Goal: Task Accomplishment & Management: Manage account settings

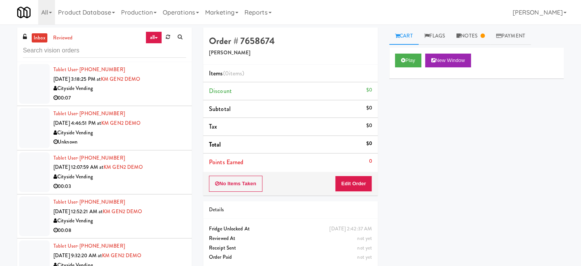
scroll to position [2038, 0]
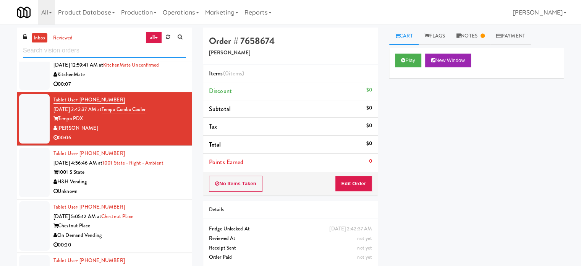
click at [127, 52] on input "text" at bounding box center [104, 51] width 163 height 14
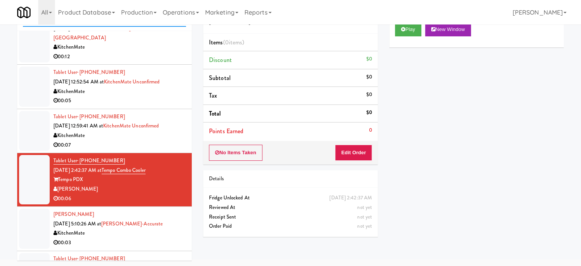
scroll to position [1980, 0]
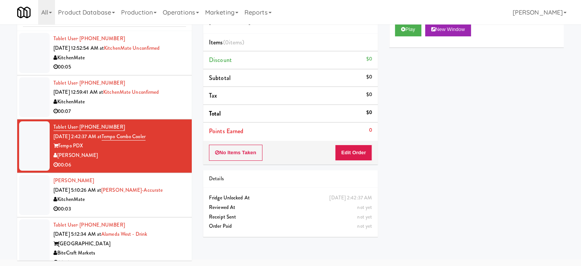
click at [172, 198] on div "Christopher Pereira Ramos Oct 7, 2025 5:10:26 AM at Bothwell-Accurate KitchenMa…" at bounding box center [119, 194] width 133 height 37
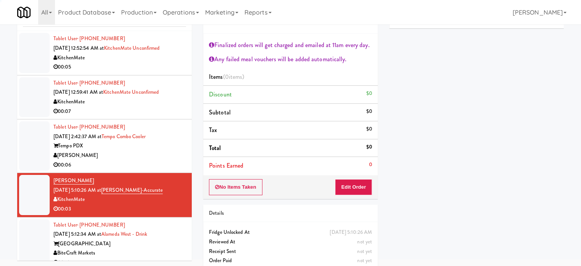
drag, startPoint x: 172, startPoint y: 166, endPoint x: 285, endPoint y: 114, distance: 125.2
click at [172, 160] on div "[PERSON_NAME]" at bounding box center [119, 156] width 133 height 10
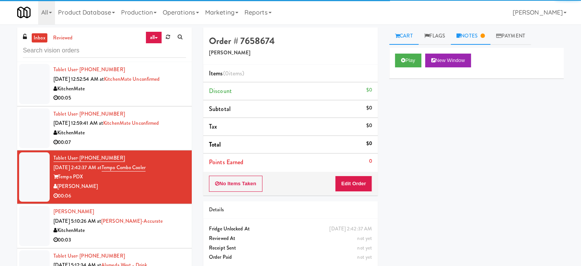
click at [475, 39] on link "Notes" at bounding box center [471, 36] width 40 height 17
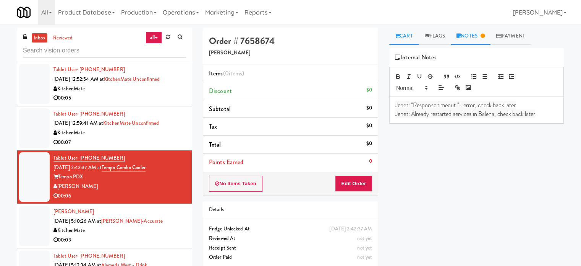
drag, startPoint x: 407, startPoint y: 35, endPoint x: 411, endPoint y: 41, distance: 7.6
click at [407, 37] on link "Cart" at bounding box center [403, 36] width 29 height 17
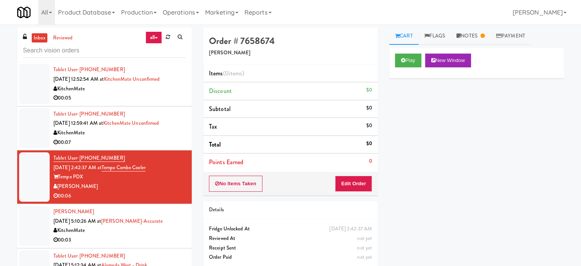
click at [173, 231] on div "Christopher Pereira Ramos Oct 7, 2025 5:10:26 AM at Bothwell-Accurate KitchenMa…" at bounding box center [119, 225] width 133 height 37
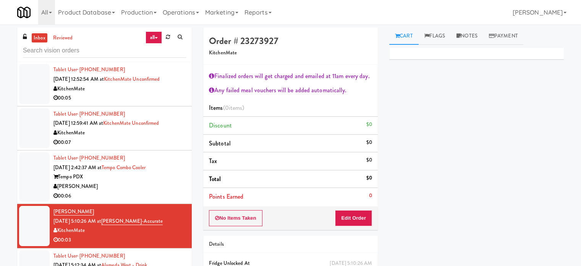
scroll to position [2171, 0]
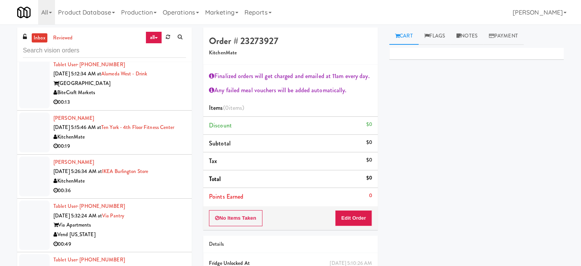
click at [169, 107] on div "00:13" at bounding box center [119, 102] width 133 height 10
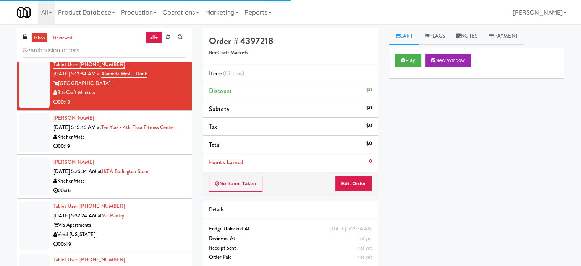
click at [173, 142] on div "KitchenMate" at bounding box center [119, 137] width 133 height 10
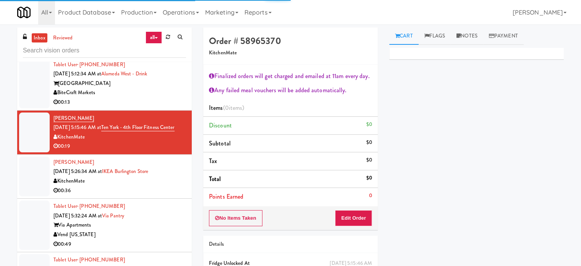
click at [170, 195] on div "00:36" at bounding box center [119, 191] width 133 height 10
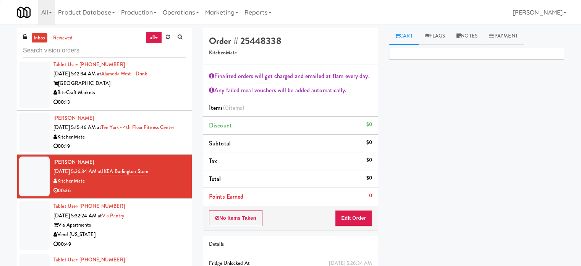
click at [175, 232] on div "Tablet User · (915) 491-0925 Oct 7, 2025 5:32:24 AM at Via Pantry Via Apartment…" at bounding box center [119, 224] width 133 height 47
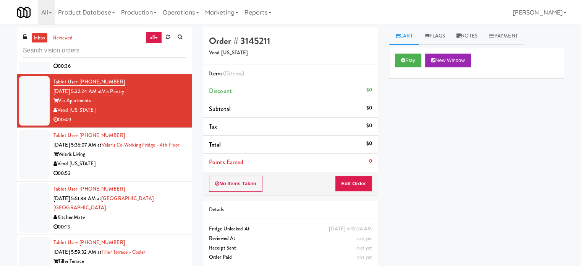
scroll to position [2340, 0]
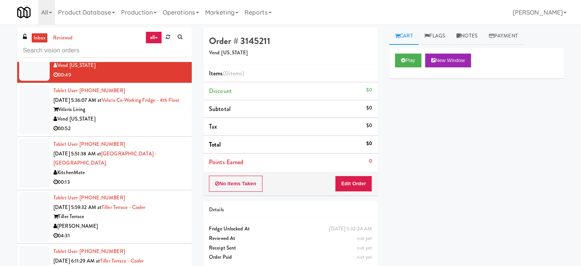
click at [172, 124] on div "Vend [US_STATE]" at bounding box center [119, 119] width 133 height 10
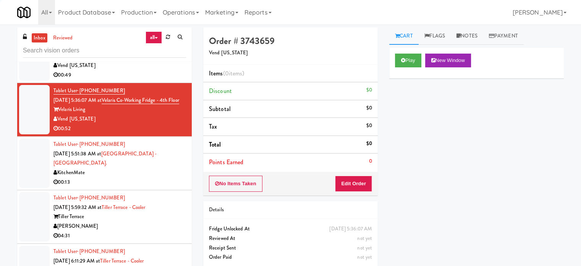
click at [160, 187] on div "00:13" at bounding box center [119, 182] width 133 height 10
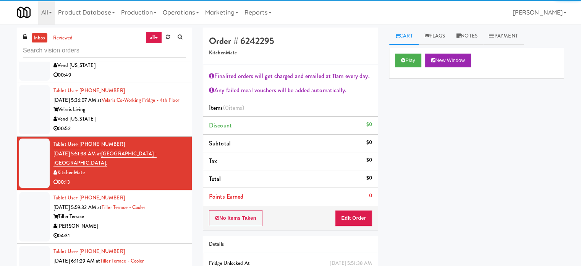
click at [170, 221] on div "Tiller Terrace" at bounding box center [119, 217] width 133 height 10
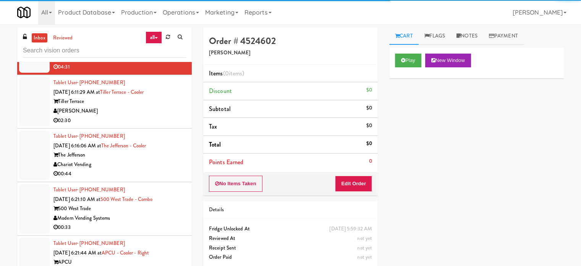
scroll to position [2519, 0]
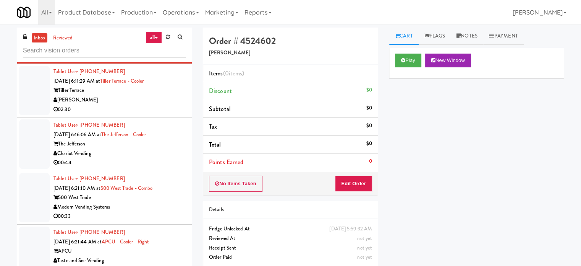
drag, startPoint x: 170, startPoint y: 117, endPoint x: 170, endPoint y: 128, distance: 10.7
click at [170, 105] on div "[PERSON_NAME]" at bounding box center [119, 100] width 133 height 10
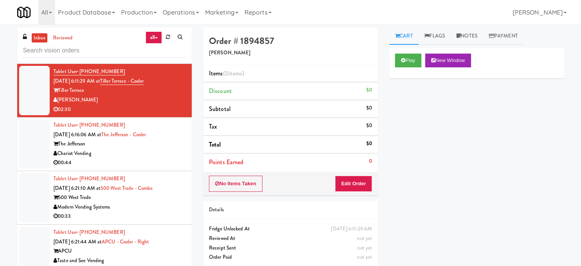
click at [192, 215] on div "inbox reviewed all all unclear take inventory issue suspicious failed recent ad…" at bounding box center [104, 162] width 186 height 269
click at [170, 158] on div "Chariot Vending" at bounding box center [119, 154] width 133 height 10
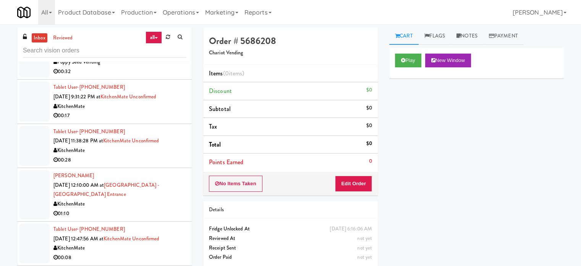
scroll to position [1790, 0]
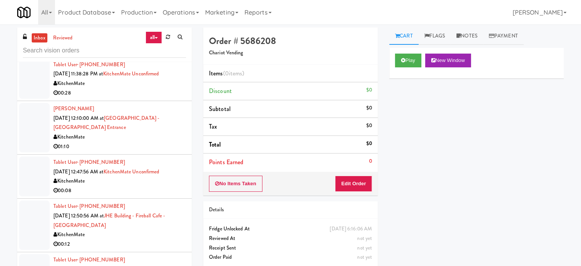
click at [193, 152] on div "inbox reviewed all all unclear take inventory issue suspicious failed recent ad…" at bounding box center [104, 162] width 186 height 269
click at [151, 148] on div "01:10" at bounding box center [119, 147] width 133 height 10
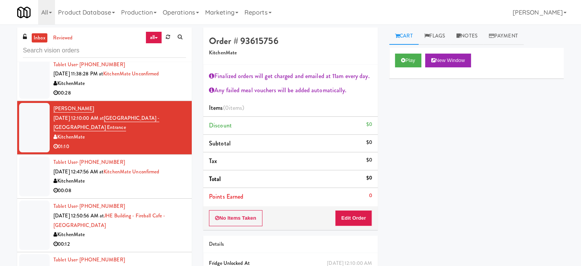
drag, startPoint x: 530, startPoint y: 130, endPoint x: 500, endPoint y: 125, distance: 31.0
click at [530, 130] on div "Play New Window Primary Flag Clear Flag if unable to determine what was taken o…" at bounding box center [476, 191] width 175 height 287
click at [192, 171] on div "inbox reviewed all all unclear take inventory issue suspicious failed recent ad…" at bounding box center [104, 162] width 186 height 269
click at [185, 172] on li "Tablet User · (437) 233-6171 Oct 7, 2025 12:47:56 AM at KitchenMate Unconfirmed…" at bounding box center [104, 176] width 175 height 44
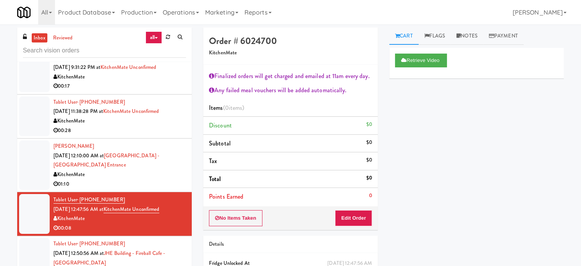
scroll to position [1769, 0]
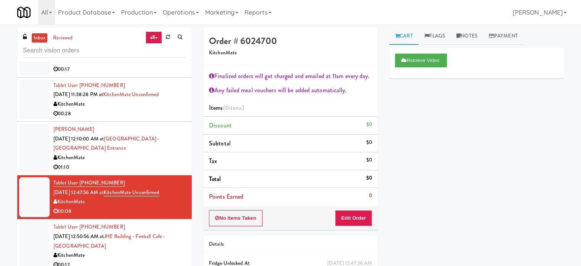
drag, startPoint x: 168, startPoint y: 172, endPoint x: 169, endPoint y: 167, distance: 4.6
click at [168, 172] on div "01:10" at bounding box center [119, 167] width 133 height 10
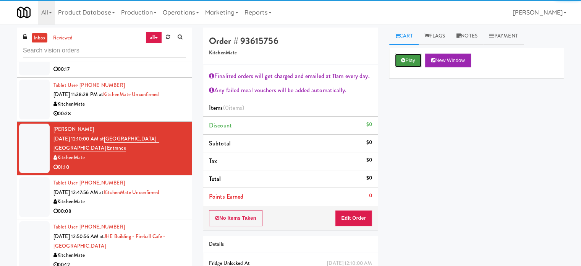
click at [408, 65] on button "Play" at bounding box center [408, 60] width 26 height 14
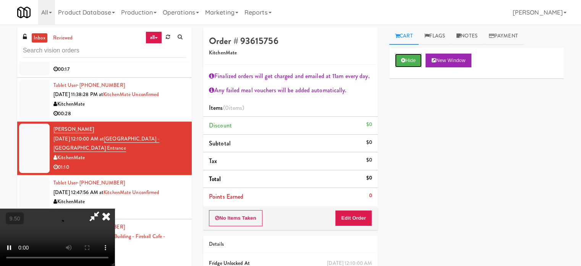
scroll to position [41, 0]
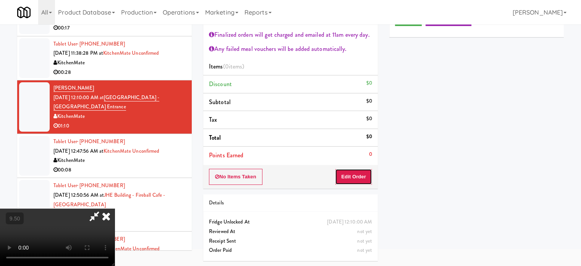
click at [358, 170] on button "Edit Order" at bounding box center [353, 176] width 37 height 16
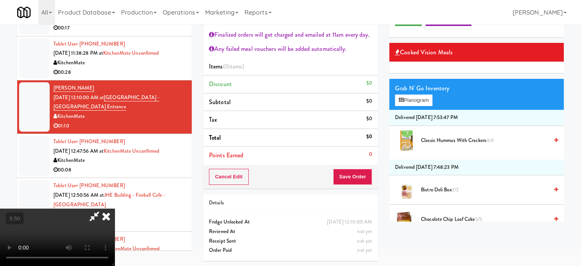
click at [115, 208] on video at bounding box center [57, 236] width 115 height 57
drag, startPoint x: 182, startPoint y: 188, endPoint x: 184, endPoint y: 178, distance: 10.6
click at [115, 208] on video at bounding box center [57, 236] width 115 height 57
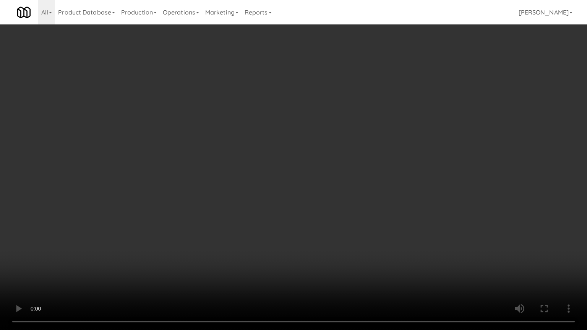
click at [242, 147] on video at bounding box center [293, 165] width 587 height 330
click at [179, 223] on video at bounding box center [293, 165] width 587 height 330
click at [246, 201] on video at bounding box center [293, 165] width 587 height 330
click at [248, 198] on video at bounding box center [293, 165] width 587 height 330
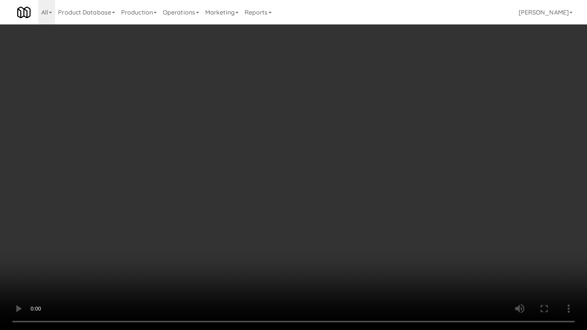
click at [248, 198] on video at bounding box center [293, 165] width 587 height 330
click at [250, 199] on video at bounding box center [293, 165] width 587 height 330
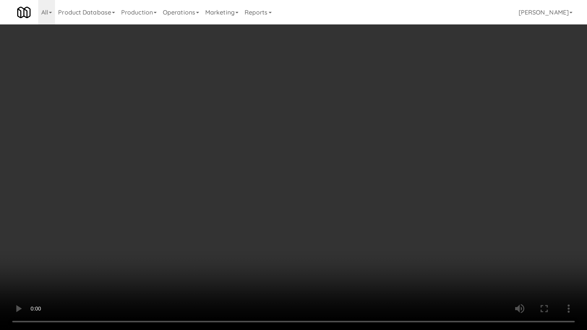
click at [258, 199] on video at bounding box center [293, 165] width 587 height 330
click at [268, 203] on video at bounding box center [293, 165] width 587 height 330
click at [269, 202] on video at bounding box center [293, 165] width 587 height 330
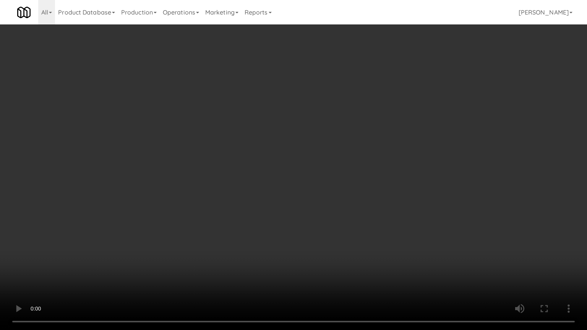
click at [269, 202] on video at bounding box center [293, 165] width 587 height 330
drag, startPoint x: 270, startPoint y: 200, endPoint x: 274, endPoint y: 198, distance: 4.6
click at [272, 199] on video at bounding box center [293, 165] width 587 height 330
drag, startPoint x: 274, startPoint y: 198, endPoint x: 298, endPoint y: 130, distance: 72.1
click at [280, 193] on video at bounding box center [293, 165] width 587 height 330
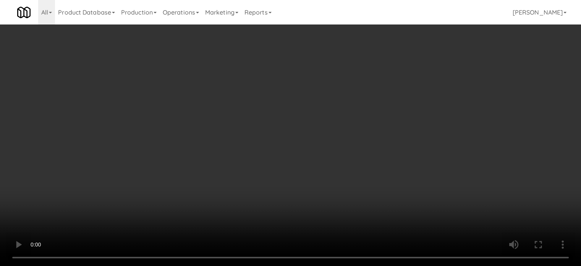
drag, startPoint x: 298, startPoint y: 130, endPoint x: 395, endPoint y: 76, distance: 110.9
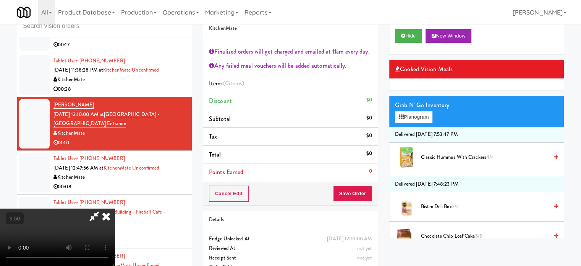
click at [115, 208] on video at bounding box center [57, 236] width 115 height 57
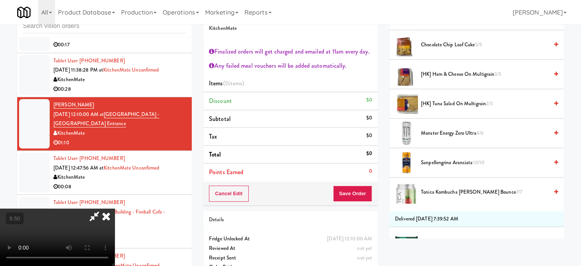
scroll to position [382, 0]
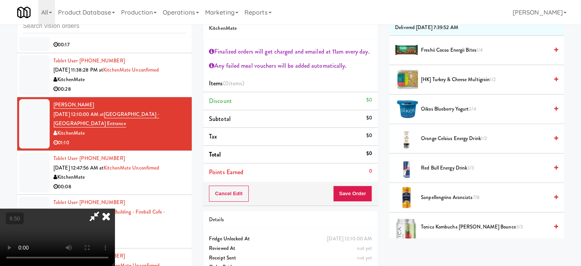
click at [460, 78] on span "[HK] Turkey & Cheese Multigrain 1/2" at bounding box center [485, 80] width 128 height 10
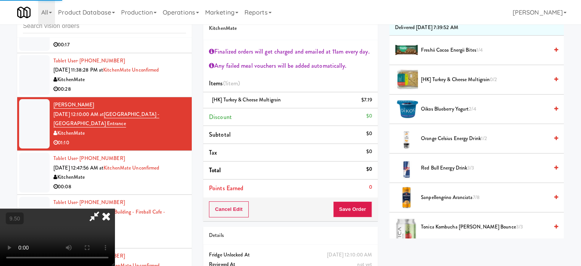
click at [115, 208] on icon at bounding box center [106, 215] width 17 height 15
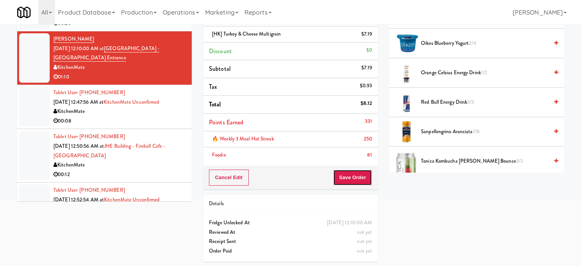
click at [350, 177] on button "Save Order" at bounding box center [352, 177] width 39 height 16
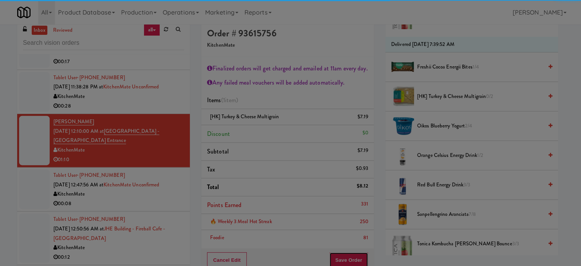
scroll to position [0, 0]
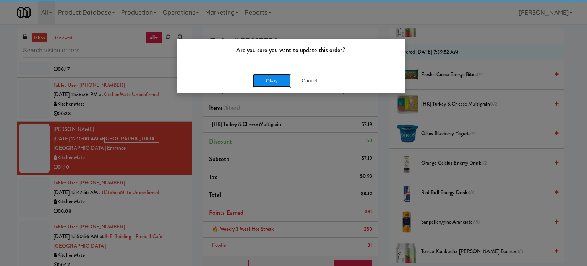
click at [273, 77] on button "Okay" at bounding box center [272, 81] width 38 height 14
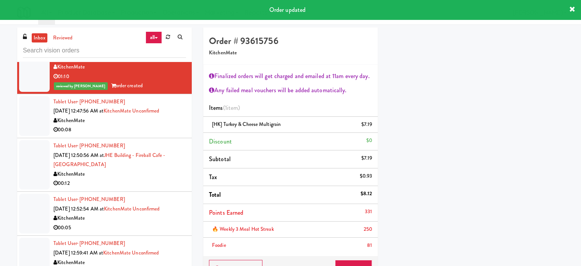
scroll to position [1888, 0]
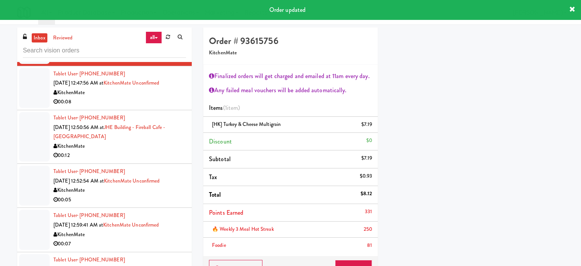
drag, startPoint x: 169, startPoint y: 159, endPoint x: 209, endPoint y: 144, distance: 42.3
click at [170, 159] on div "00:12" at bounding box center [119, 156] width 133 height 10
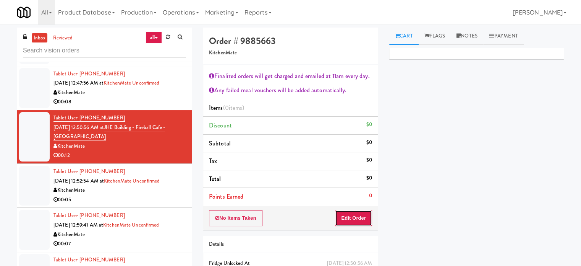
click at [352, 217] on button "Edit Order" at bounding box center [353, 218] width 37 height 16
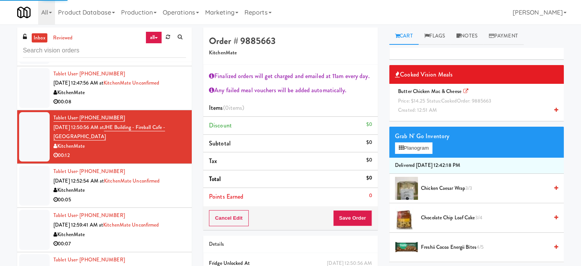
click at [434, 108] on span "Created: 12:51 AM" at bounding box center [417, 109] width 39 height 7
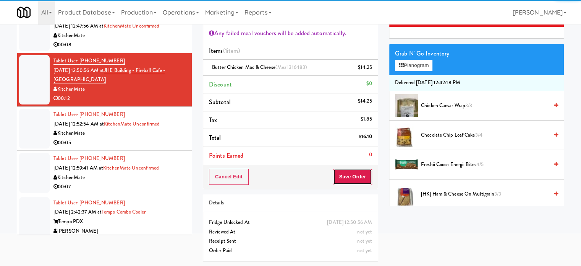
click at [357, 175] on button "Save Order" at bounding box center [352, 176] width 39 height 16
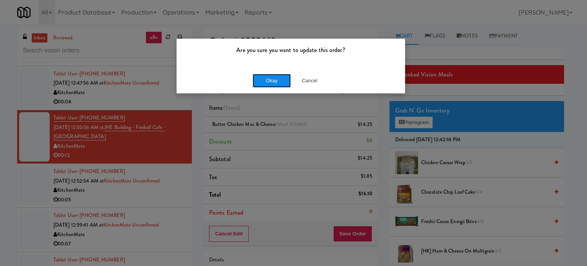
click at [276, 79] on button "Okay" at bounding box center [272, 81] width 38 height 14
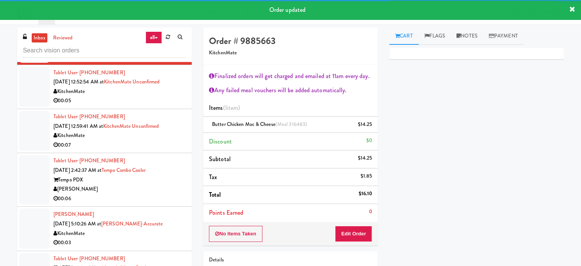
scroll to position [2039, 0]
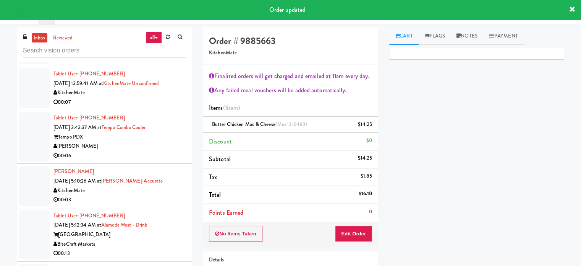
click at [165, 160] on div "00:06" at bounding box center [119, 156] width 133 height 10
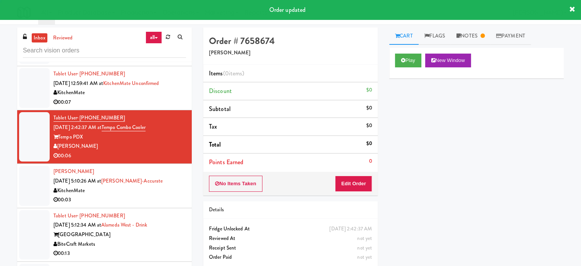
click at [166, 191] on div "Christopher Pereira Ramos Oct 7, 2025 5:10:26 AM at Bothwell-Accurate KitchenMa…" at bounding box center [119, 185] width 133 height 37
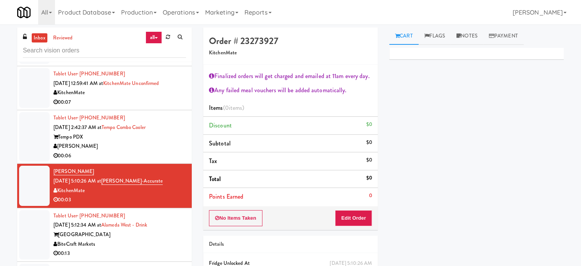
click at [173, 237] on div "Alameda West" at bounding box center [119, 235] width 133 height 10
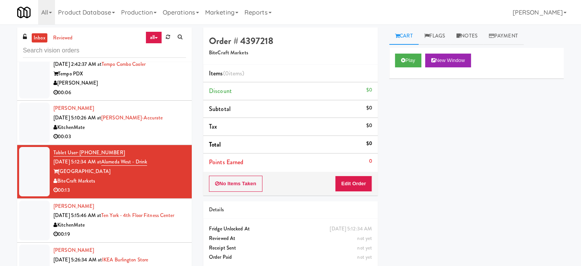
scroll to position [2079, 0]
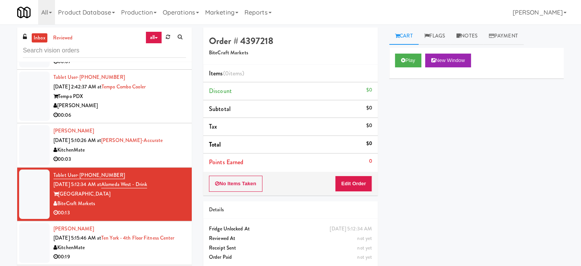
drag, startPoint x: 169, startPoint y: 120, endPoint x: 232, endPoint y: 121, distance: 62.7
click at [169, 120] on div "00:06" at bounding box center [119, 115] width 133 height 10
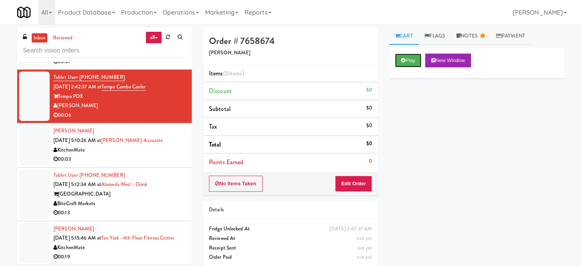
click at [411, 59] on button "Play" at bounding box center [408, 60] width 26 height 14
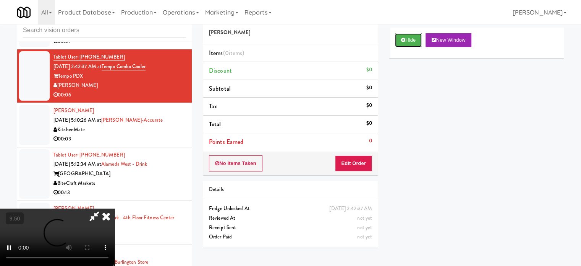
scroll to position [31, 0]
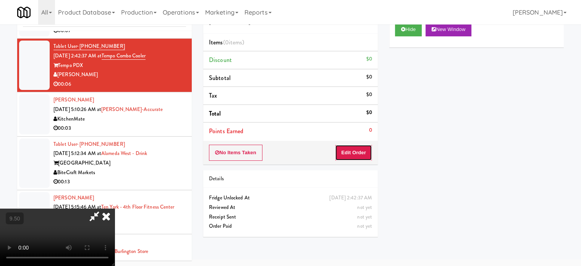
click at [356, 155] on button "Edit Order" at bounding box center [353, 152] width 37 height 16
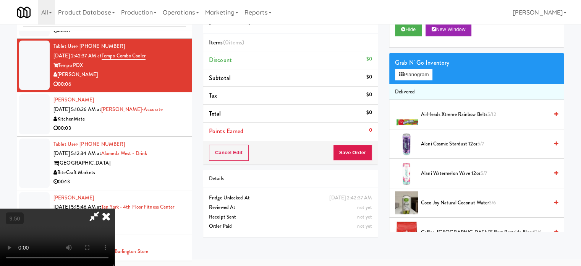
click at [115, 208] on video at bounding box center [57, 236] width 115 height 57
drag, startPoint x: 248, startPoint y: 167, endPoint x: 258, endPoint y: 149, distance: 21.4
click at [115, 208] on video at bounding box center [57, 236] width 115 height 57
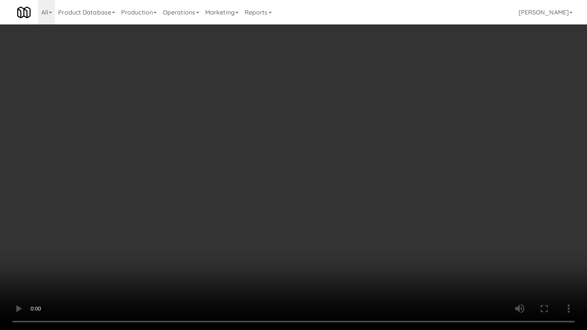
click at [254, 169] on video at bounding box center [293, 165] width 587 height 330
drag, startPoint x: 170, startPoint y: 222, endPoint x: 237, endPoint y: 170, distance: 85.0
click at [173, 219] on video at bounding box center [293, 165] width 587 height 330
click at [244, 172] on video at bounding box center [293, 165] width 587 height 330
click at [244, 173] on video at bounding box center [293, 165] width 587 height 330
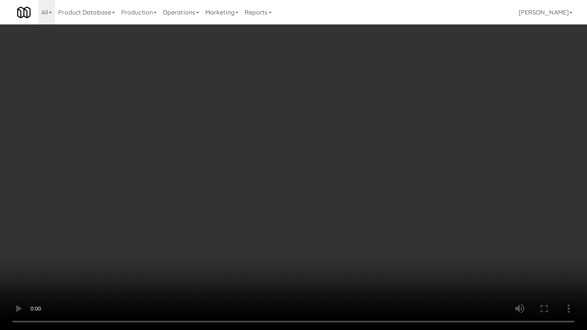
click at [263, 171] on video at bounding box center [293, 165] width 587 height 330
drag, startPoint x: 272, startPoint y: 168, endPoint x: 337, endPoint y: 141, distance: 70.7
click at [290, 159] on video at bounding box center [293, 165] width 587 height 330
click at [376, 132] on video at bounding box center [293, 165] width 587 height 330
drag, startPoint x: 362, startPoint y: 139, endPoint x: 366, endPoint y: 137, distance: 4.1
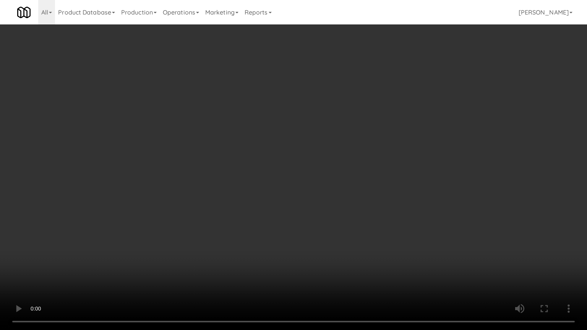
click at [365, 138] on video at bounding box center [293, 165] width 587 height 330
drag, startPoint x: 366, startPoint y: 137, endPoint x: 374, endPoint y: 136, distance: 8.5
click at [374, 136] on video at bounding box center [293, 165] width 587 height 330
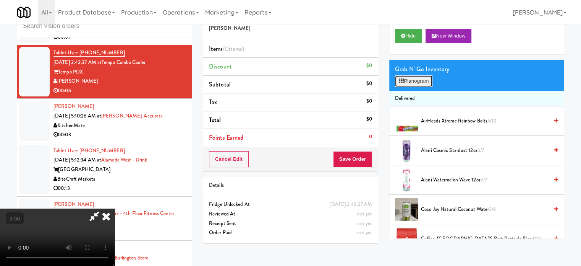
click at [420, 83] on button "Planogram" at bounding box center [413, 80] width 37 height 11
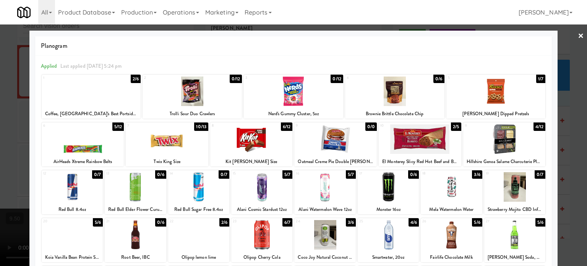
click at [117, 127] on div "5/12" at bounding box center [117, 126] width 11 height 8
click at [570, 144] on div at bounding box center [293, 133] width 587 height 266
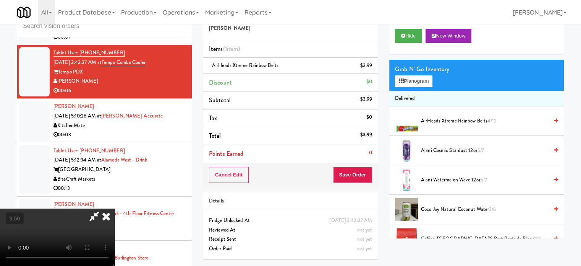
click at [115, 208] on video at bounding box center [57, 236] width 115 height 57
drag, startPoint x: 211, startPoint y: 140, endPoint x: 214, endPoint y: 181, distance: 41.8
click at [115, 208] on video at bounding box center [57, 236] width 115 height 57
drag, startPoint x: 214, startPoint y: 181, endPoint x: 199, endPoint y: 190, distance: 16.6
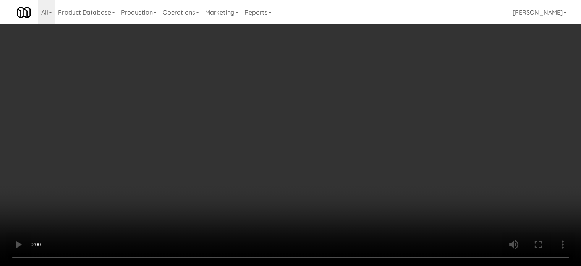
click at [215, 180] on video at bounding box center [290, 133] width 581 height 266
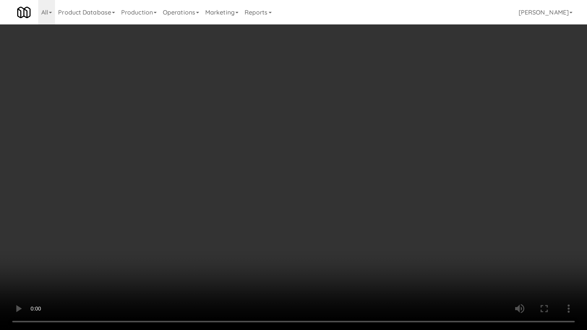
drag, startPoint x: 220, startPoint y: 196, endPoint x: 282, endPoint y: 149, distance: 77.5
click at [234, 188] on video at bounding box center [293, 165] width 587 height 330
click at [310, 118] on video at bounding box center [293, 165] width 587 height 330
click at [311, 115] on video at bounding box center [293, 165] width 587 height 330
click at [316, 117] on video at bounding box center [293, 165] width 587 height 330
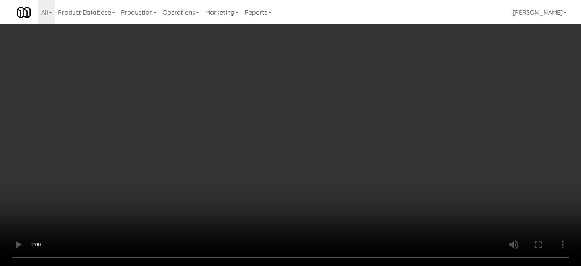
drag, startPoint x: 319, startPoint y: 69, endPoint x: 323, endPoint y: 67, distance: 3.9
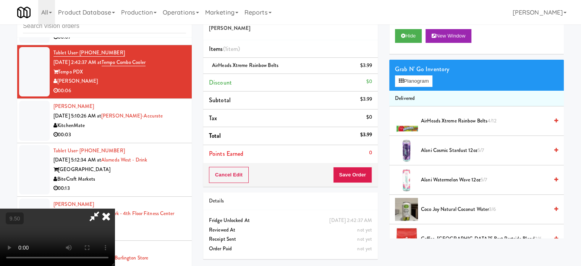
click at [115, 208] on video at bounding box center [57, 236] width 115 height 57
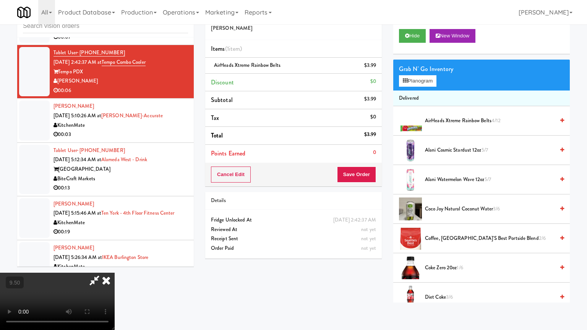
click at [115, 265] on video at bounding box center [57, 301] width 115 height 57
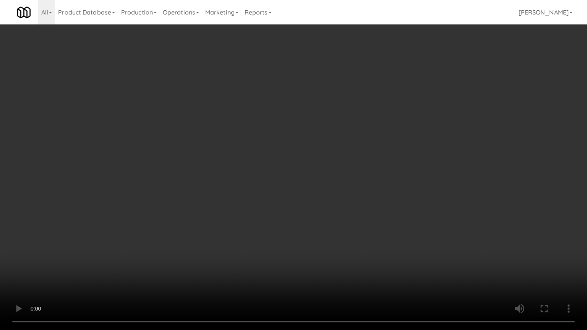
click at [340, 89] on video at bounding box center [293, 165] width 587 height 330
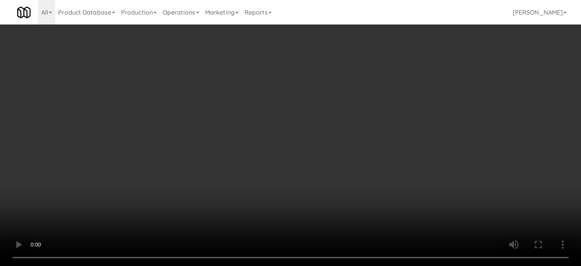
click at [340, 42] on video at bounding box center [290, 133] width 581 height 266
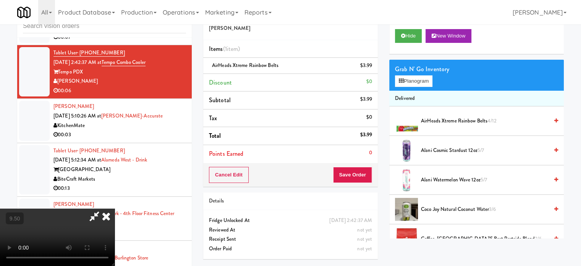
click at [115, 208] on icon at bounding box center [106, 215] width 17 height 15
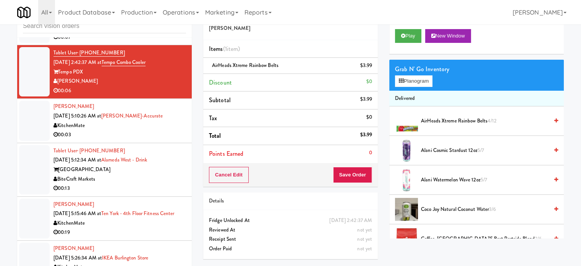
scroll to position [31, 0]
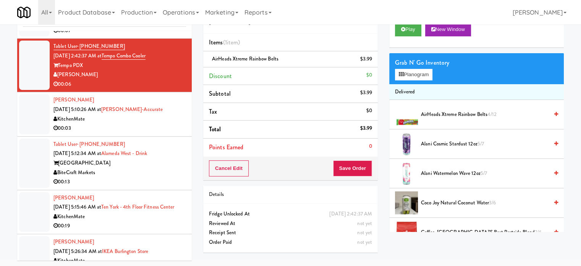
drag, startPoint x: 361, startPoint y: 158, endPoint x: 358, endPoint y: 166, distance: 9.1
click at [362, 160] on div "Cancel Edit Save Order" at bounding box center [290, 168] width 175 height 24
drag, startPoint x: 359, startPoint y: 166, endPoint x: 347, endPoint y: 150, distance: 19.7
click at [359, 164] on button "Save Order" at bounding box center [352, 168] width 39 height 16
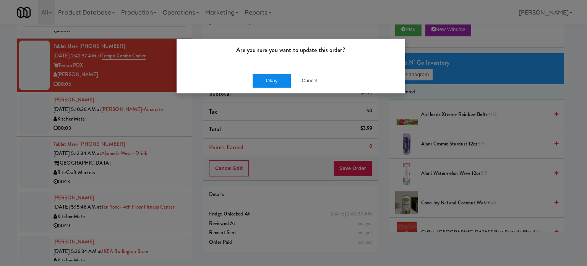
drag, startPoint x: 272, startPoint y: 72, endPoint x: 272, endPoint y: 79, distance: 6.9
click at [272, 74] on div "Okay Cancel" at bounding box center [291, 81] width 228 height 26
click at [272, 79] on button "Okay" at bounding box center [272, 81] width 38 height 14
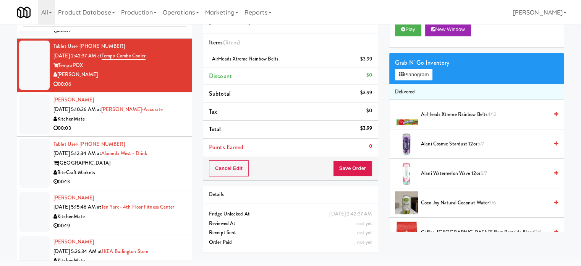
drag, startPoint x: 164, startPoint y: 136, endPoint x: 171, endPoint y: 130, distance: 9.0
click at [164, 133] on div "00:03" at bounding box center [119, 128] width 133 height 10
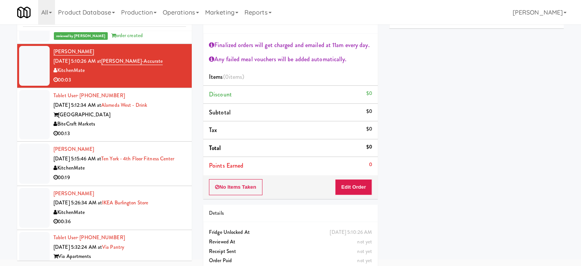
scroll to position [2126, 0]
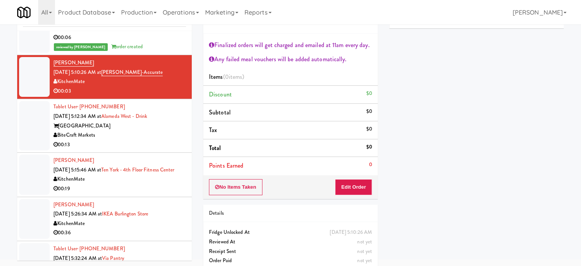
click at [505, 231] on div "Primary Flag Clear Flag if unable to determine what was taken or order not proc…" at bounding box center [476, 160] width 175 height 287
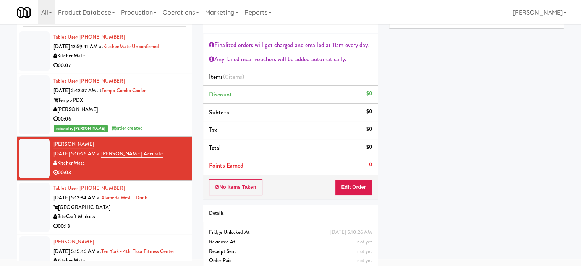
scroll to position [2050, 0]
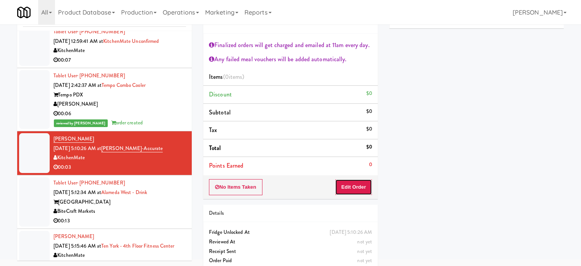
click at [360, 185] on button "Edit Order" at bounding box center [353, 187] width 37 height 16
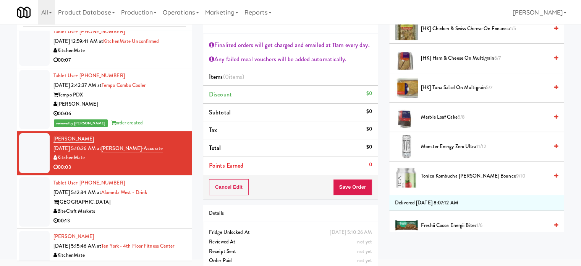
scroll to position [382, 0]
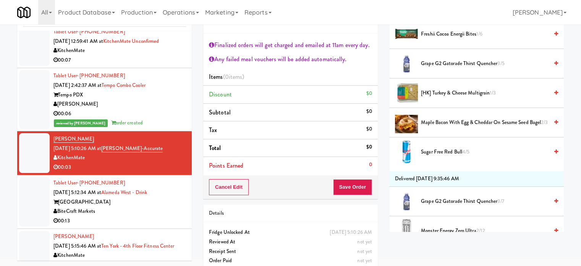
click at [452, 89] on span "[HK] Turkey & Cheese Multigrain 1/3" at bounding box center [485, 93] width 128 height 10
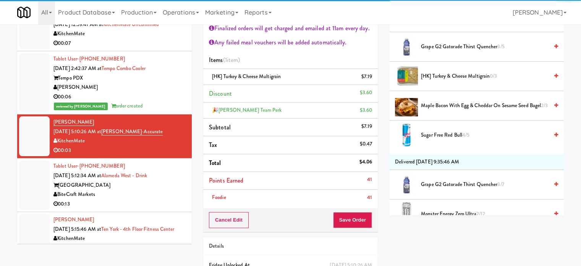
scroll to position [57, 0]
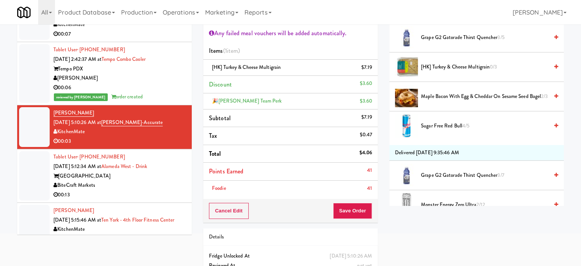
drag, startPoint x: 357, startPoint y: 199, endPoint x: 357, endPoint y: 203, distance: 4.6
click at [357, 201] on div "Cancel Edit Save Order" at bounding box center [290, 211] width 175 height 24
drag, startPoint x: 356, startPoint y: 212, endPoint x: 323, endPoint y: 172, distance: 51.9
click at [356, 212] on button "Save Order" at bounding box center [352, 211] width 39 height 16
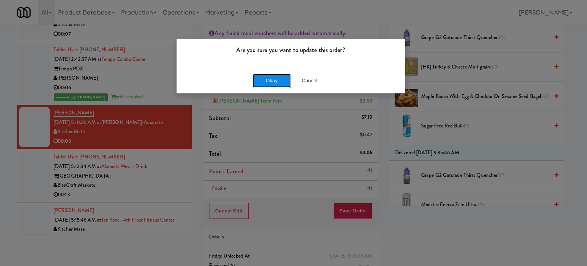
click at [269, 82] on button "Okay" at bounding box center [272, 81] width 38 height 14
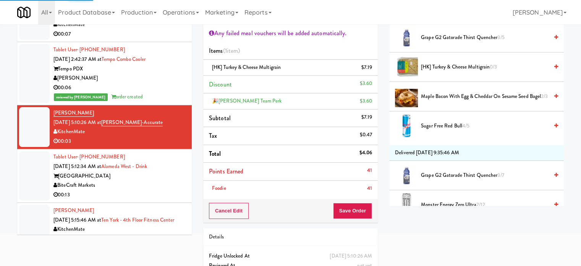
scroll to position [71, 0]
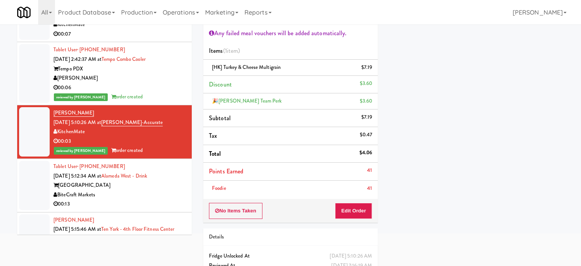
drag, startPoint x: 143, startPoint y: 194, endPoint x: 165, endPoint y: 191, distance: 21.7
click at [144, 190] on div "Alameda West" at bounding box center [119, 185] width 133 height 10
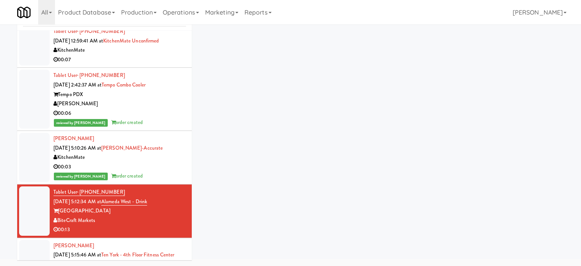
scroll to position [31, 0]
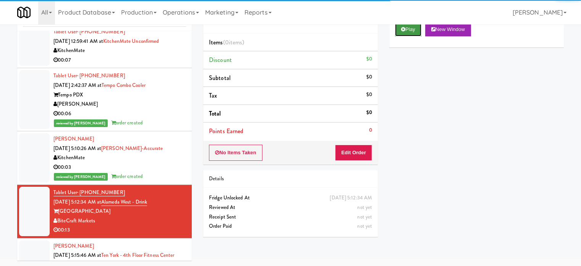
click at [414, 32] on button "Play" at bounding box center [408, 30] width 26 height 14
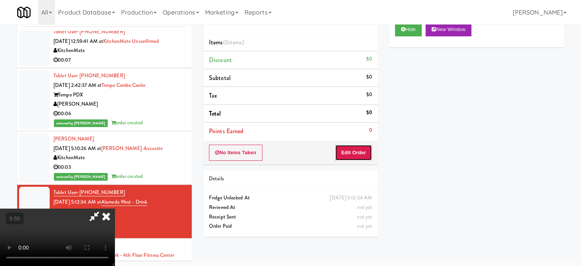
click at [359, 155] on button "Edit Order" at bounding box center [353, 152] width 37 height 16
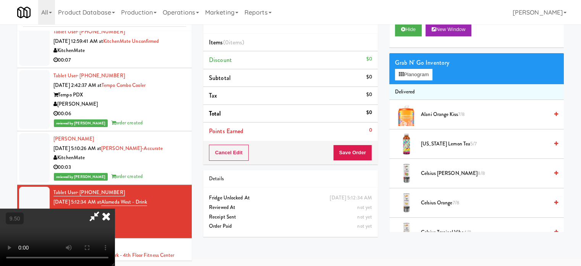
drag, startPoint x: 227, startPoint y: 190, endPoint x: 231, endPoint y: 188, distance: 4.1
click at [115, 208] on video at bounding box center [57, 236] width 115 height 57
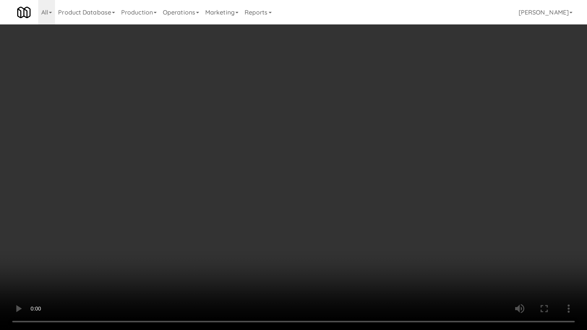
drag, startPoint x: 171, startPoint y: 230, endPoint x: 258, endPoint y: 171, distance: 104.8
click at [175, 228] on video at bounding box center [293, 165] width 587 height 330
click at [258, 171] on video at bounding box center [293, 165] width 587 height 330
click at [247, 172] on video at bounding box center [293, 165] width 587 height 330
click at [248, 170] on video at bounding box center [293, 165] width 587 height 330
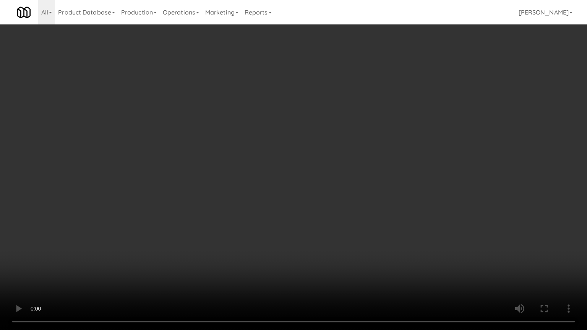
click at [316, 165] on video at bounding box center [293, 165] width 587 height 330
click at [321, 174] on video at bounding box center [293, 165] width 587 height 330
click at [324, 162] on video at bounding box center [293, 165] width 587 height 330
click at [323, 161] on video at bounding box center [293, 165] width 587 height 330
click at [331, 165] on video at bounding box center [293, 165] width 587 height 330
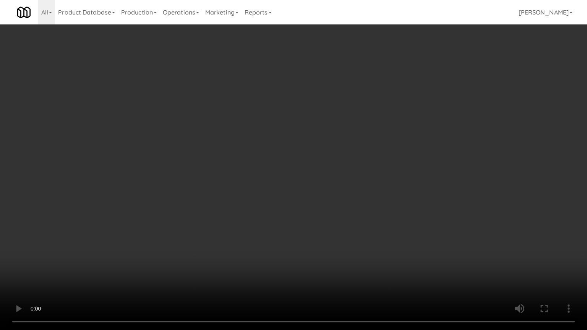
click at [325, 165] on video at bounding box center [293, 165] width 587 height 330
click at [344, 168] on video at bounding box center [293, 165] width 587 height 330
click at [327, 169] on video at bounding box center [293, 165] width 587 height 330
click at [326, 165] on video at bounding box center [293, 165] width 587 height 330
click at [310, 168] on video at bounding box center [293, 165] width 587 height 330
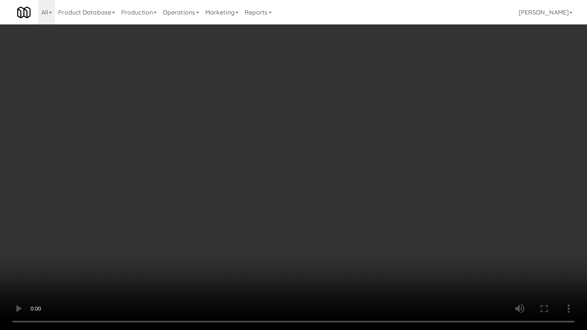
click at [312, 169] on video at bounding box center [293, 165] width 587 height 330
drag, startPoint x: 312, startPoint y: 169, endPoint x: 317, endPoint y: 160, distance: 10.1
click at [312, 169] on video at bounding box center [293, 165] width 587 height 330
click at [315, 162] on video at bounding box center [293, 165] width 587 height 330
drag, startPoint x: 315, startPoint y: 162, endPoint x: 322, endPoint y: 162, distance: 7.6
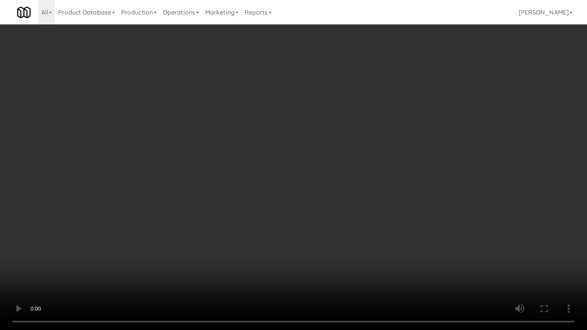
click at [319, 162] on video at bounding box center [293, 165] width 587 height 330
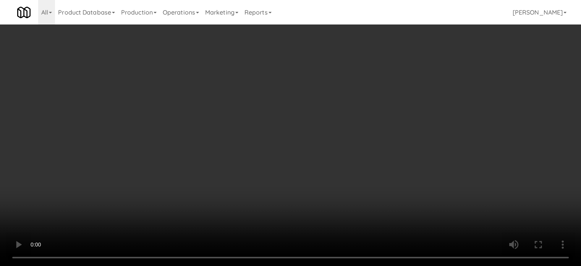
scroll to position [382, 0]
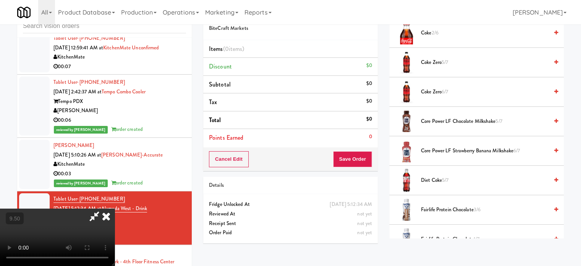
click at [425, 208] on span "Fairlife protein chocolate 3/6" at bounding box center [485, 210] width 128 height 10
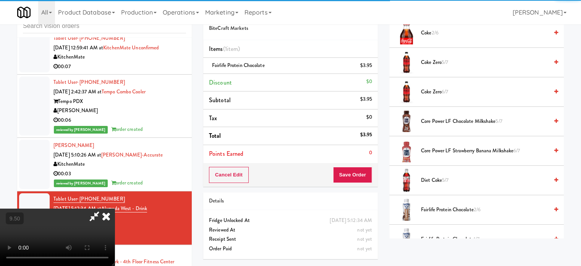
click at [115, 208] on icon at bounding box center [106, 215] width 17 height 15
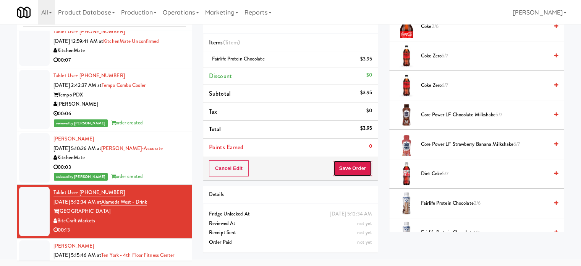
click at [350, 164] on button "Save Order" at bounding box center [352, 168] width 39 height 16
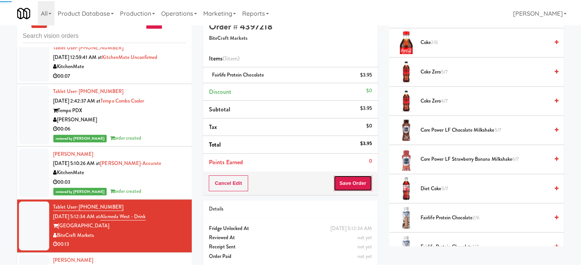
scroll to position [0, 0]
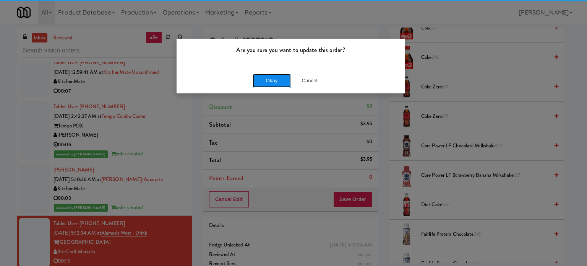
click at [270, 76] on button "Okay" at bounding box center [272, 81] width 38 height 14
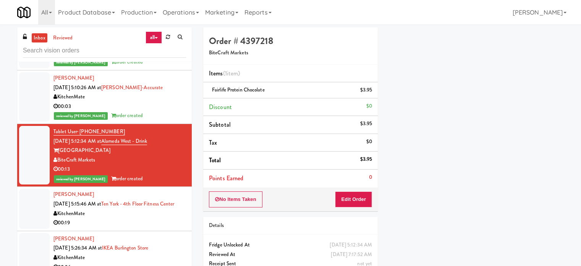
scroll to position [2159, 0]
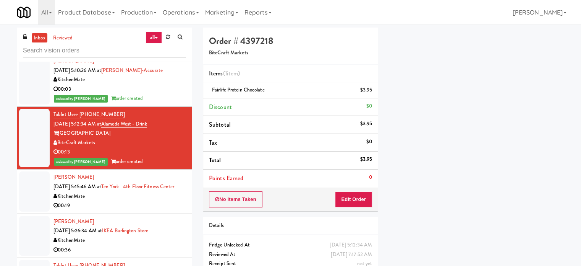
drag, startPoint x: 148, startPoint y: 217, endPoint x: 157, endPoint y: 214, distance: 9.2
click at [150, 201] on div "KitchenMate" at bounding box center [119, 196] width 133 height 10
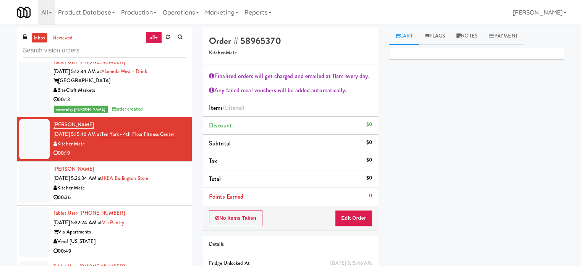
scroll to position [2245, 0]
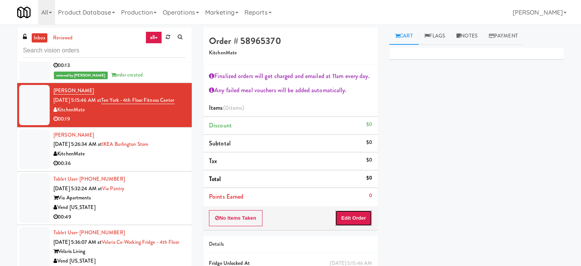
click at [358, 211] on button "Edit Order" at bounding box center [353, 218] width 37 height 16
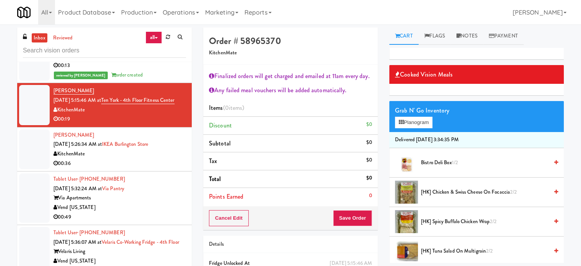
click at [430, 246] on span "[HK] Tuna Salad on Multigrain 2/2" at bounding box center [485, 251] width 128 height 10
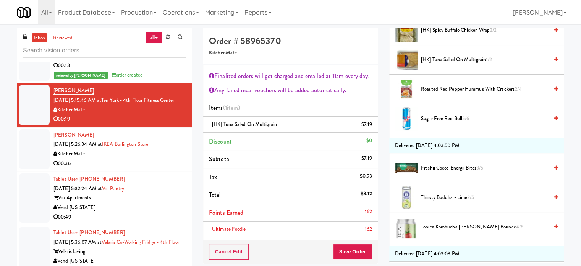
scroll to position [382, 0]
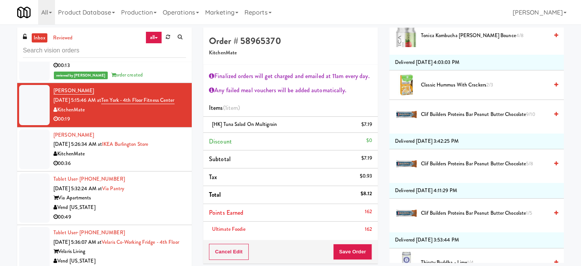
click at [452, 114] on span "Clif Builders proteins Bar Peanut Butter Chocolate 9/10" at bounding box center [485, 115] width 128 height 10
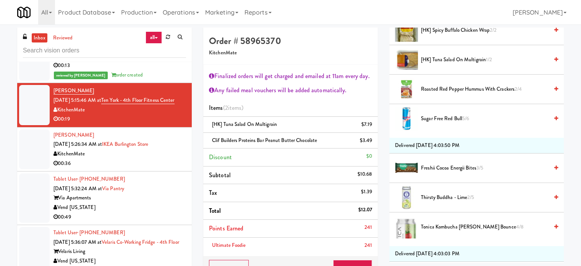
scroll to position [0, 0]
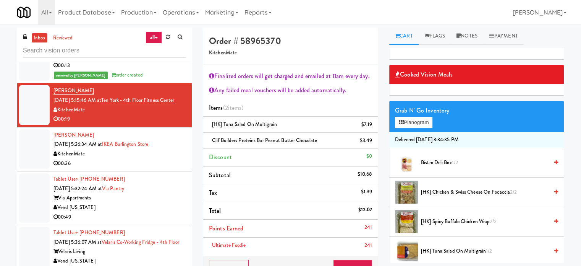
click at [455, 161] on span "1/2" at bounding box center [455, 162] width 6 height 7
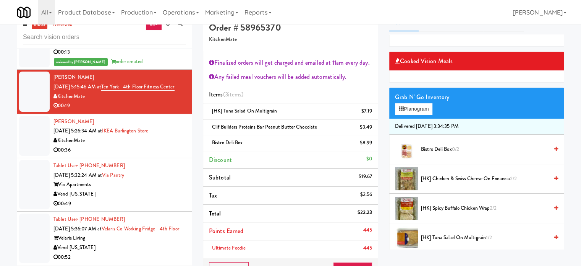
scroll to position [106, 0]
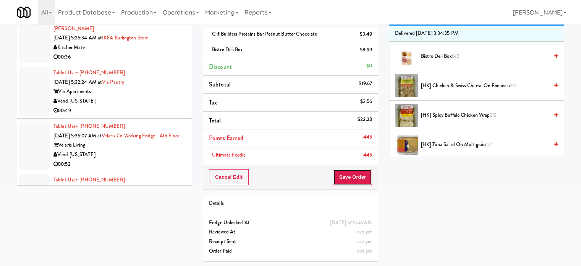
click at [351, 183] on button "Save Order" at bounding box center [352, 177] width 39 height 16
click at [352, 173] on button "Save Order" at bounding box center [352, 177] width 39 height 16
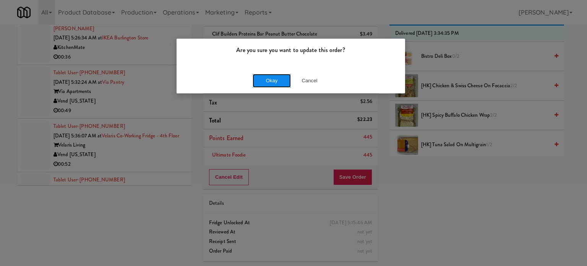
click at [271, 78] on button "Okay" at bounding box center [272, 81] width 38 height 14
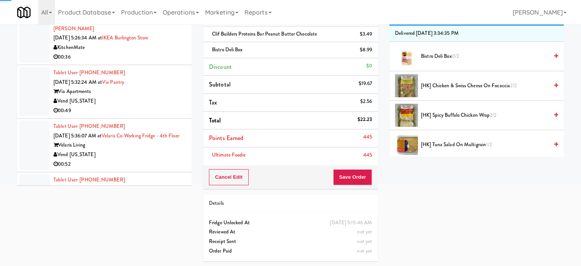
click at [166, 62] on div "00:36" at bounding box center [119, 57] width 133 height 10
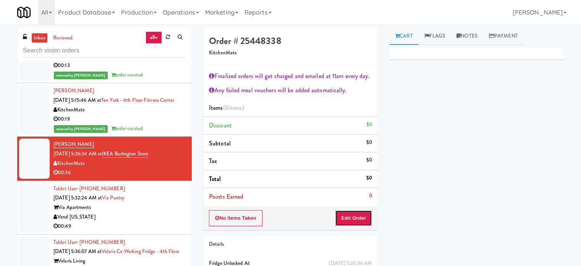
click at [353, 212] on button "Edit Order" at bounding box center [353, 218] width 37 height 16
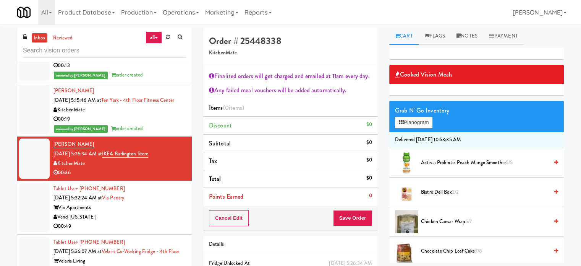
click at [443, 250] on span "Chocolate Chip Loaf Cake 7/8" at bounding box center [485, 251] width 128 height 10
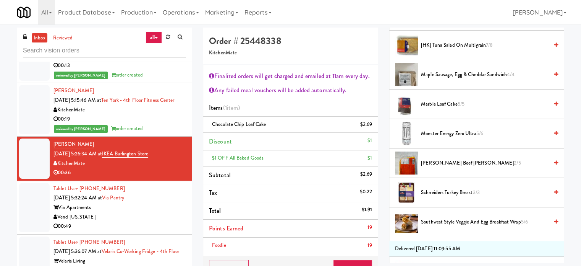
scroll to position [573, 0]
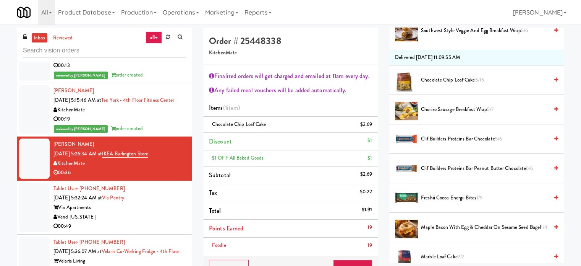
click at [449, 137] on span "Clif Builders proteins Bar Chocolate 5/6" at bounding box center [485, 139] width 128 height 10
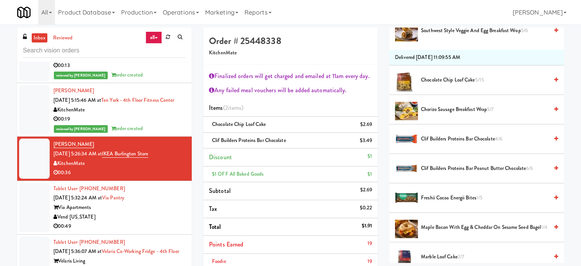
click at [449, 137] on span "Clif Builders proteins Bar Chocolate 4/6" at bounding box center [485, 139] width 128 height 10
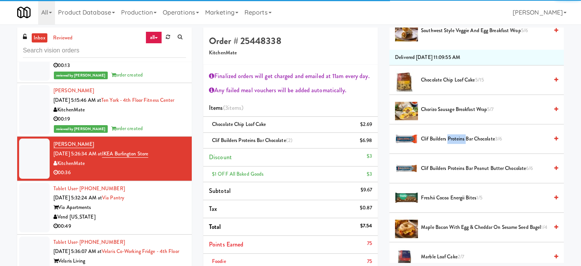
scroll to position [106, 0]
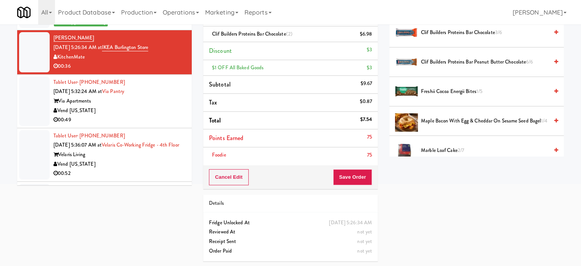
click at [353, 185] on div "Cancel Edit Save Order" at bounding box center [290, 177] width 175 height 24
drag, startPoint x: 348, startPoint y: 175, endPoint x: 325, endPoint y: 143, distance: 40.5
click at [348, 175] on button "Save Order" at bounding box center [352, 177] width 39 height 16
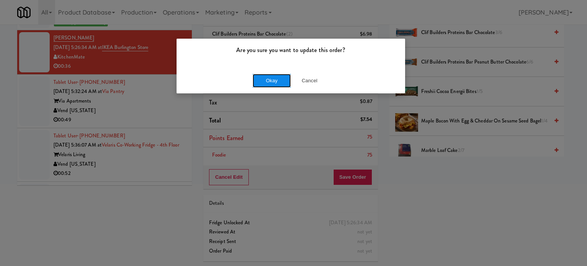
click at [277, 76] on button "Okay" at bounding box center [272, 81] width 38 height 14
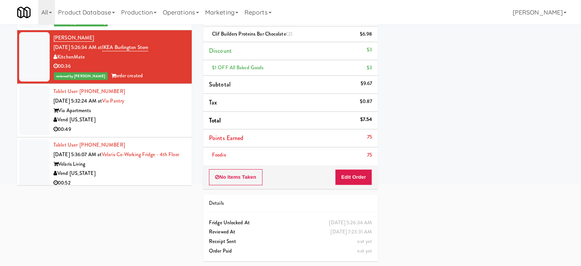
scroll to position [71, 0]
click at [146, 115] on div "Via Apartments" at bounding box center [119, 111] width 133 height 10
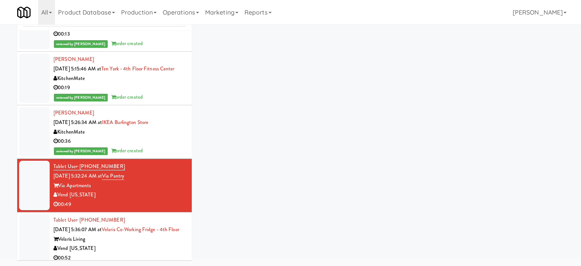
scroll to position [31, 0]
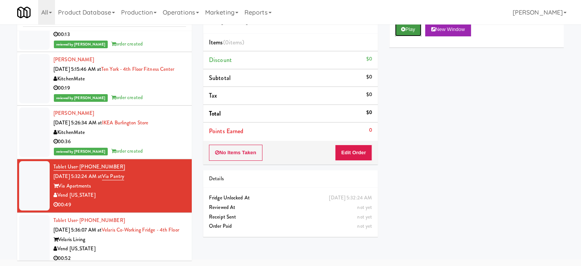
click at [413, 30] on button "Play" at bounding box center [408, 30] width 26 height 14
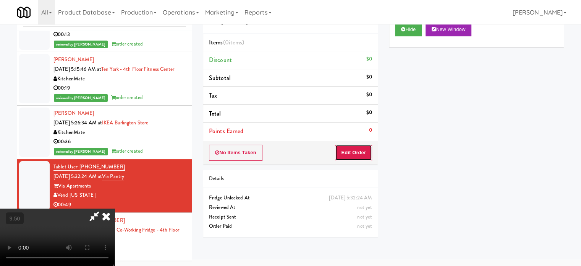
click at [355, 157] on button "Edit Order" at bounding box center [353, 152] width 37 height 16
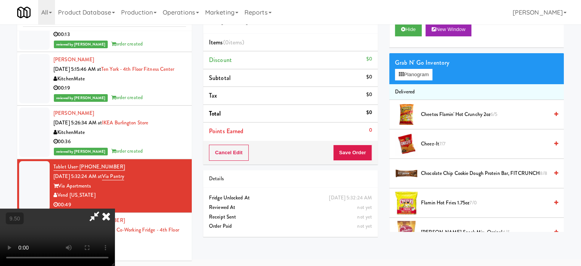
drag, startPoint x: 209, startPoint y: 209, endPoint x: 206, endPoint y: 170, distance: 39.5
click at [115, 208] on video at bounding box center [57, 236] width 115 height 57
drag, startPoint x: 206, startPoint y: 170, endPoint x: 230, endPoint y: 189, distance: 30.4
click at [115, 208] on video at bounding box center [57, 236] width 115 height 57
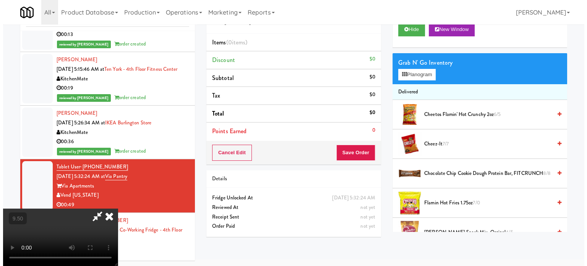
scroll to position [24, 0]
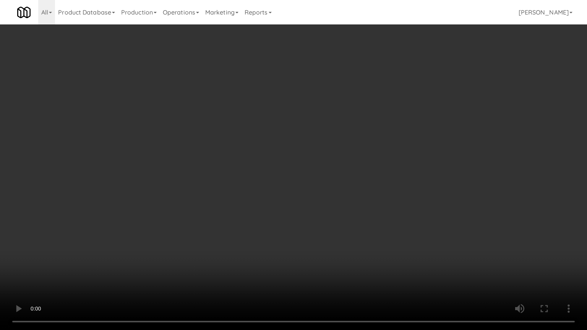
click at [218, 212] on video at bounding box center [293, 165] width 587 height 330
click at [224, 206] on video at bounding box center [293, 165] width 587 height 330
click at [241, 192] on video at bounding box center [293, 165] width 587 height 330
click at [239, 196] on video at bounding box center [293, 165] width 587 height 330
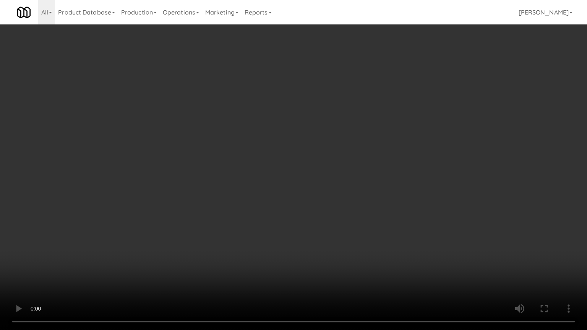
click at [238, 196] on video at bounding box center [293, 165] width 587 height 330
click at [241, 196] on video at bounding box center [293, 165] width 587 height 330
click at [245, 194] on video at bounding box center [293, 165] width 587 height 330
click at [249, 186] on video at bounding box center [293, 165] width 587 height 330
click at [161, 222] on video at bounding box center [293, 165] width 587 height 330
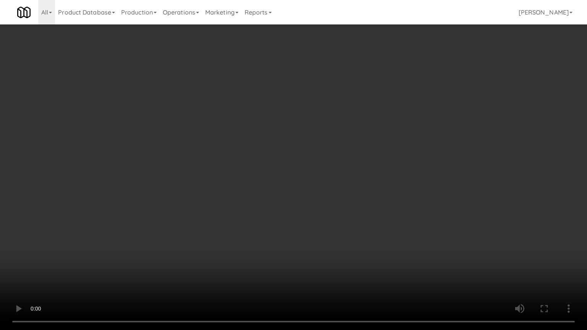
click at [194, 186] on video at bounding box center [293, 165] width 587 height 330
click at [198, 185] on video at bounding box center [293, 165] width 587 height 330
click at [201, 183] on video at bounding box center [293, 165] width 587 height 330
click at [204, 182] on video at bounding box center [293, 165] width 587 height 330
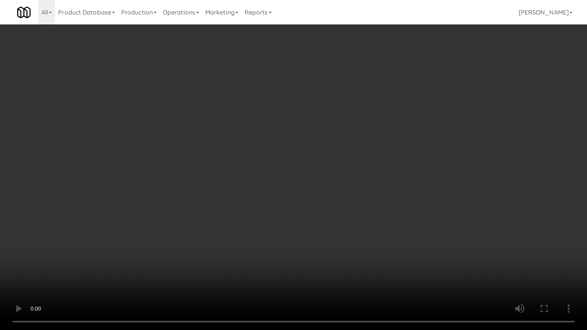
click at [204, 183] on video at bounding box center [293, 165] width 587 height 330
click at [204, 182] on video at bounding box center [293, 165] width 587 height 330
click at [203, 181] on video at bounding box center [293, 165] width 587 height 330
click at [104, 258] on video at bounding box center [293, 165] width 587 height 330
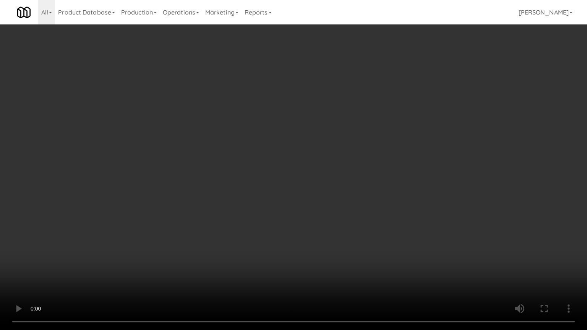
click at [200, 189] on video at bounding box center [293, 165] width 587 height 330
click at [200, 190] on video at bounding box center [293, 165] width 587 height 330
click at [203, 185] on video at bounding box center [293, 165] width 587 height 330
click at [201, 185] on video at bounding box center [293, 165] width 587 height 330
click at [201, 186] on video at bounding box center [293, 165] width 587 height 330
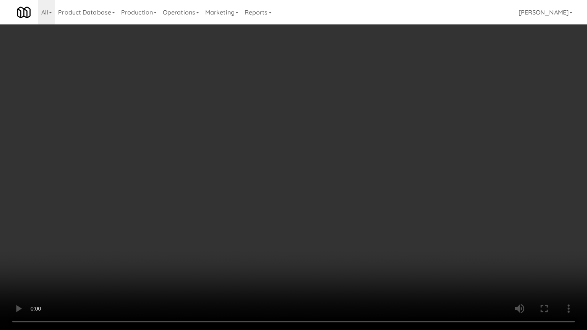
click at [200, 186] on video at bounding box center [293, 165] width 587 height 330
click at [199, 186] on video at bounding box center [293, 165] width 587 height 330
click at [199, 187] on video at bounding box center [293, 165] width 587 height 330
click at [193, 186] on video at bounding box center [293, 165] width 587 height 330
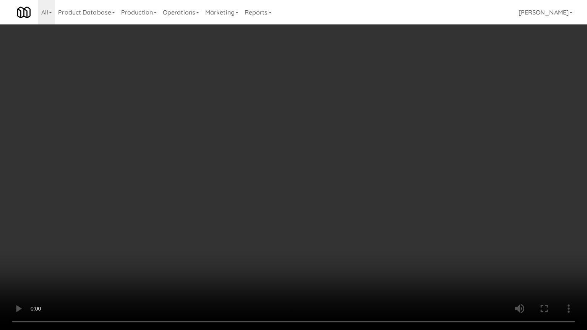
click at [189, 182] on video at bounding box center [293, 165] width 587 height 330
click at [203, 179] on video at bounding box center [293, 165] width 587 height 330
drag, startPoint x: 207, startPoint y: 178, endPoint x: 214, endPoint y: 178, distance: 6.5
click at [207, 178] on video at bounding box center [293, 165] width 587 height 330
click at [137, 232] on video at bounding box center [293, 165] width 587 height 330
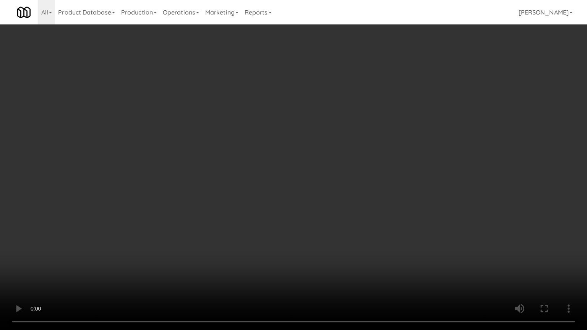
click at [168, 202] on video at bounding box center [293, 165] width 587 height 330
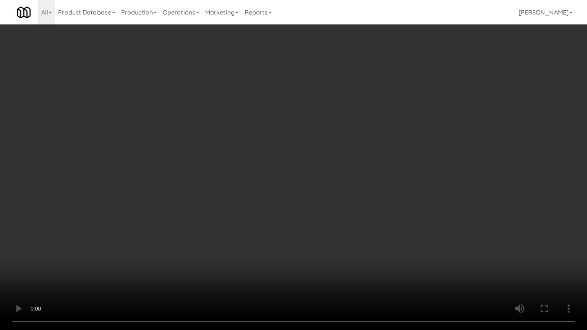
click at [168, 202] on video at bounding box center [293, 165] width 587 height 330
click at [167, 198] on video at bounding box center [293, 165] width 587 height 330
click at [181, 201] on video at bounding box center [293, 165] width 587 height 330
drag, startPoint x: 178, startPoint y: 202, endPoint x: 193, endPoint y: 196, distance: 15.8
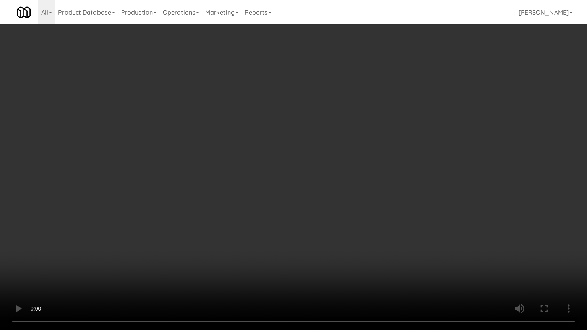
click at [179, 201] on video at bounding box center [293, 165] width 587 height 330
click at [193, 196] on video at bounding box center [293, 165] width 587 height 330
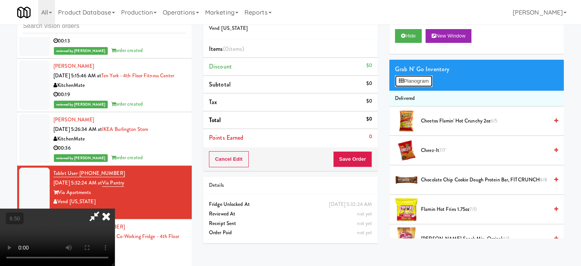
click at [419, 81] on button "Planogram" at bounding box center [413, 80] width 37 height 11
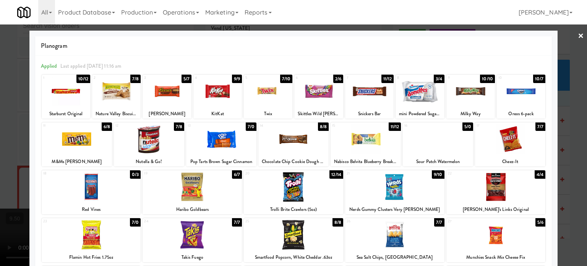
click at [177, 128] on div "7/8" at bounding box center [179, 126] width 10 height 8
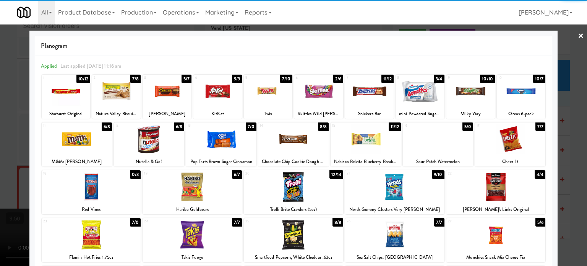
click at [575, 144] on div at bounding box center [293, 133] width 587 height 266
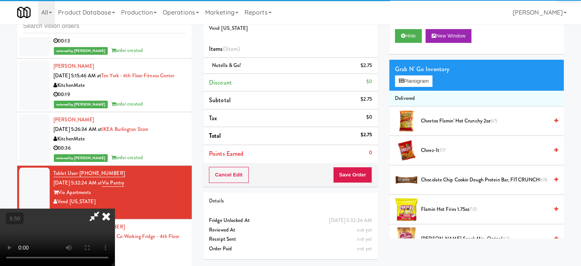
click at [115, 208] on video at bounding box center [57, 236] width 115 height 57
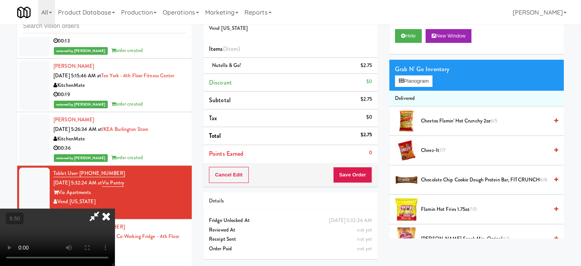
click at [115, 208] on video at bounding box center [57, 236] width 115 height 57
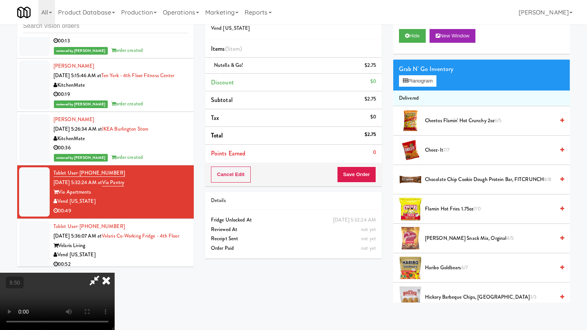
drag, startPoint x: 256, startPoint y: 193, endPoint x: 262, endPoint y: 180, distance: 14.0
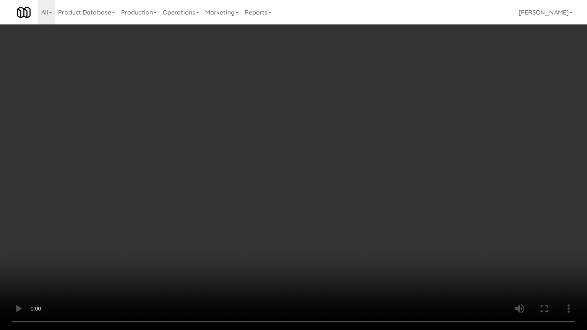
click at [257, 191] on video at bounding box center [293, 165] width 587 height 330
click at [263, 181] on video at bounding box center [293, 165] width 587 height 330
click at [284, 181] on video at bounding box center [293, 165] width 587 height 330
click at [280, 168] on video at bounding box center [293, 165] width 587 height 330
click at [143, 240] on video at bounding box center [293, 165] width 587 height 330
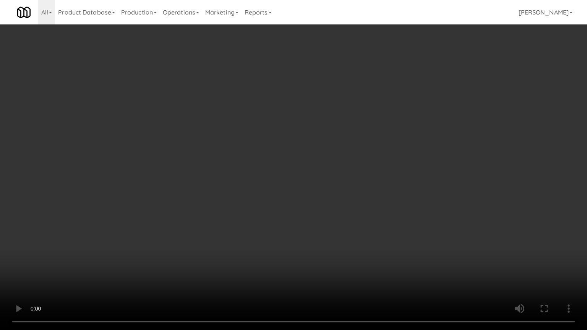
click at [201, 203] on video at bounding box center [293, 165] width 587 height 330
click at [207, 201] on video at bounding box center [293, 165] width 587 height 330
click at [214, 196] on video at bounding box center [293, 165] width 587 height 330
click at [221, 196] on video at bounding box center [293, 165] width 587 height 330
click at [225, 196] on video at bounding box center [293, 165] width 587 height 330
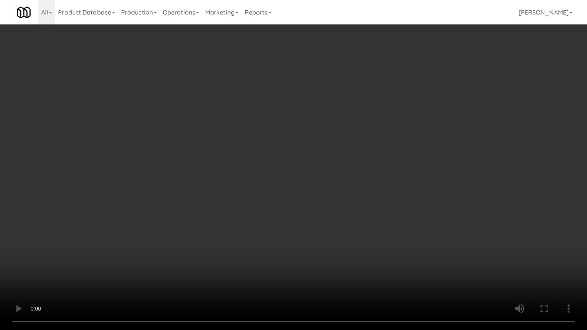
drag, startPoint x: 226, startPoint y: 215, endPoint x: 233, endPoint y: 202, distance: 15.2
click at [226, 215] on video at bounding box center [293, 165] width 587 height 330
click at [238, 194] on video at bounding box center [293, 165] width 587 height 330
drag, startPoint x: 128, startPoint y: 239, endPoint x: 168, endPoint y: 206, distance: 52.1
click at [130, 238] on video at bounding box center [293, 165] width 587 height 330
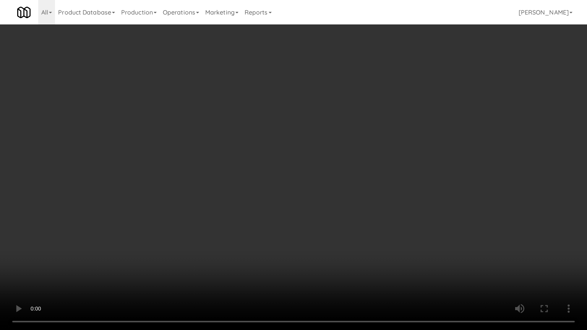
click at [193, 180] on video at bounding box center [293, 165] width 587 height 330
click at [199, 179] on video at bounding box center [293, 165] width 587 height 330
click at [206, 174] on video at bounding box center [293, 165] width 587 height 330
click at [207, 172] on video at bounding box center [293, 165] width 587 height 330
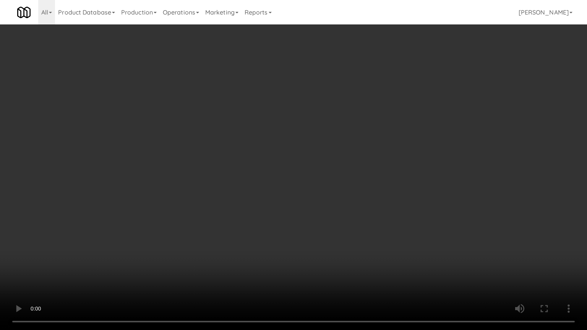
click at [225, 173] on video at bounding box center [293, 165] width 587 height 330
drag, startPoint x: 223, startPoint y: 238, endPoint x: 227, endPoint y: 233, distance: 7.3
click at [225, 236] on video at bounding box center [293, 165] width 587 height 330
drag, startPoint x: 228, startPoint y: 231, endPoint x: 332, endPoint y: 108, distance: 161.0
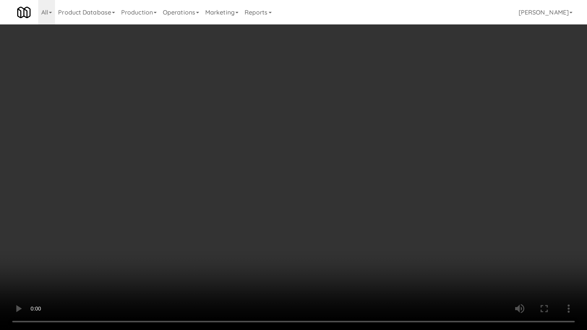
click at [232, 225] on video at bounding box center [293, 165] width 587 height 330
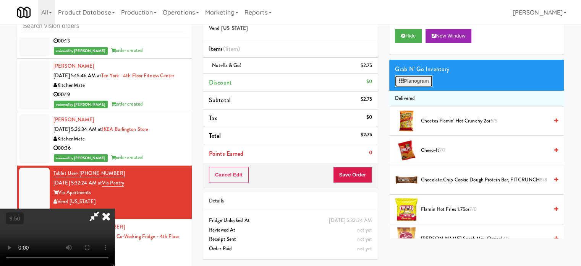
click at [410, 82] on button "Planogram" at bounding box center [413, 80] width 37 height 11
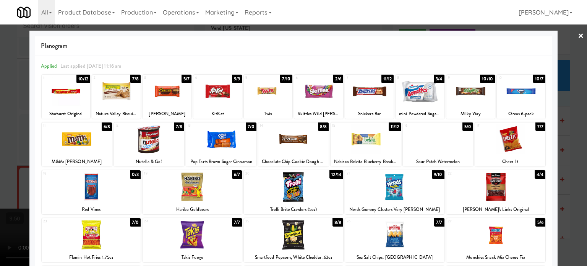
click at [569, 113] on div at bounding box center [293, 133] width 587 height 266
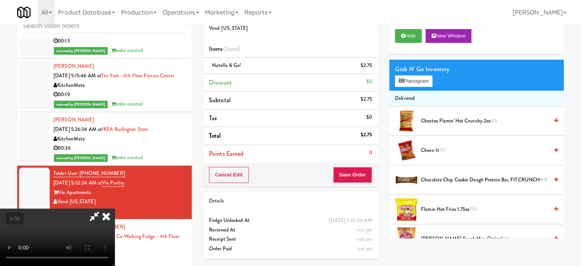
click at [115, 208] on video at bounding box center [57, 236] width 115 height 57
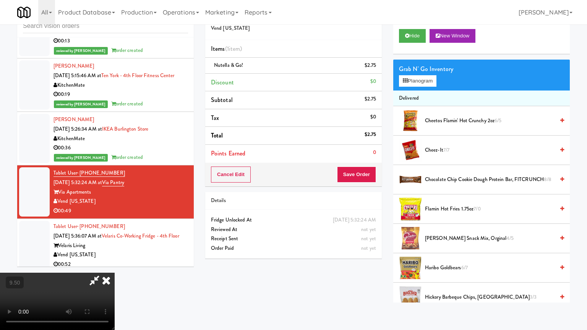
click at [115, 265] on video at bounding box center [57, 301] width 115 height 57
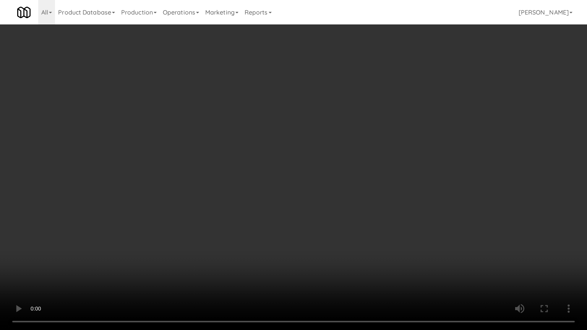
click at [264, 152] on video at bounding box center [293, 165] width 587 height 330
drag, startPoint x: 282, startPoint y: 255, endPoint x: 271, endPoint y: 228, distance: 30.0
click at [282, 253] on video at bounding box center [293, 165] width 587 height 330
click at [270, 214] on video at bounding box center [293, 165] width 587 height 330
click at [272, 213] on video at bounding box center [293, 165] width 587 height 330
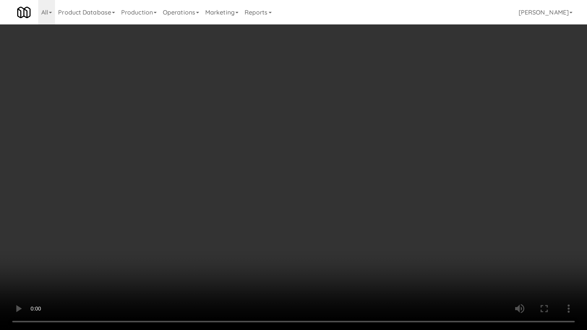
click at [306, 213] on video at bounding box center [293, 165] width 587 height 330
drag, startPoint x: 289, startPoint y: 212, endPoint x: 295, endPoint y: 210, distance: 6.7
click at [292, 212] on video at bounding box center [293, 165] width 587 height 330
drag, startPoint x: 295, startPoint y: 210, endPoint x: 301, endPoint y: 207, distance: 6.5
click at [301, 207] on video at bounding box center [293, 165] width 587 height 330
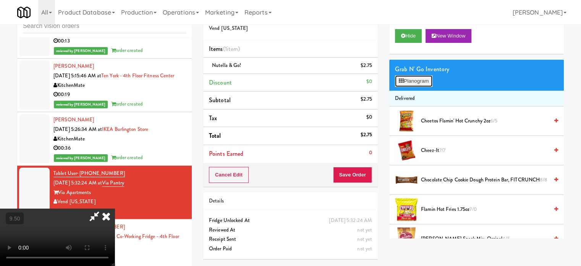
click at [428, 79] on button "Planogram" at bounding box center [413, 80] width 37 height 11
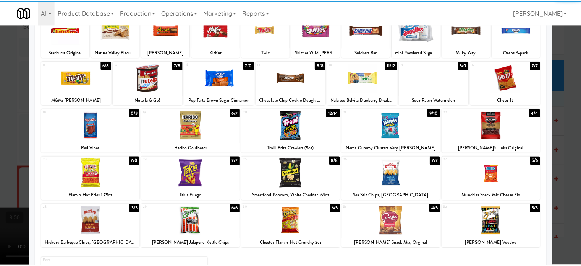
scroll to position [109, 0]
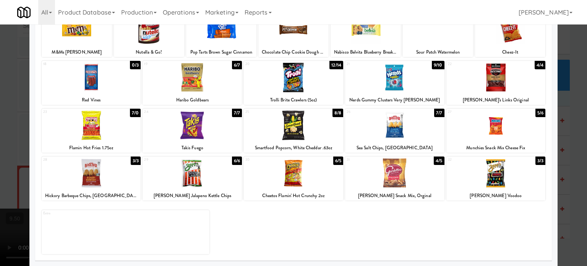
click at [237, 113] on div "7/7" at bounding box center [237, 113] width 10 height 8
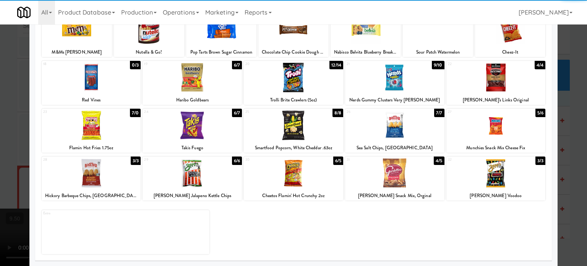
click at [573, 135] on div at bounding box center [293, 133] width 587 height 266
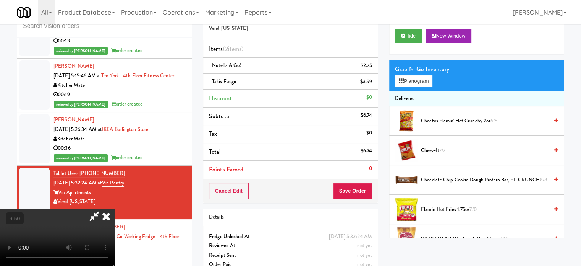
click at [115, 208] on video at bounding box center [57, 236] width 115 height 57
drag, startPoint x: 261, startPoint y: 141, endPoint x: 262, endPoint y: 181, distance: 40.5
click at [115, 208] on video at bounding box center [57, 236] width 115 height 57
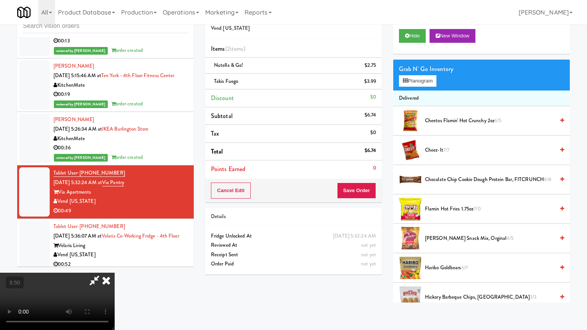
click at [115, 265] on video at bounding box center [57, 301] width 115 height 57
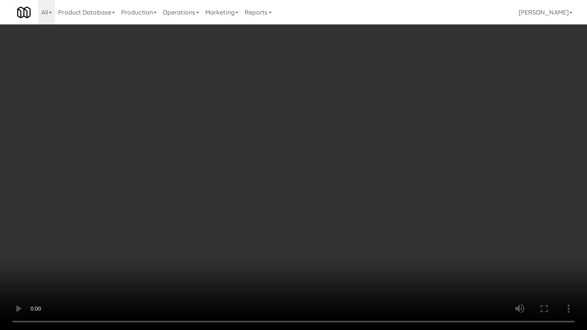
click at [267, 167] on video at bounding box center [293, 165] width 587 height 330
drag, startPoint x: 264, startPoint y: 172, endPoint x: 263, endPoint y: 157, distance: 14.9
click at [264, 172] on video at bounding box center [293, 165] width 587 height 330
click at [258, 163] on video at bounding box center [293, 165] width 587 height 330
click at [188, 261] on video at bounding box center [293, 165] width 587 height 330
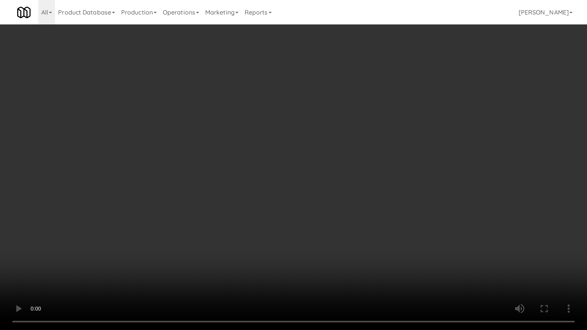
click at [221, 191] on video at bounding box center [293, 165] width 587 height 330
click at [224, 190] on video at bounding box center [293, 165] width 587 height 330
click at [230, 188] on video at bounding box center [293, 165] width 587 height 330
click at [232, 187] on video at bounding box center [293, 165] width 587 height 330
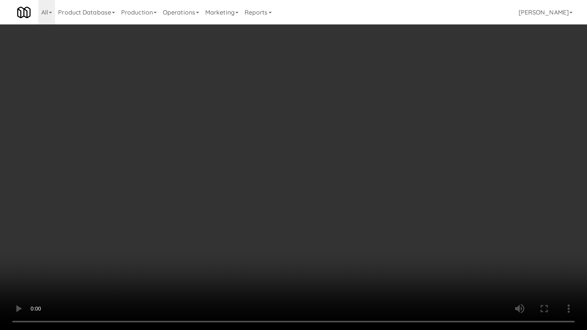
click at [232, 188] on video at bounding box center [293, 165] width 587 height 330
click at [233, 188] on video at bounding box center [293, 165] width 587 height 330
click at [229, 189] on video at bounding box center [293, 165] width 587 height 330
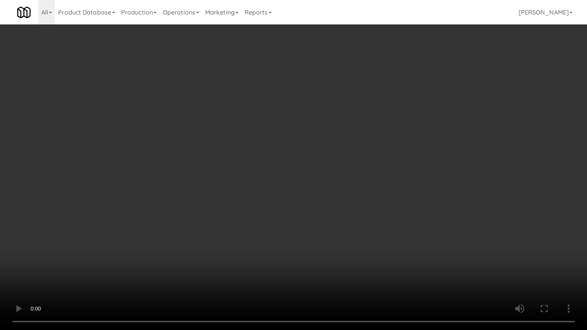
click at [231, 190] on video at bounding box center [293, 165] width 587 height 330
drag, startPoint x: 271, startPoint y: 195, endPoint x: 278, endPoint y: 191, distance: 8.3
click at [274, 194] on video at bounding box center [293, 165] width 587 height 330
drag, startPoint x: 278, startPoint y: 191, endPoint x: 344, endPoint y: 118, distance: 97.9
click at [284, 187] on video at bounding box center [293, 165] width 587 height 330
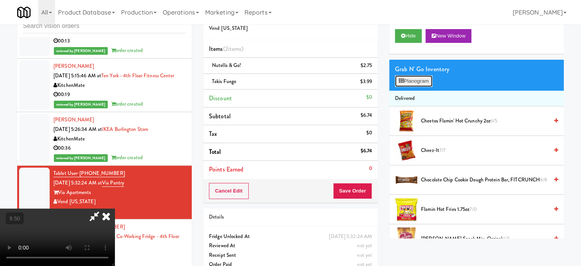
click at [412, 85] on button "Planogram" at bounding box center [413, 80] width 37 height 11
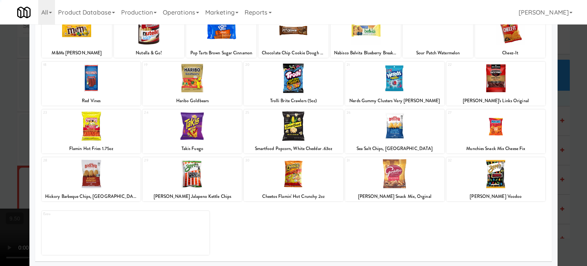
scroll to position [109, 0]
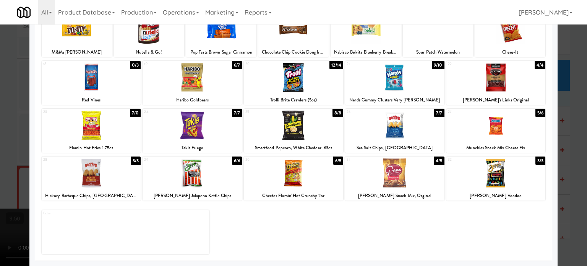
click at [334, 163] on div "6/5" at bounding box center [338, 160] width 10 height 8
click at [571, 146] on div at bounding box center [293, 133] width 587 height 266
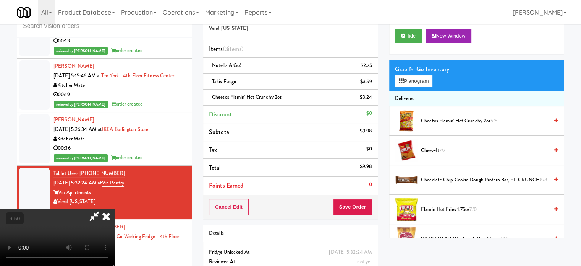
drag, startPoint x: 182, startPoint y: 147, endPoint x: 197, endPoint y: 144, distance: 14.9
click at [115, 208] on video at bounding box center [57, 236] width 115 height 57
drag, startPoint x: 199, startPoint y: 142, endPoint x: 203, endPoint y: 184, distance: 42.6
click at [115, 208] on video at bounding box center [57, 236] width 115 height 57
drag, startPoint x: 203, startPoint y: 184, endPoint x: 293, endPoint y: 144, distance: 98.8
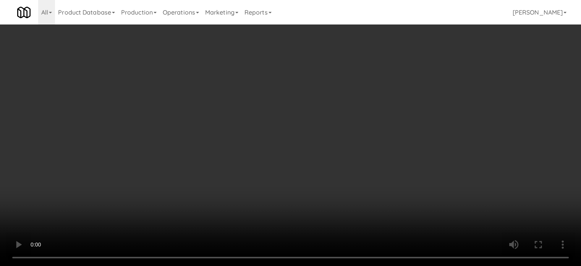
click at [206, 184] on video at bounding box center [290, 133] width 581 height 266
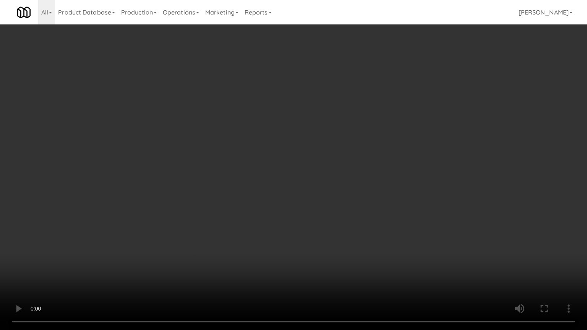
click at [303, 160] on video at bounding box center [293, 165] width 587 height 330
click at [314, 160] on video at bounding box center [293, 165] width 587 height 330
click at [312, 162] on video at bounding box center [293, 165] width 587 height 330
click at [315, 155] on video at bounding box center [293, 165] width 587 height 330
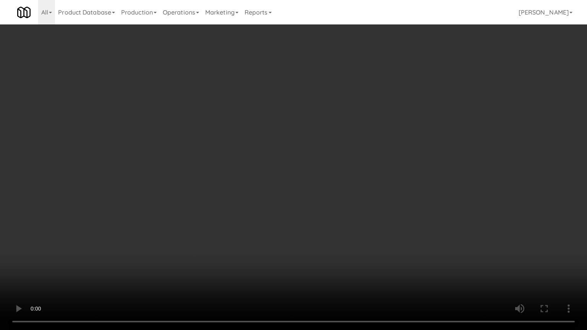
click at [315, 156] on video at bounding box center [293, 165] width 587 height 330
click at [335, 157] on video at bounding box center [293, 165] width 587 height 330
click at [312, 157] on video at bounding box center [293, 165] width 587 height 330
click at [340, 159] on video at bounding box center [293, 165] width 587 height 330
click at [310, 154] on video at bounding box center [293, 165] width 587 height 330
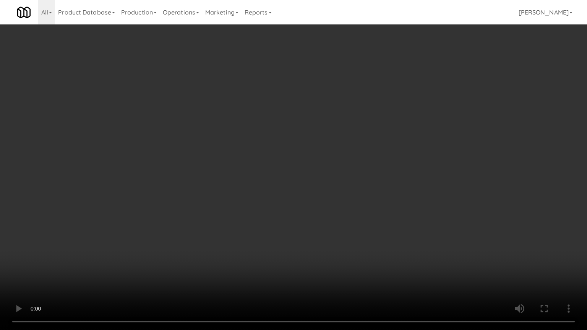
click at [319, 156] on video at bounding box center [293, 165] width 587 height 330
click at [306, 157] on video at bounding box center [293, 165] width 587 height 330
click at [333, 157] on video at bounding box center [293, 165] width 587 height 330
drag, startPoint x: 303, startPoint y: 179, endPoint x: 304, endPoint y: 175, distance: 4.4
click at [303, 176] on video at bounding box center [293, 165] width 587 height 330
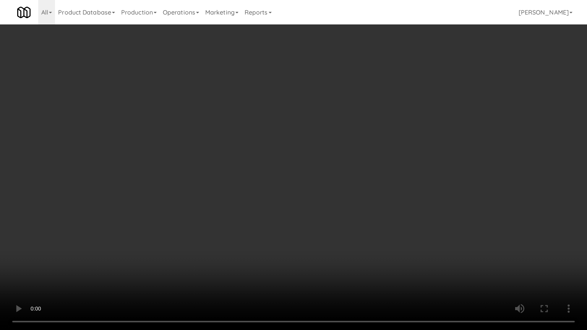
click at [308, 168] on video at bounding box center [293, 165] width 587 height 330
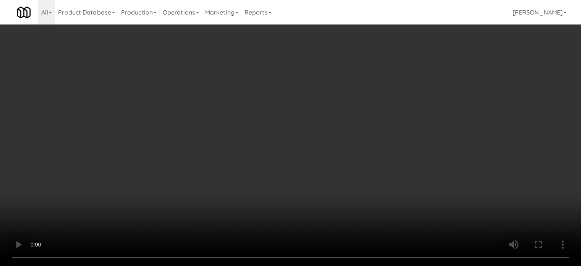
click at [422, 75] on div "Grab N' Go Inventory Planogram" at bounding box center [476, 75] width 175 height 31
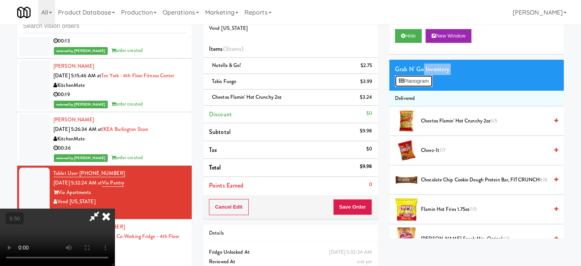
click at [412, 83] on button "Planogram" at bounding box center [413, 80] width 37 height 11
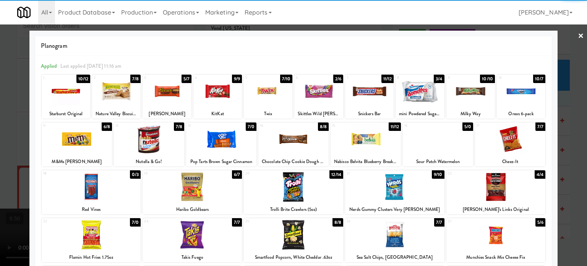
click at [434, 78] on div "3/4" at bounding box center [439, 79] width 10 height 8
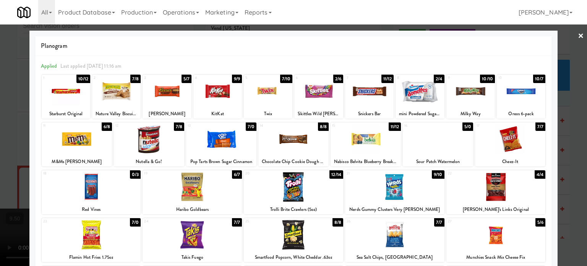
click at [533, 81] on div "10/7" at bounding box center [539, 79] width 12 height 8
click at [568, 95] on div at bounding box center [293, 133] width 587 height 266
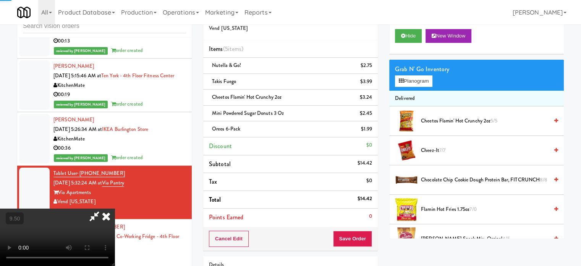
drag, startPoint x: 249, startPoint y: 193, endPoint x: 252, endPoint y: 188, distance: 5.1
click at [115, 208] on video at bounding box center [57, 236] width 115 height 57
drag, startPoint x: 252, startPoint y: 188, endPoint x: 259, endPoint y: 223, distance: 35.4
click at [115, 208] on video at bounding box center [57, 236] width 115 height 57
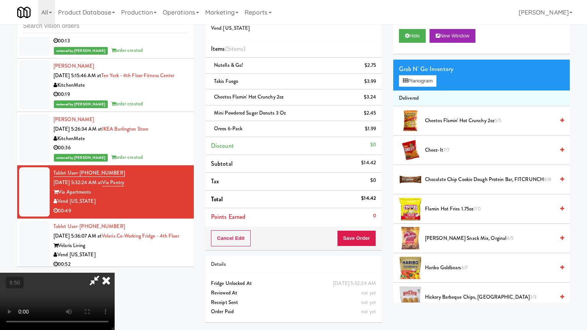
drag, startPoint x: 379, startPoint y: 277, endPoint x: 374, endPoint y: 270, distance: 8.6
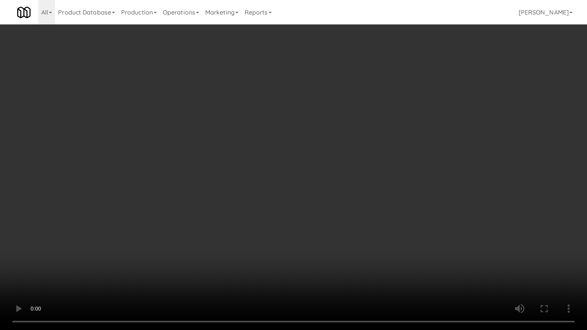
click at [377, 265] on video at bounding box center [293, 165] width 587 height 330
click at [302, 191] on video at bounding box center [293, 165] width 587 height 330
click at [307, 196] on video at bounding box center [293, 165] width 587 height 330
click at [307, 197] on video at bounding box center [293, 165] width 587 height 330
click at [389, 265] on video at bounding box center [293, 165] width 587 height 330
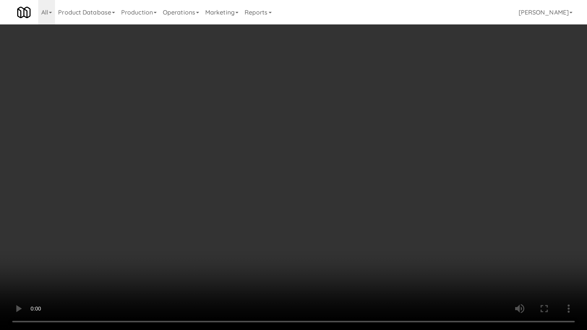
click at [321, 237] on video at bounding box center [293, 165] width 587 height 330
click at [321, 235] on video at bounding box center [293, 165] width 587 height 330
click at [324, 232] on video at bounding box center [293, 165] width 587 height 330
click at [350, 234] on video at bounding box center [293, 165] width 587 height 330
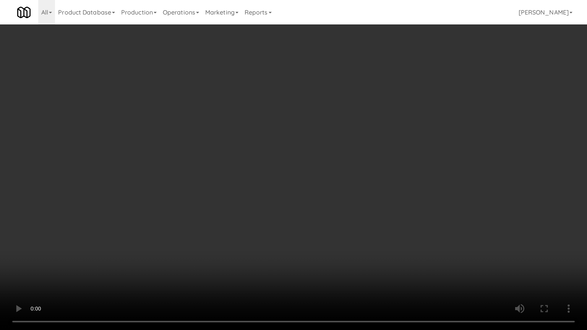
click at [348, 233] on video at bounding box center [293, 165] width 587 height 330
click at [376, 233] on video at bounding box center [293, 165] width 587 height 330
click at [350, 232] on video at bounding box center [293, 165] width 587 height 330
click at [362, 233] on video at bounding box center [293, 165] width 587 height 330
drag, startPoint x: 325, startPoint y: 232, endPoint x: 321, endPoint y: 210, distance: 22.9
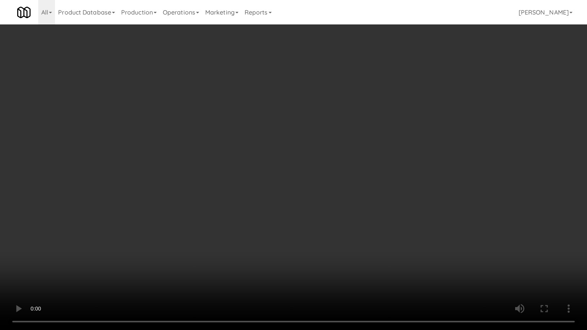
click at [325, 229] on video at bounding box center [293, 165] width 587 height 330
click at [309, 191] on video at bounding box center [293, 165] width 587 height 330
click at [303, 185] on video at bounding box center [293, 165] width 587 height 330
drag, startPoint x: 298, startPoint y: 186, endPoint x: 304, endPoint y: 182, distance: 7.3
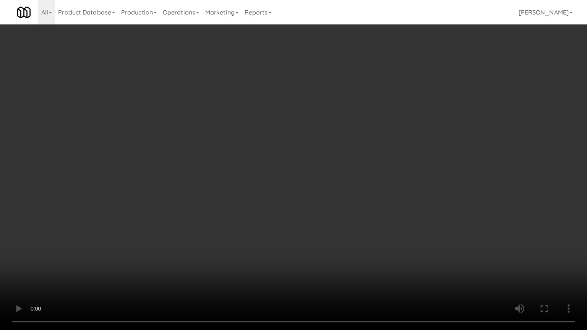
click at [299, 186] on video at bounding box center [293, 165] width 587 height 330
click at [304, 182] on video at bounding box center [293, 165] width 587 height 330
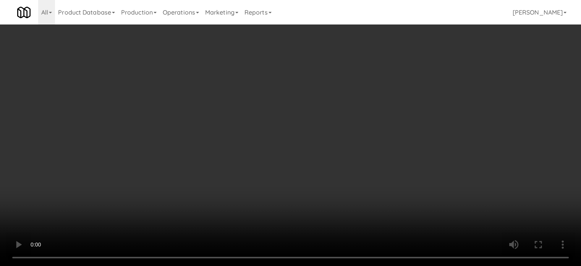
scroll to position [573, 0]
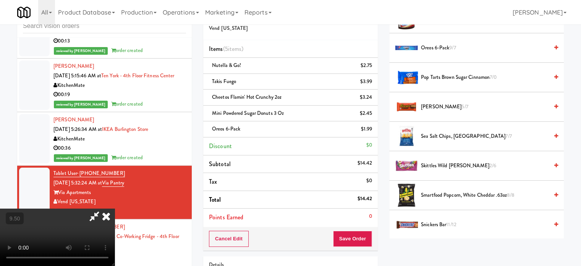
click at [432, 195] on span "Smartfood Popcorn, White Cheddar .63oz 8/8" at bounding box center [485, 195] width 128 height 10
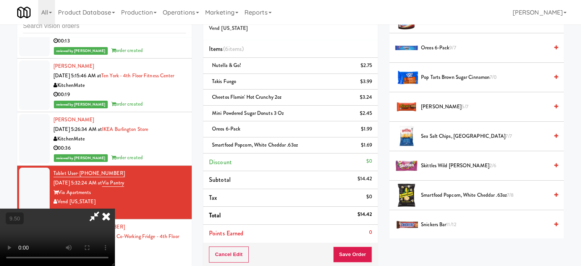
click at [115, 208] on video at bounding box center [57, 236] width 115 height 57
drag, startPoint x: 258, startPoint y: 176, endPoint x: 258, endPoint y: 216, distance: 40.1
click at [115, 208] on video at bounding box center [57, 236] width 115 height 57
drag, startPoint x: 258, startPoint y: 216, endPoint x: 258, endPoint y: 211, distance: 5.0
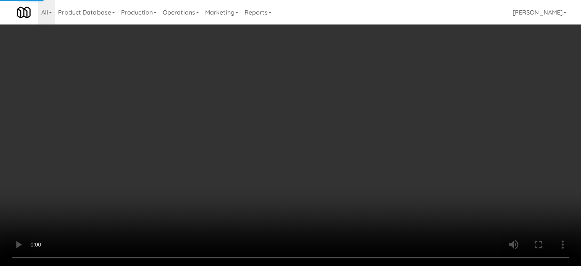
click at [258, 213] on video at bounding box center [290, 133] width 581 height 266
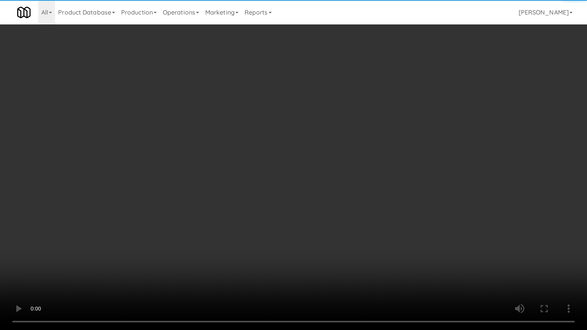
click at [274, 182] on video at bounding box center [293, 165] width 587 height 330
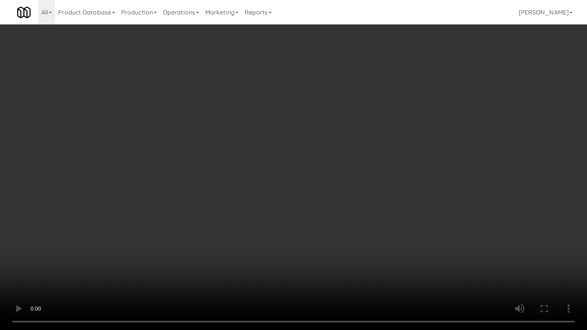
drag, startPoint x: 288, startPoint y: 180, endPoint x: 310, endPoint y: 142, distance: 44.4
click at [301, 162] on video at bounding box center [293, 165] width 587 height 330
click at [310, 142] on video at bounding box center [293, 165] width 587 height 330
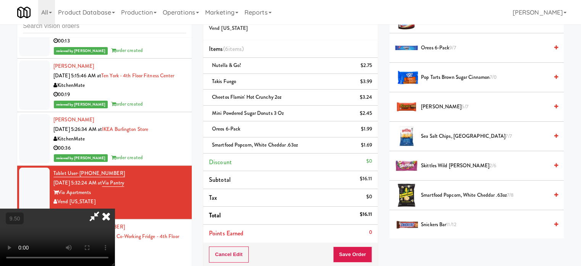
click at [115, 208] on icon at bounding box center [106, 215] width 17 height 15
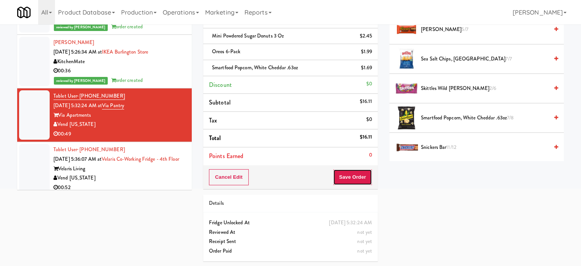
drag, startPoint x: 354, startPoint y: 179, endPoint x: 260, endPoint y: 117, distance: 112.7
click at [354, 179] on button "Save Order" at bounding box center [352, 177] width 39 height 16
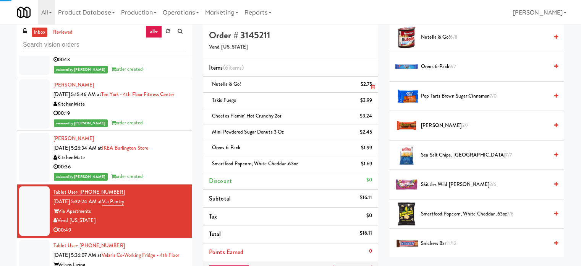
scroll to position [0, 0]
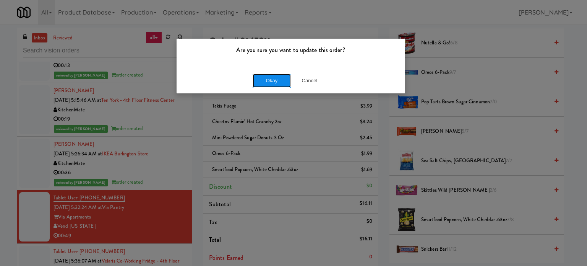
click at [263, 86] on button "Okay" at bounding box center [272, 81] width 38 height 14
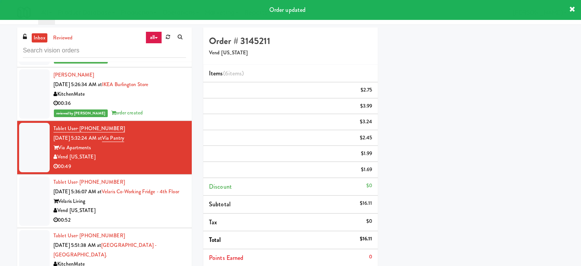
scroll to position [2377, 0]
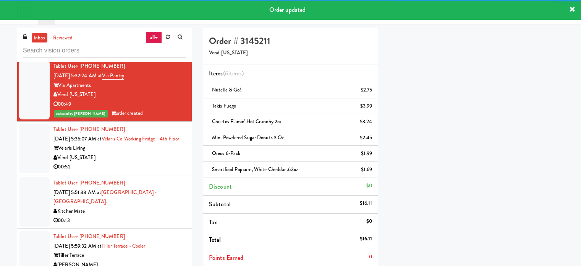
click at [159, 153] on div "Velaris Living" at bounding box center [119, 148] width 133 height 10
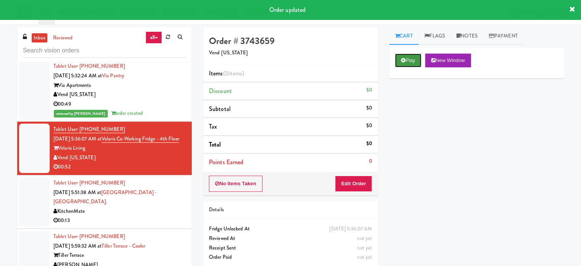
click at [413, 59] on button "Play" at bounding box center [408, 60] width 26 height 14
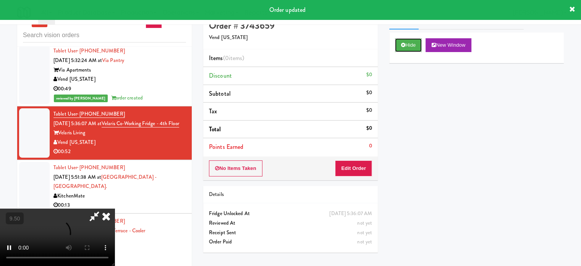
scroll to position [31, 0]
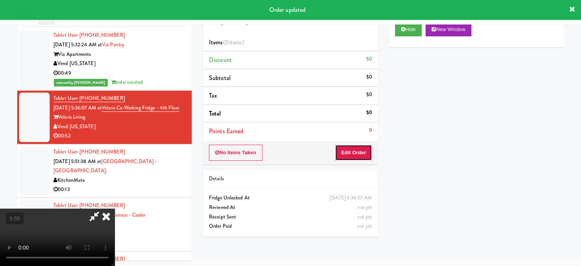
click at [352, 156] on button "Edit Order" at bounding box center [353, 152] width 37 height 16
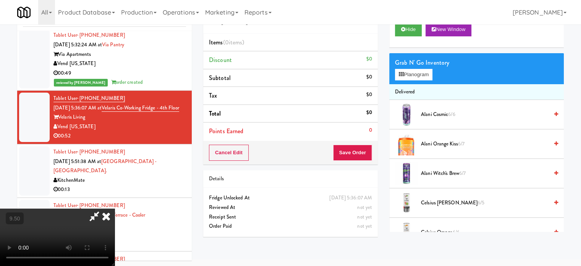
drag, startPoint x: 203, startPoint y: 193, endPoint x: 233, endPoint y: 114, distance: 85.0
click at [115, 208] on video at bounding box center [57, 236] width 115 height 57
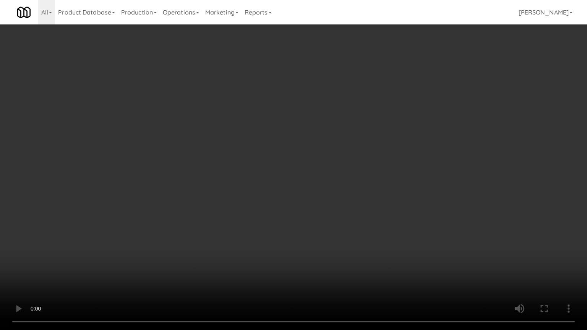
click at [266, 173] on video at bounding box center [293, 165] width 587 height 330
drag, startPoint x: 156, startPoint y: 231, endPoint x: 168, endPoint y: 215, distance: 19.9
click at [158, 227] on video at bounding box center [293, 165] width 587 height 330
click at [207, 181] on video at bounding box center [293, 165] width 587 height 330
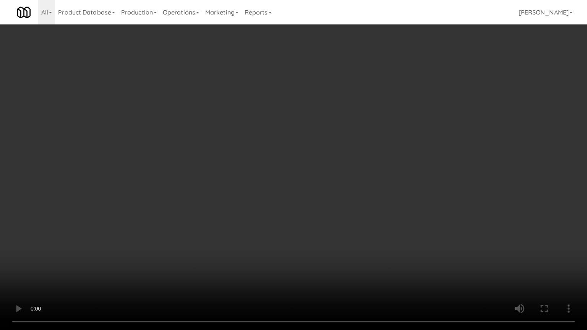
click at [208, 179] on video at bounding box center [293, 165] width 587 height 330
click at [209, 179] on video at bounding box center [293, 165] width 587 height 330
drag, startPoint x: 212, startPoint y: 178, endPoint x: 317, endPoint y: 105, distance: 128.2
click at [219, 176] on video at bounding box center [293, 165] width 587 height 330
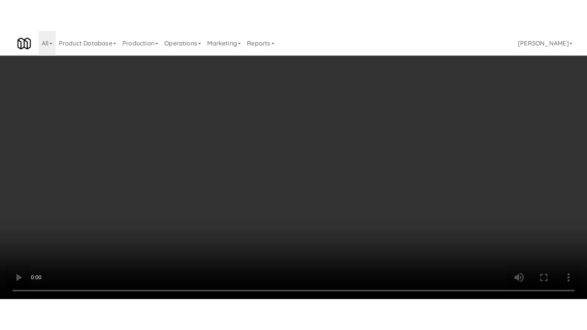
scroll to position [1042, 0]
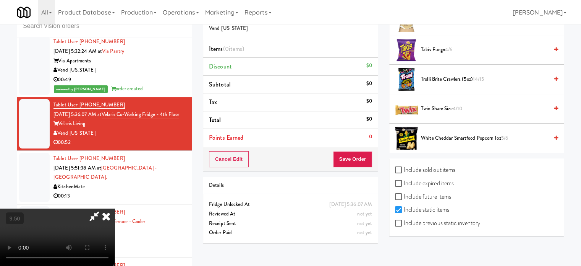
click at [437, 130] on li "White Cheddar Smartfood Popcorn 1oz 5/6" at bounding box center [476, 137] width 175 height 29
drag, startPoint x: 439, startPoint y: 137, endPoint x: 328, endPoint y: 132, distance: 110.9
click at [439, 137] on span "White Cheddar Smartfood Popcorn 1oz 5/6" at bounding box center [485, 138] width 128 height 10
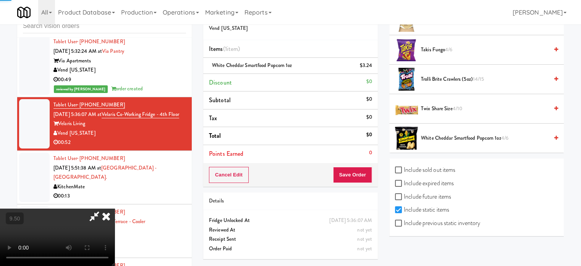
drag, startPoint x: 130, startPoint y: 150, endPoint x: 131, endPoint y: 146, distance: 4.6
click at [115, 208] on video at bounding box center [57, 236] width 115 height 57
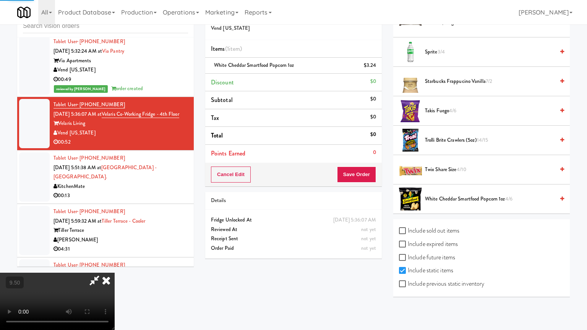
drag, startPoint x: 133, startPoint y: 188, endPoint x: 148, endPoint y: 166, distance: 26.7
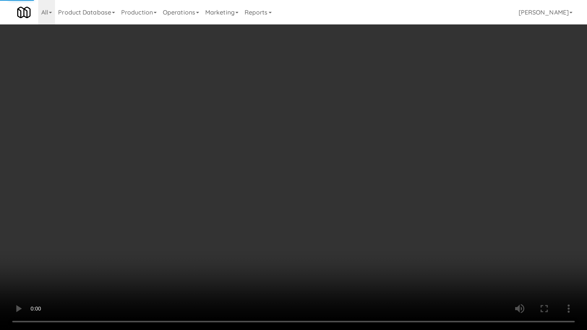
click at [133, 187] on video at bounding box center [293, 165] width 587 height 330
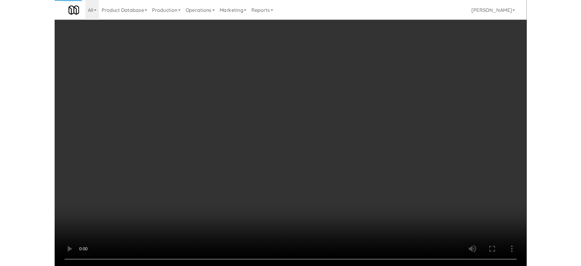
scroll to position [977, 0]
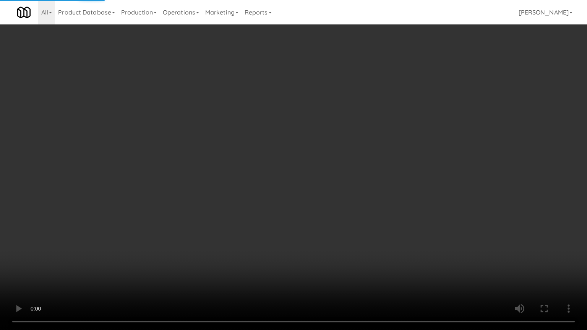
click at [165, 171] on video at bounding box center [293, 165] width 587 height 330
drag, startPoint x: 183, startPoint y: 171, endPoint x: 199, endPoint y: 159, distance: 19.3
click at [184, 171] on video at bounding box center [293, 165] width 587 height 330
click at [198, 162] on video at bounding box center [293, 165] width 587 height 330
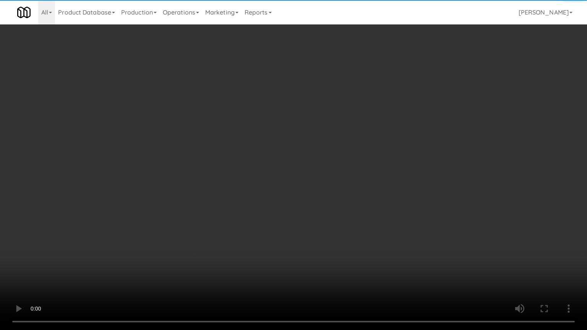
drag, startPoint x: 169, startPoint y: 249, endPoint x: 173, endPoint y: 229, distance: 20.5
click at [169, 247] on video at bounding box center [293, 165] width 587 height 330
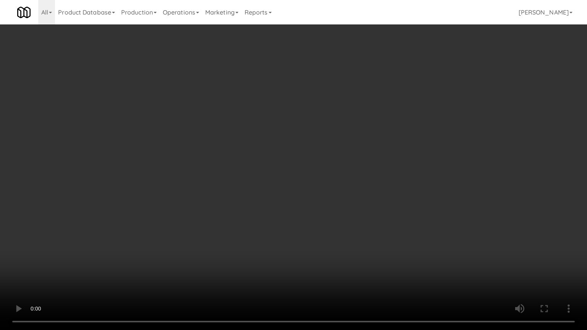
click at [192, 201] on video at bounding box center [293, 165] width 587 height 330
click at [201, 202] on video at bounding box center [293, 165] width 587 height 330
click at [249, 209] on video at bounding box center [293, 165] width 587 height 330
click at [242, 213] on video at bounding box center [293, 165] width 587 height 330
click at [305, 213] on video at bounding box center [293, 165] width 587 height 330
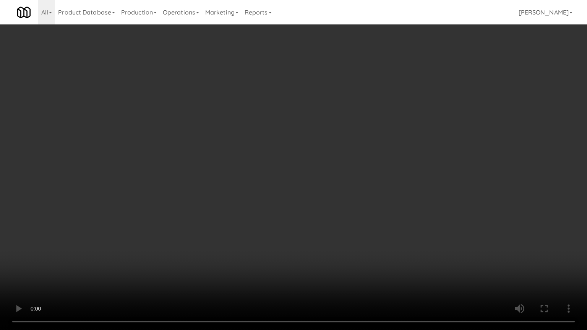
drag, startPoint x: 270, startPoint y: 212, endPoint x: 274, endPoint y: 208, distance: 6.2
click at [272, 210] on video at bounding box center [293, 165] width 587 height 330
drag, startPoint x: 277, startPoint y: 205, endPoint x: 422, endPoint y: 116, distance: 169.9
click at [284, 201] on video at bounding box center [293, 165] width 587 height 330
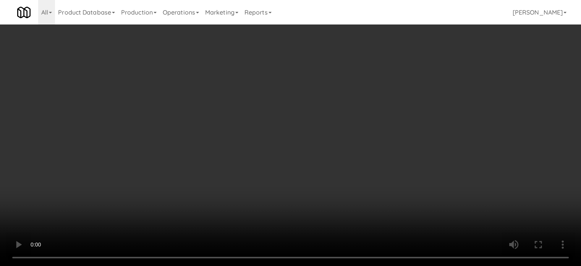
scroll to position [404, 0]
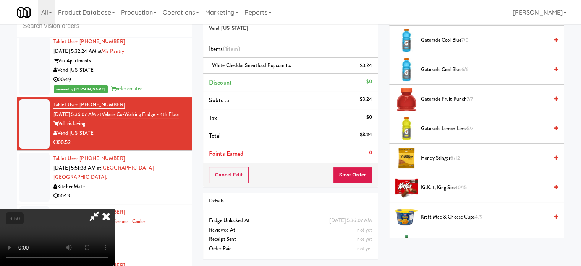
click at [444, 216] on span "Kraft Mac & Cheese Cups 4/9" at bounding box center [485, 217] width 128 height 10
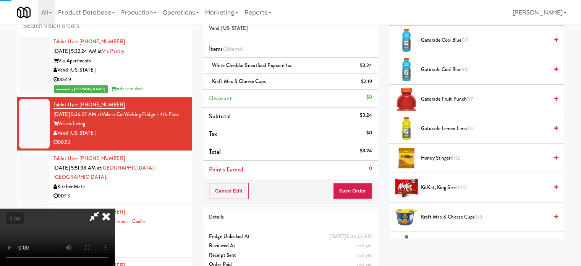
click at [115, 208] on video at bounding box center [57, 236] width 115 height 57
drag, startPoint x: 206, startPoint y: 170, endPoint x: 245, endPoint y: 160, distance: 39.3
click at [115, 208] on video at bounding box center [57, 236] width 115 height 57
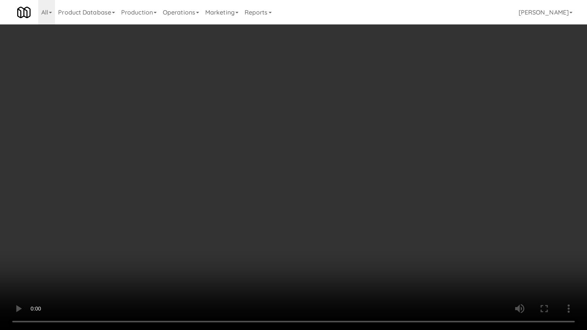
click at [287, 160] on video at bounding box center [293, 165] width 587 height 330
drag, startPoint x: 268, startPoint y: 210, endPoint x: 274, endPoint y: 177, distance: 33.0
click at [269, 208] on video at bounding box center [293, 165] width 587 height 330
click at [274, 174] on video at bounding box center [293, 165] width 587 height 330
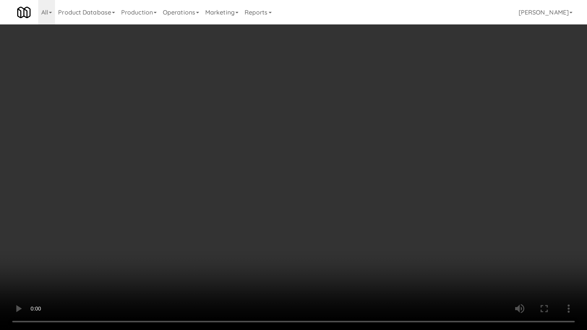
click at [294, 175] on video at bounding box center [293, 165] width 587 height 330
click at [280, 175] on video at bounding box center [293, 165] width 587 height 330
click at [327, 180] on video at bounding box center [293, 165] width 587 height 330
drag, startPoint x: 303, startPoint y: 181, endPoint x: 318, endPoint y: 172, distance: 17.0
click at [306, 180] on video at bounding box center [293, 165] width 587 height 330
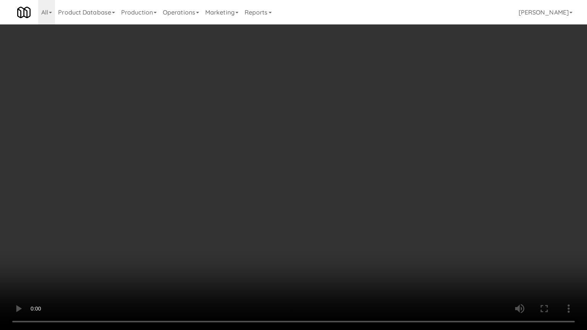
click at [314, 175] on video at bounding box center [293, 165] width 587 height 330
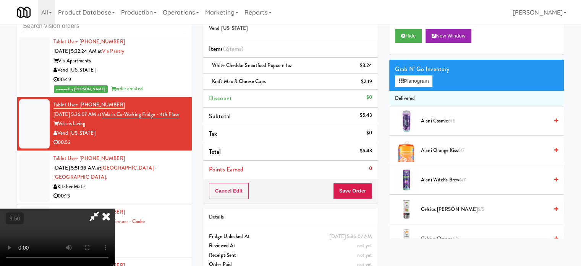
scroll to position [0, 0]
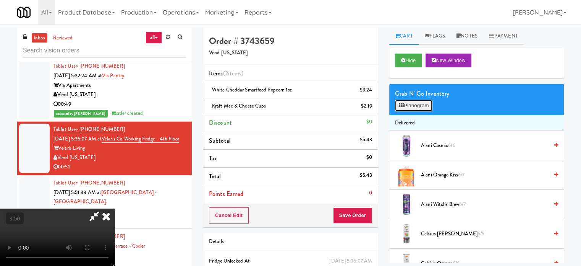
click at [423, 102] on button "Planogram" at bounding box center [413, 105] width 37 height 11
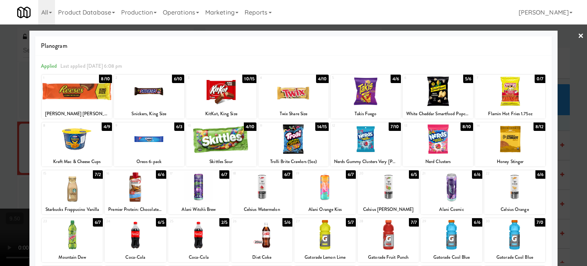
click at [569, 125] on div at bounding box center [293, 133] width 587 height 266
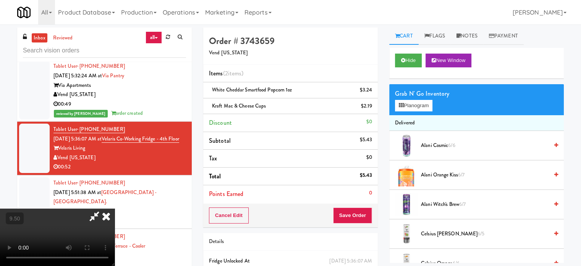
click at [115, 208] on video at bounding box center [57, 236] width 115 height 57
drag, startPoint x: 275, startPoint y: 174, endPoint x: 254, endPoint y: 229, distance: 59.4
click at [115, 208] on video at bounding box center [57, 236] width 115 height 57
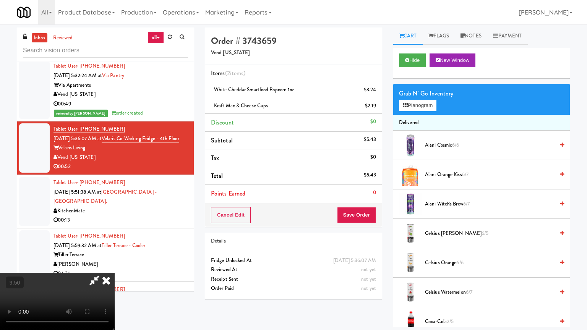
click at [115, 265] on video at bounding box center [57, 301] width 115 height 57
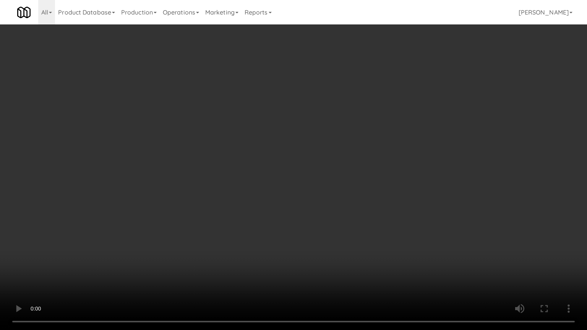
click at [250, 153] on video at bounding box center [293, 165] width 587 height 330
click at [251, 152] on video at bounding box center [293, 165] width 587 height 330
click at [263, 151] on video at bounding box center [293, 165] width 587 height 330
click at [257, 148] on video at bounding box center [293, 165] width 587 height 330
click at [254, 145] on video at bounding box center [293, 165] width 587 height 330
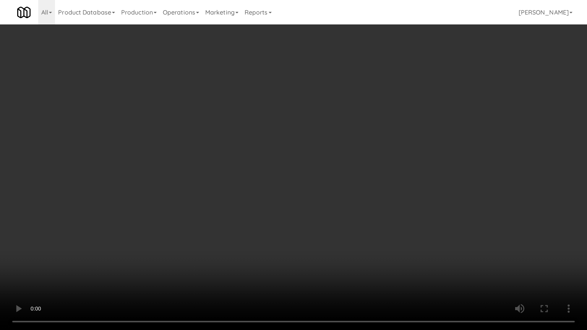
click at [254, 145] on video at bounding box center [293, 165] width 587 height 330
click at [270, 152] on video at bounding box center [293, 165] width 587 height 330
click at [260, 153] on video at bounding box center [293, 165] width 587 height 330
click at [301, 154] on video at bounding box center [293, 165] width 587 height 330
click at [285, 152] on video at bounding box center [293, 165] width 587 height 330
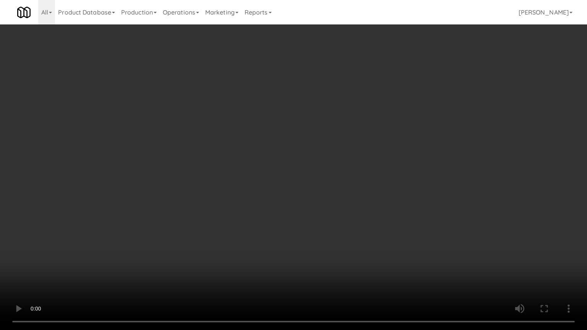
click at [285, 152] on video at bounding box center [293, 165] width 587 height 330
drag, startPoint x: 236, startPoint y: 215, endPoint x: 224, endPoint y: 188, distance: 30.0
click at [236, 215] on video at bounding box center [293, 165] width 587 height 330
click at [224, 185] on video at bounding box center [293, 165] width 587 height 330
click at [231, 186] on video at bounding box center [293, 165] width 587 height 330
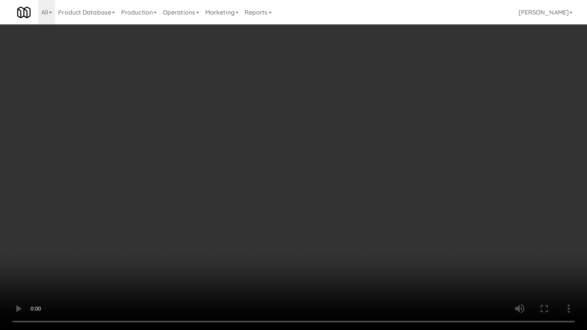
click at [254, 184] on video at bounding box center [293, 165] width 587 height 330
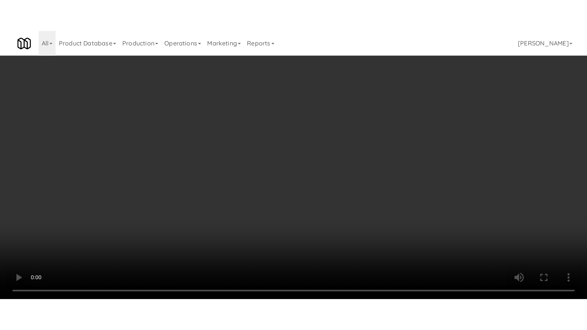
scroll to position [1042, 0]
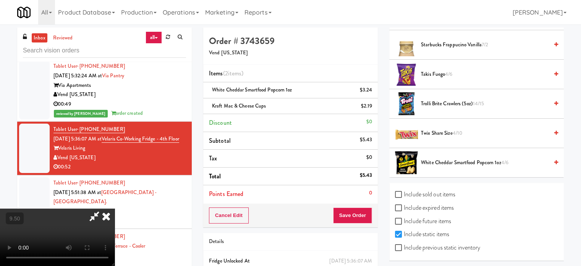
drag, startPoint x: 446, startPoint y: 70, endPoint x: 441, endPoint y: 70, distance: 5.0
click at [446, 70] on span "4/6" at bounding box center [448, 73] width 7 height 7
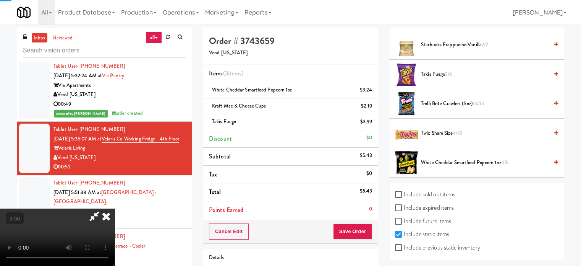
click at [115, 208] on video at bounding box center [57, 236] width 115 height 57
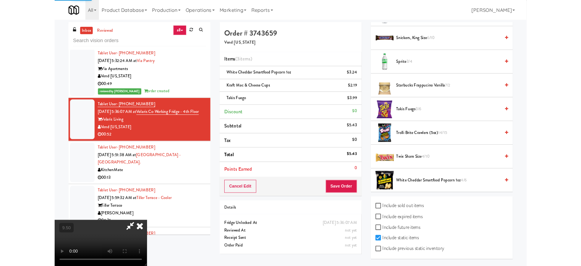
scroll to position [977, 0]
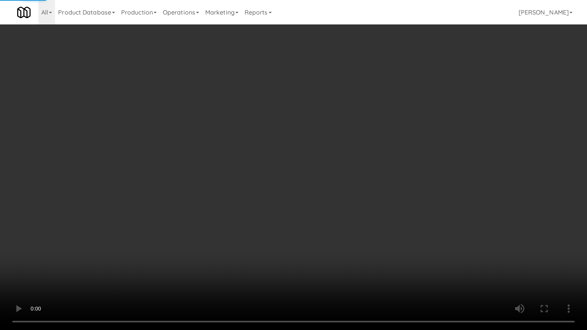
click at [261, 136] on video at bounding box center [293, 165] width 587 height 330
click at [267, 148] on video at bounding box center [293, 165] width 587 height 330
click at [289, 226] on video at bounding box center [293, 165] width 587 height 330
click at [299, 164] on video at bounding box center [293, 165] width 587 height 330
click at [303, 160] on video at bounding box center [293, 165] width 587 height 330
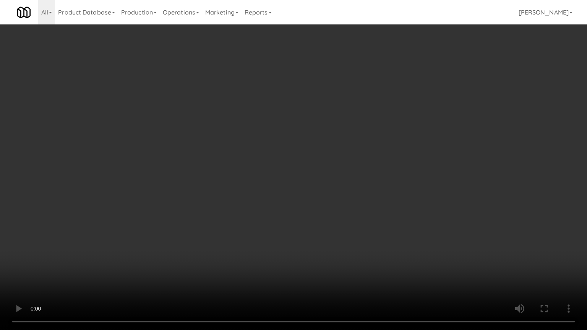
click at [311, 164] on video at bounding box center [293, 165] width 587 height 330
click at [312, 162] on video at bounding box center [293, 165] width 587 height 330
click at [380, 165] on video at bounding box center [293, 165] width 587 height 330
click at [356, 165] on video at bounding box center [293, 165] width 587 height 330
click at [373, 164] on video at bounding box center [293, 165] width 587 height 330
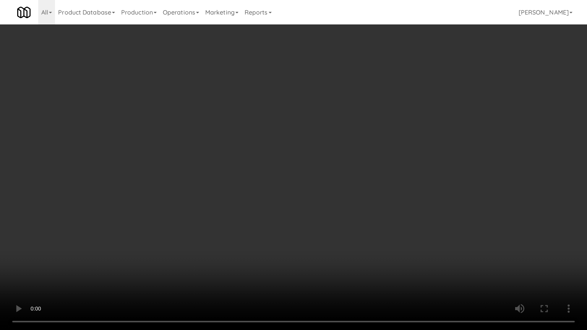
drag, startPoint x: 272, startPoint y: 222, endPoint x: 275, endPoint y: 207, distance: 15.1
click at [274, 217] on video at bounding box center [293, 165] width 587 height 330
click at [295, 154] on video at bounding box center [293, 165] width 587 height 330
click at [205, 232] on video at bounding box center [293, 165] width 587 height 330
click at [224, 179] on video at bounding box center [293, 165] width 587 height 330
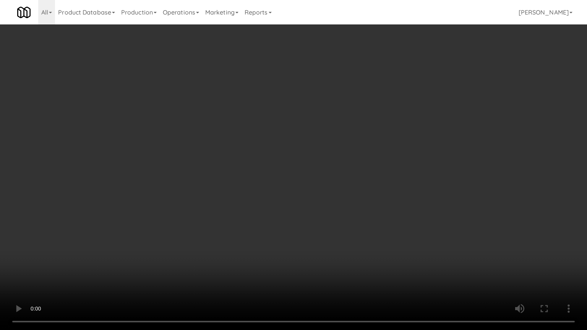
click at [223, 173] on video at bounding box center [293, 165] width 587 height 330
click at [234, 174] on video at bounding box center [293, 165] width 587 height 330
click at [229, 169] on video at bounding box center [293, 165] width 587 height 330
click at [228, 165] on video at bounding box center [293, 165] width 587 height 330
click at [228, 167] on video at bounding box center [293, 165] width 587 height 330
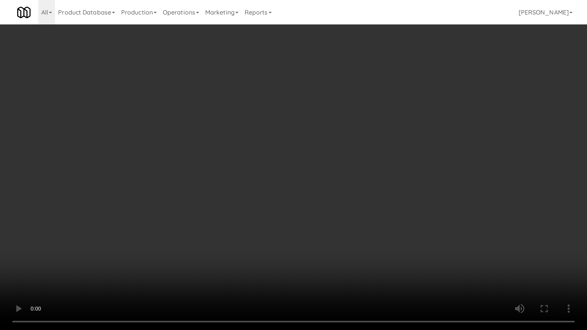
click at [245, 165] on video at bounding box center [293, 165] width 587 height 330
click at [241, 165] on video at bounding box center [293, 165] width 587 height 330
click at [250, 167] on video at bounding box center [293, 165] width 587 height 330
drag, startPoint x: 251, startPoint y: 243, endPoint x: 251, endPoint y: 233, distance: 9.6
click at [251, 242] on video at bounding box center [293, 165] width 587 height 330
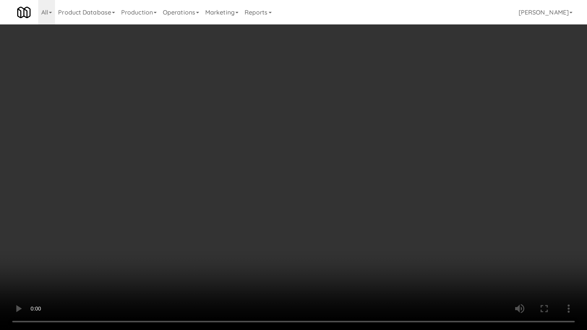
click at [251, 233] on video at bounding box center [293, 165] width 587 height 330
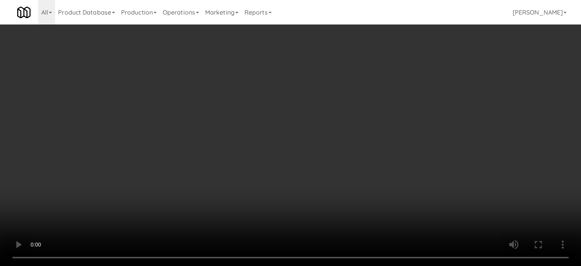
drag, startPoint x: 234, startPoint y: 187, endPoint x: 233, endPoint y: 176, distance: 11.5
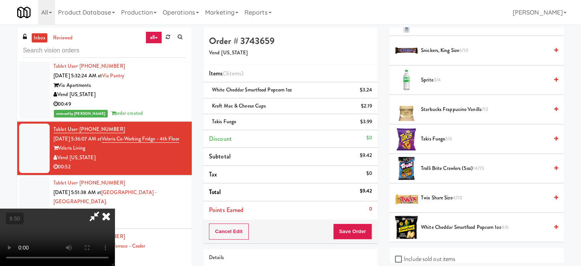
click at [115, 208] on video at bounding box center [57, 236] width 115 height 57
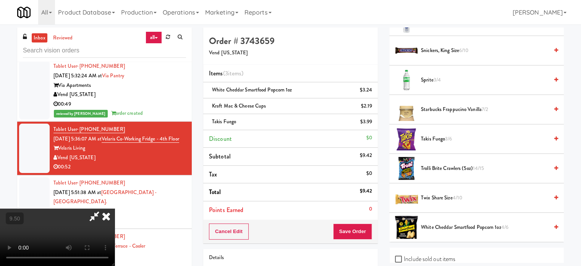
click at [115, 208] on video at bounding box center [57, 236] width 115 height 57
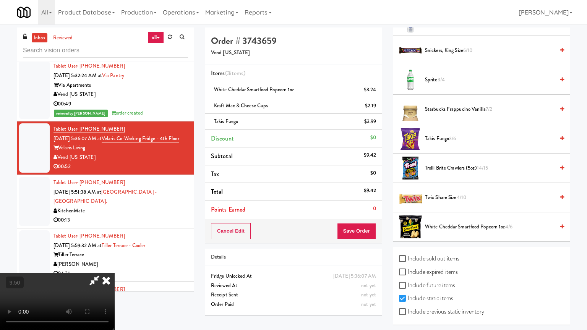
drag, startPoint x: 285, startPoint y: 176, endPoint x: 290, endPoint y: 173, distance: 6.0
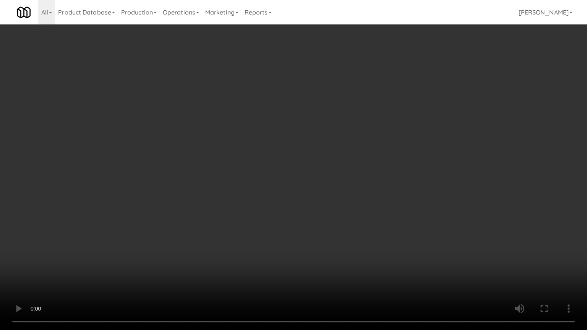
click at [285, 176] on video at bounding box center [293, 165] width 587 height 330
click at [302, 172] on video at bounding box center [293, 165] width 587 height 330
drag, startPoint x: 301, startPoint y: 173, endPoint x: 309, endPoint y: 171, distance: 7.9
click at [304, 172] on video at bounding box center [293, 165] width 587 height 330
click at [330, 162] on video at bounding box center [293, 165] width 587 height 330
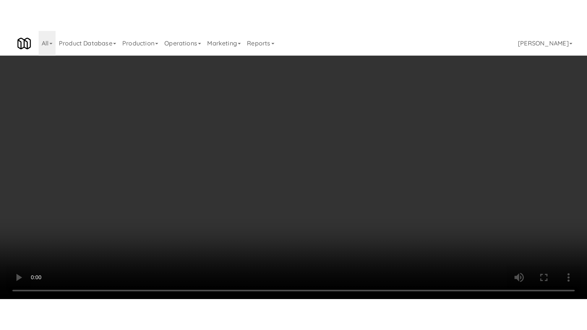
scroll to position [1042, 0]
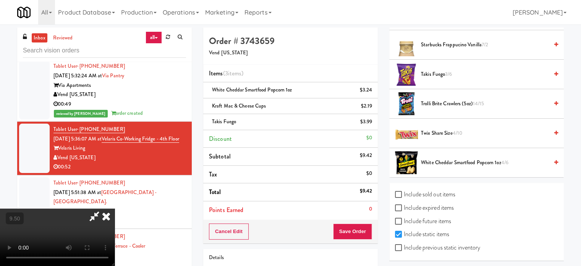
click at [447, 128] on span "Twix Share Size 4/10" at bounding box center [485, 133] width 128 height 10
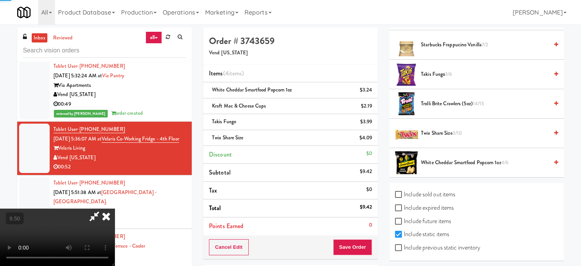
click at [115, 208] on video at bounding box center [57, 236] width 115 height 57
drag, startPoint x: 278, startPoint y: 135, endPoint x: 277, endPoint y: 177, distance: 41.7
click at [115, 208] on video at bounding box center [57, 236] width 115 height 57
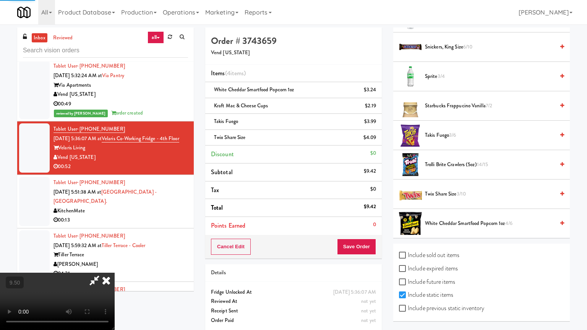
drag, startPoint x: 277, startPoint y: 177, endPoint x: 280, endPoint y: 168, distance: 9.2
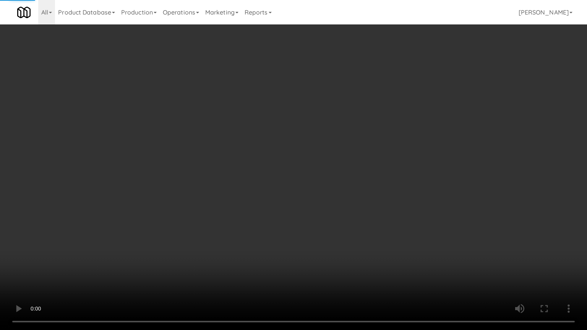
click at [279, 172] on video at bounding box center [293, 165] width 587 height 330
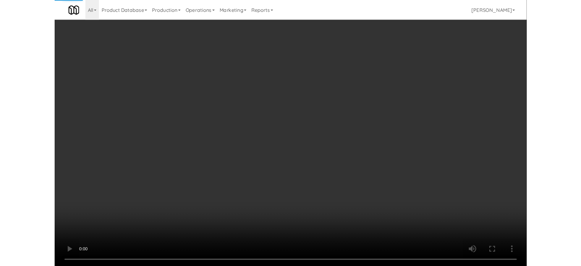
scroll to position [977, 0]
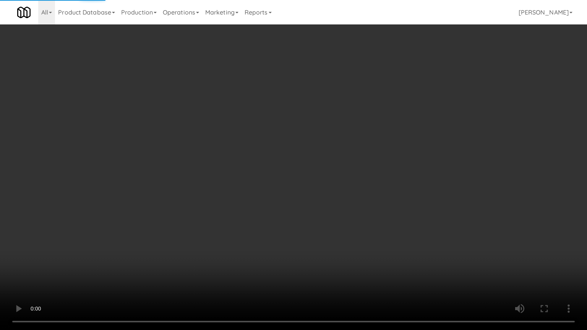
click at [282, 150] on video at bounding box center [293, 165] width 587 height 330
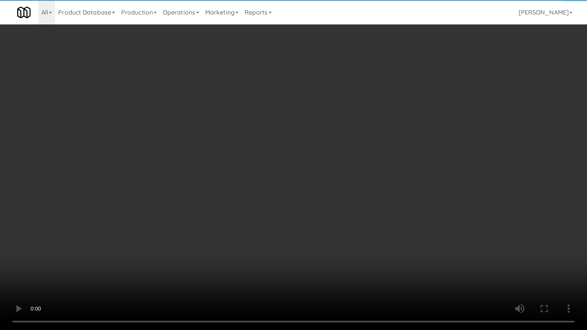
drag, startPoint x: 284, startPoint y: 229, endPoint x: 266, endPoint y: 186, distance: 46.9
click at [284, 226] on video at bounding box center [293, 165] width 587 height 330
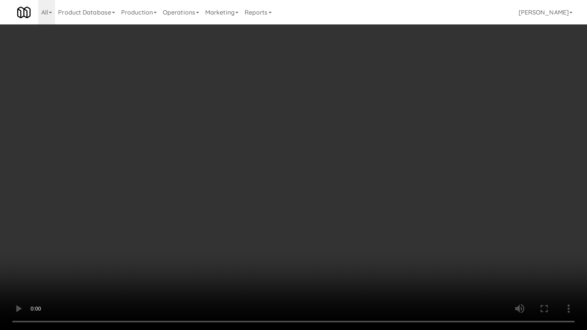
click at [266, 183] on video at bounding box center [293, 165] width 587 height 330
click at [283, 255] on video at bounding box center [293, 165] width 587 height 330
click at [284, 217] on video at bounding box center [293, 165] width 587 height 330
click at [285, 218] on video at bounding box center [293, 165] width 587 height 330
click at [337, 216] on video at bounding box center [293, 165] width 587 height 330
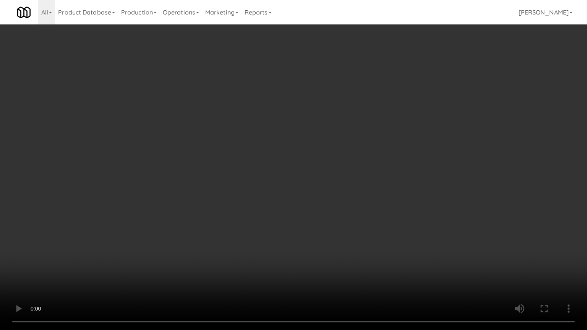
click at [333, 212] on video at bounding box center [293, 165] width 587 height 330
drag, startPoint x: 340, startPoint y: 208, endPoint x: 481, endPoint y: 117, distance: 167.6
click at [351, 201] on video at bounding box center [293, 165] width 587 height 330
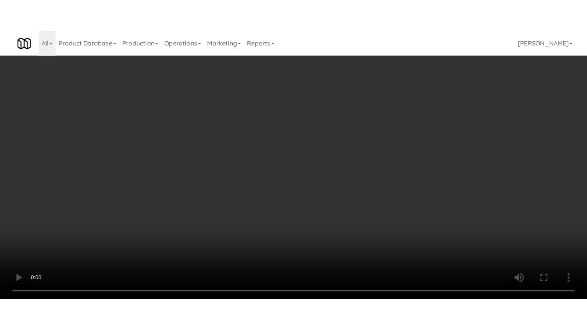
scroll to position [1042, 0]
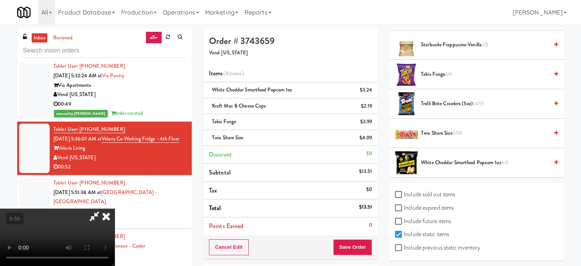
click at [450, 70] on span "3/6" at bounding box center [448, 73] width 7 height 7
click at [115, 208] on video at bounding box center [57, 236] width 115 height 57
drag, startPoint x: 270, startPoint y: 197, endPoint x: 274, endPoint y: 190, distance: 7.9
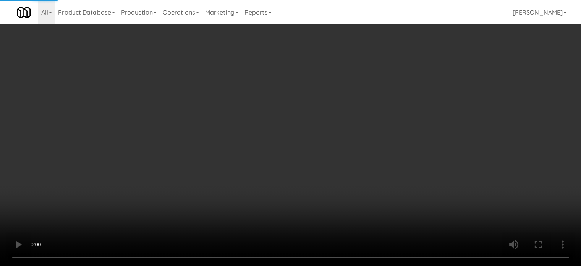
click at [270, 196] on video at bounding box center [290, 133] width 581 height 266
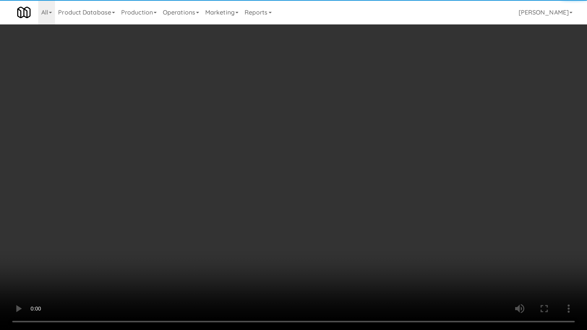
click at [278, 161] on video at bounding box center [293, 165] width 587 height 330
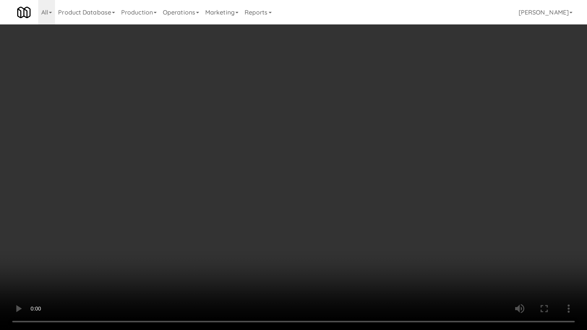
click at [281, 159] on video at bounding box center [293, 165] width 587 height 330
click at [281, 151] on video at bounding box center [293, 165] width 587 height 330
click at [282, 151] on video at bounding box center [293, 165] width 587 height 330
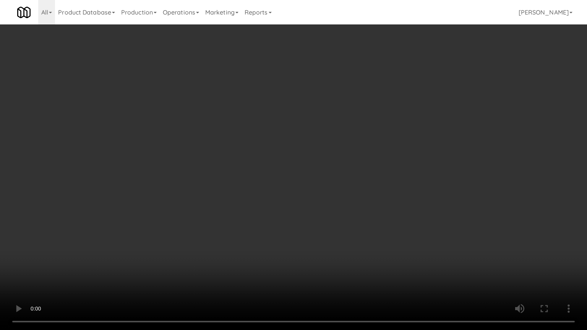
click at [280, 152] on video at bounding box center [293, 165] width 587 height 330
click at [319, 229] on video at bounding box center [293, 165] width 587 height 330
click at [307, 190] on video at bounding box center [293, 165] width 587 height 330
click at [310, 185] on video at bounding box center [293, 165] width 587 height 330
click at [311, 179] on video at bounding box center [293, 165] width 587 height 330
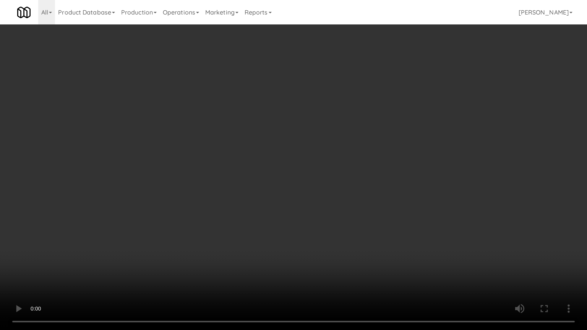
drag, startPoint x: 346, startPoint y: 249, endPoint x: 343, endPoint y: 240, distance: 9.5
click at [346, 248] on video at bounding box center [293, 165] width 587 height 330
click at [343, 239] on video at bounding box center [293, 165] width 587 height 330
drag, startPoint x: 325, startPoint y: 269, endPoint x: 318, endPoint y: 214, distance: 55.5
click at [324, 265] on video at bounding box center [293, 165] width 587 height 330
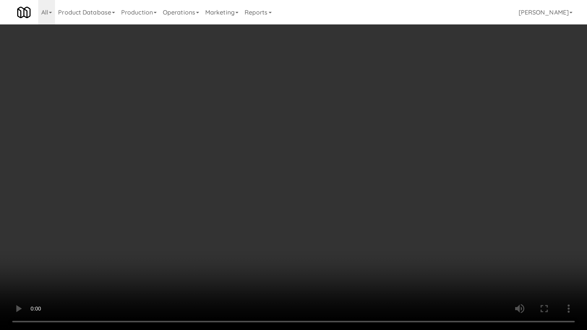
click at [318, 212] on video at bounding box center [293, 165] width 587 height 330
drag, startPoint x: 261, startPoint y: 257, endPoint x: 264, endPoint y: 248, distance: 9.6
click at [262, 255] on video at bounding box center [293, 165] width 587 height 330
click at [275, 224] on video at bounding box center [293, 165] width 587 height 330
click at [287, 220] on video at bounding box center [293, 165] width 587 height 330
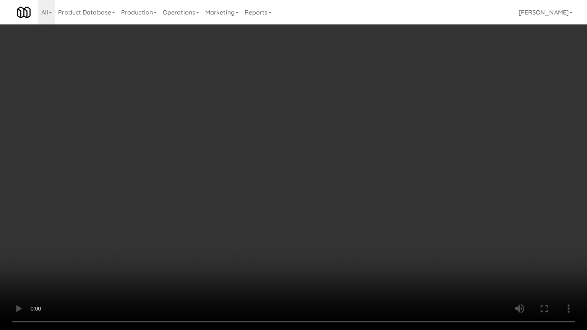
click at [288, 220] on video at bounding box center [293, 165] width 587 height 330
click at [289, 218] on video at bounding box center [293, 165] width 587 height 330
click at [289, 214] on video at bounding box center [293, 165] width 587 height 330
click at [290, 213] on video at bounding box center [293, 165] width 587 height 330
click at [292, 211] on video at bounding box center [293, 165] width 587 height 330
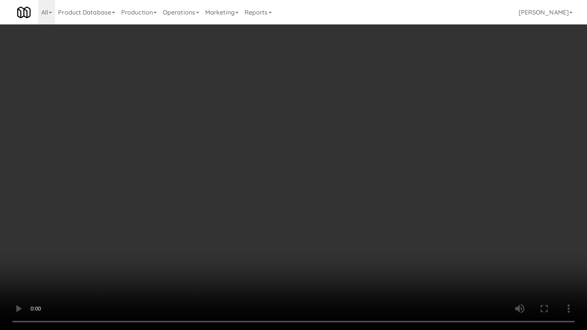
click at [292, 212] on video at bounding box center [293, 165] width 587 height 330
click at [298, 216] on video at bounding box center [293, 165] width 587 height 330
click at [295, 215] on video at bounding box center [293, 165] width 587 height 330
click at [292, 210] on video at bounding box center [293, 165] width 587 height 330
click at [287, 211] on video at bounding box center [293, 165] width 587 height 330
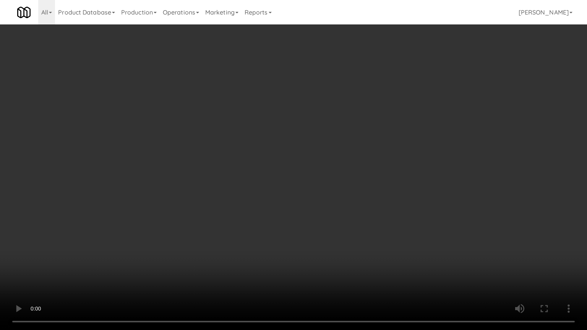
click at [283, 206] on video at bounding box center [293, 165] width 587 height 330
click at [306, 212] on video at bounding box center [293, 165] width 587 height 330
drag, startPoint x: 299, startPoint y: 211, endPoint x: 310, endPoint y: 198, distance: 16.8
click at [300, 210] on video at bounding box center [293, 165] width 587 height 330
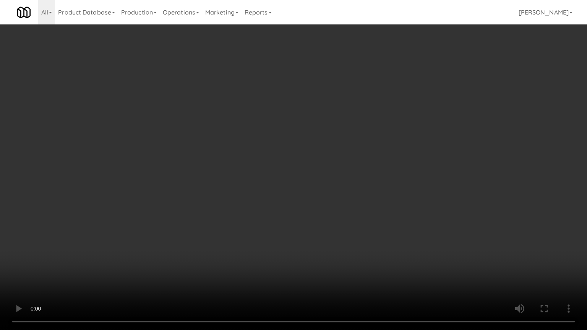
click at [310, 198] on video at bounding box center [293, 165] width 587 height 330
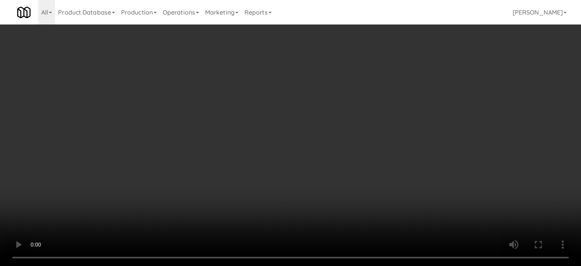
scroll to position [0, 0]
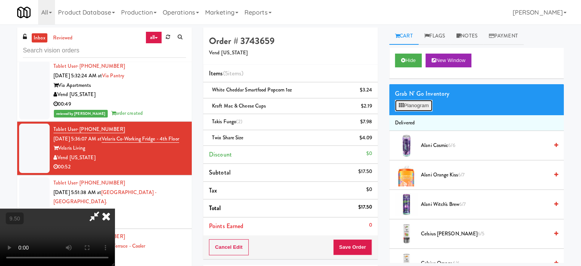
click at [426, 100] on button "Planogram" at bounding box center [413, 105] width 37 height 11
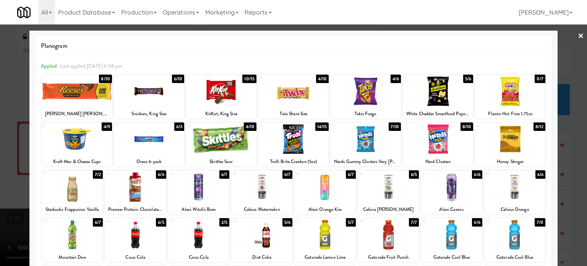
click at [319, 129] on div "14/15" at bounding box center [322, 126] width 14 height 8
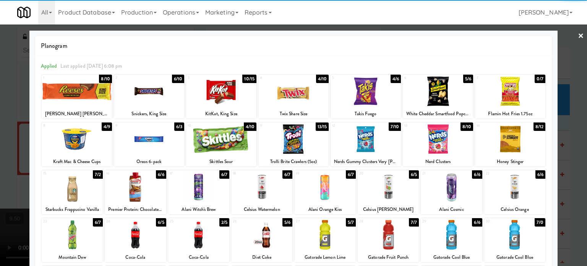
click at [569, 172] on div at bounding box center [293, 133] width 587 height 266
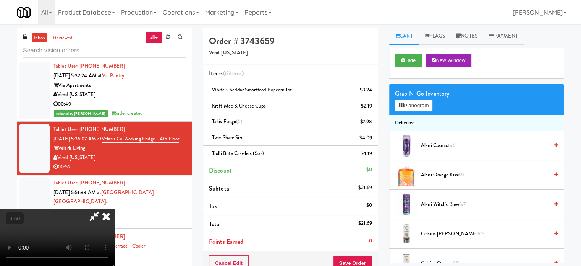
drag, startPoint x: 205, startPoint y: 172, endPoint x: 207, endPoint y: 165, distance: 7.4
click at [115, 208] on video at bounding box center [57, 236] width 115 height 57
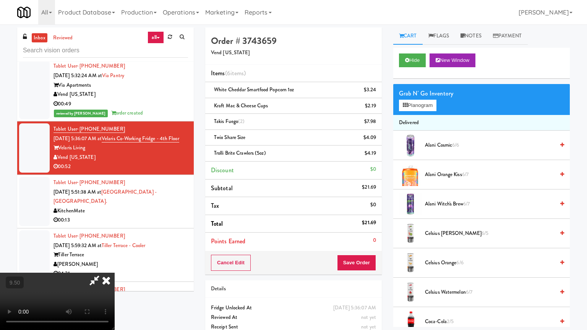
click at [115, 265] on video at bounding box center [57, 301] width 115 height 57
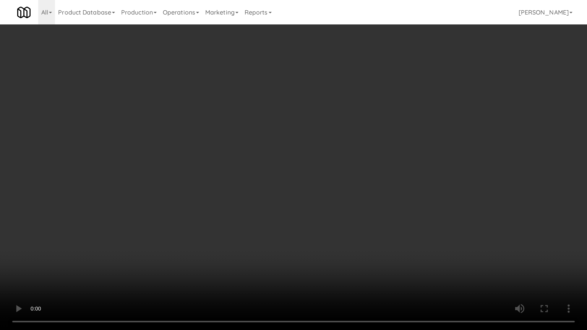
click at [312, 170] on video at bounding box center [293, 165] width 587 height 330
click at [339, 255] on video at bounding box center [293, 165] width 587 height 330
click at [327, 225] on video at bounding box center [293, 165] width 587 height 330
click at [326, 226] on video at bounding box center [293, 165] width 587 height 330
click at [332, 227] on video at bounding box center [293, 165] width 587 height 330
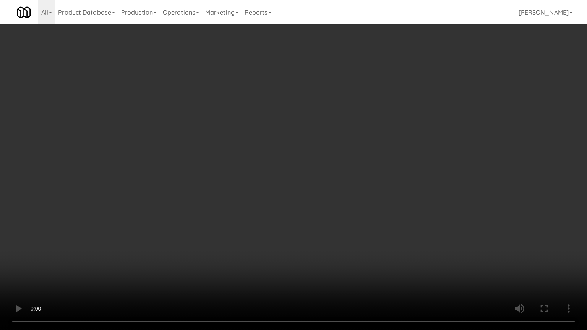
drag, startPoint x: 369, startPoint y: 296, endPoint x: 349, endPoint y: 269, distance: 33.2
click at [369, 265] on video at bounding box center [293, 165] width 587 height 330
click at [345, 265] on video at bounding box center [293, 165] width 587 height 330
click at [319, 265] on video at bounding box center [293, 165] width 587 height 330
click at [315, 261] on video at bounding box center [293, 165] width 587 height 330
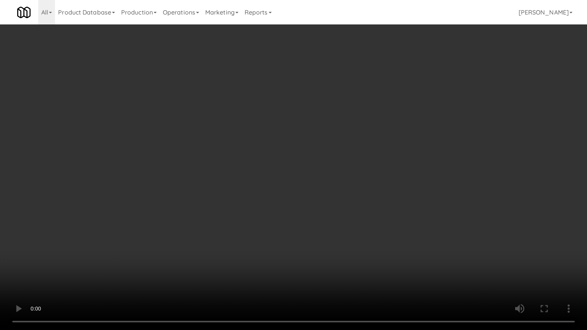
click at [307, 257] on video at bounding box center [293, 165] width 587 height 330
click at [324, 257] on video at bounding box center [293, 165] width 587 height 330
click at [313, 254] on video at bounding box center [293, 165] width 587 height 330
click at [297, 210] on video at bounding box center [293, 165] width 587 height 330
click at [309, 219] on video at bounding box center [293, 165] width 587 height 330
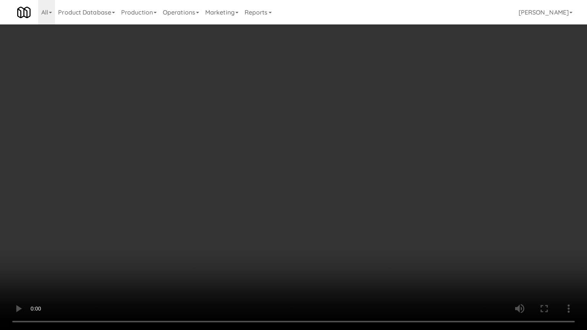
click at [309, 220] on video at bounding box center [293, 165] width 587 height 330
click at [304, 217] on video at bounding box center [293, 165] width 587 height 330
drag, startPoint x: 102, startPoint y: 263, endPoint x: 119, endPoint y: 257, distance: 18.6
click at [103, 263] on video at bounding box center [293, 165] width 587 height 330
click at [212, 215] on video at bounding box center [293, 165] width 587 height 330
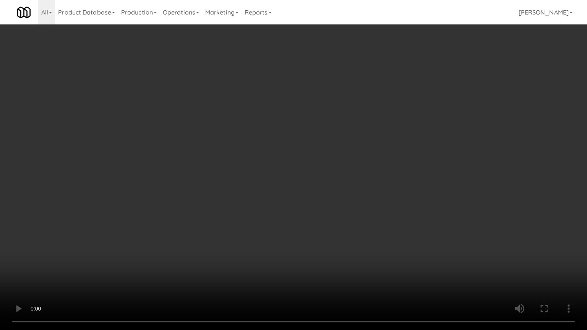
drag, startPoint x: 304, startPoint y: 197, endPoint x: 313, endPoint y: 147, distance: 50.5
click at [310, 160] on video at bounding box center [293, 165] width 587 height 330
click at [310, 133] on video at bounding box center [293, 165] width 587 height 330
click at [309, 136] on video at bounding box center [293, 165] width 587 height 330
click at [311, 132] on video at bounding box center [293, 165] width 587 height 330
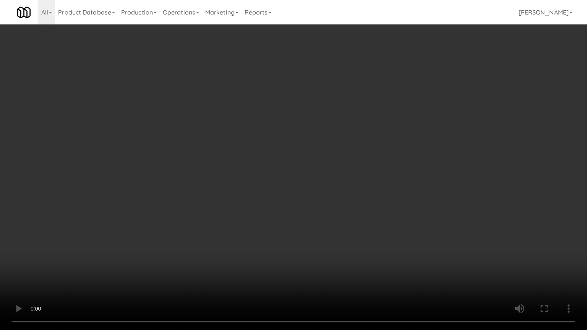
click at [312, 134] on video at bounding box center [293, 165] width 587 height 330
click at [316, 131] on video at bounding box center [293, 165] width 587 height 330
click at [318, 133] on video at bounding box center [293, 165] width 587 height 330
click at [321, 135] on video at bounding box center [293, 165] width 587 height 330
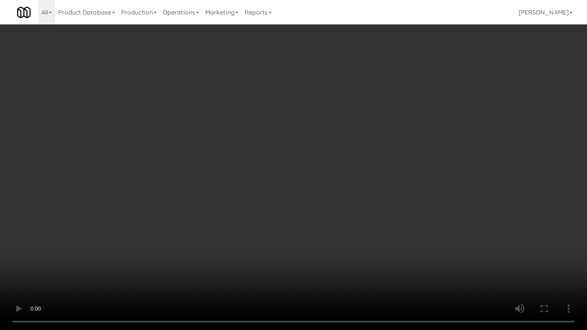
click at [321, 135] on video at bounding box center [293, 165] width 587 height 330
click at [283, 265] on video at bounding box center [293, 165] width 587 height 330
click at [280, 250] on video at bounding box center [293, 165] width 587 height 330
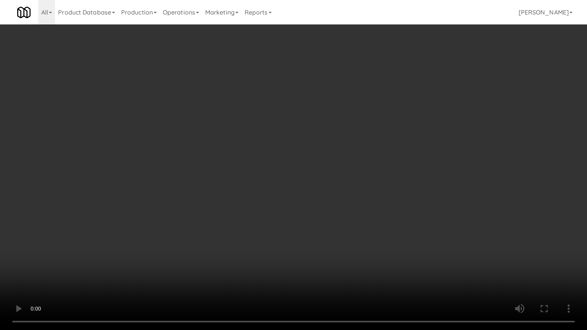
drag, startPoint x: 260, startPoint y: 281, endPoint x: 262, endPoint y: 269, distance: 12.5
click at [261, 265] on video at bounding box center [293, 165] width 587 height 330
click at [264, 261] on video at bounding box center [293, 165] width 587 height 330
click at [264, 259] on video at bounding box center [293, 165] width 587 height 330
click at [266, 256] on video at bounding box center [293, 165] width 587 height 330
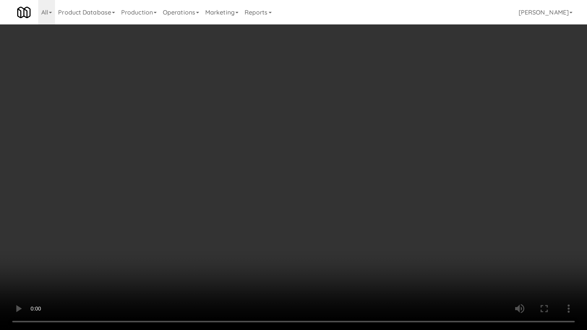
click at [266, 256] on video at bounding box center [293, 165] width 587 height 330
click at [280, 235] on video at bounding box center [293, 165] width 587 height 330
click at [313, 242] on video at bounding box center [293, 165] width 587 height 330
click at [312, 240] on video at bounding box center [293, 165] width 587 height 330
click at [309, 240] on video at bounding box center [293, 165] width 587 height 330
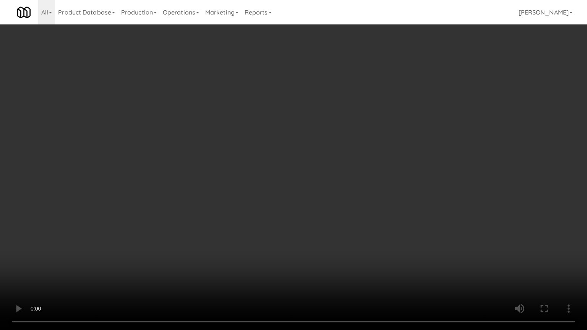
click at [308, 238] on video at bounding box center [293, 165] width 587 height 330
click at [307, 237] on video at bounding box center [293, 165] width 587 height 330
click at [307, 236] on video at bounding box center [293, 165] width 587 height 330
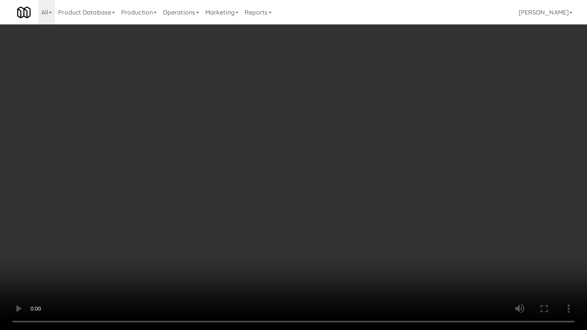
click at [315, 221] on video at bounding box center [293, 165] width 587 height 330
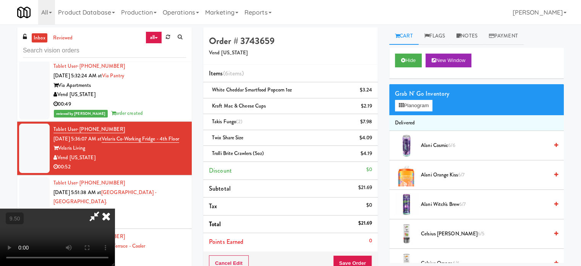
click at [115, 208] on icon at bounding box center [106, 215] width 17 height 15
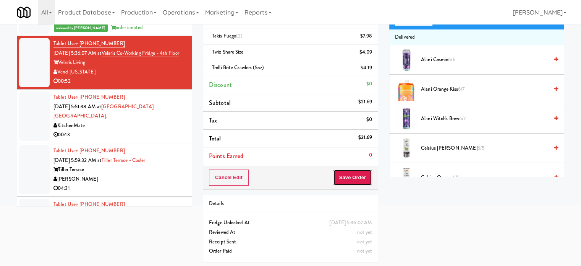
click at [348, 179] on button "Save Order" at bounding box center [352, 177] width 39 height 16
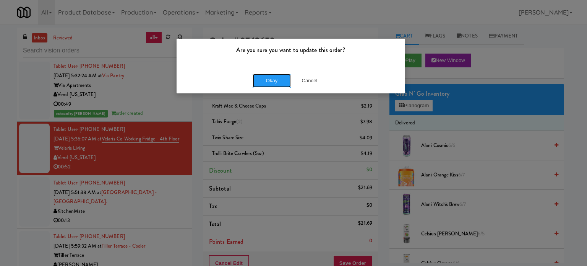
click at [273, 79] on button "Okay" at bounding box center [272, 81] width 38 height 14
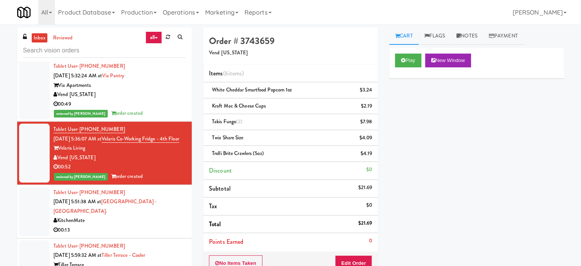
drag, startPoint x: 147, startPoint y: 243, endPoint x: 162, endPoint y: 230, distance: 19.5
click at [149, 235] on div "00:13" at bounding box center [119, 230] width 133 height 10
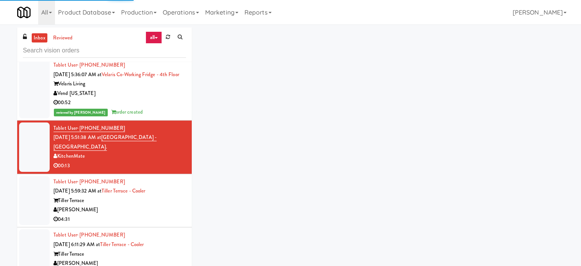
scroll to position [2446, 0]
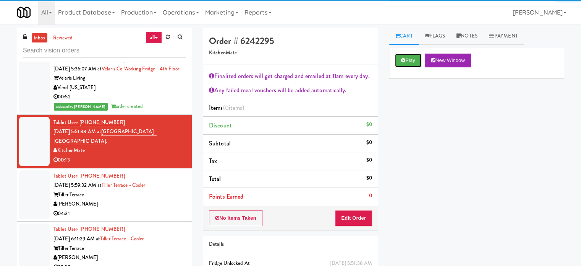
click at [412, 61] on button "Play" at bounding box center [408, 60] width 26 height 14
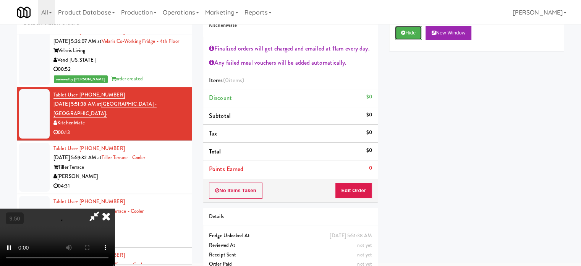
scroll to position [41, 0]
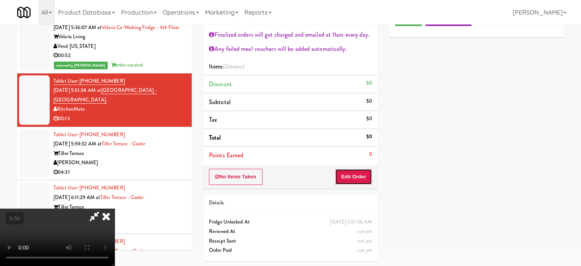
click at [364, 171] on button "Edit Order" at bounding box center [353, 176] width 37 height 16
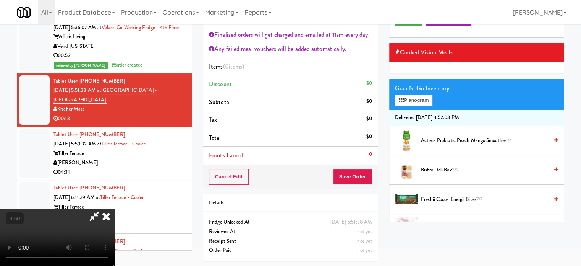
click at [115, 208] on video at bounding box center [57, 236] width 115 height 57
drag, startPoint x: 267, startPoint y: 197, endPoint x: 279, endPoint y: 160, distance: 38.4
click at [115, 208] on video at bounding box center [57, 236] width 115 height 57
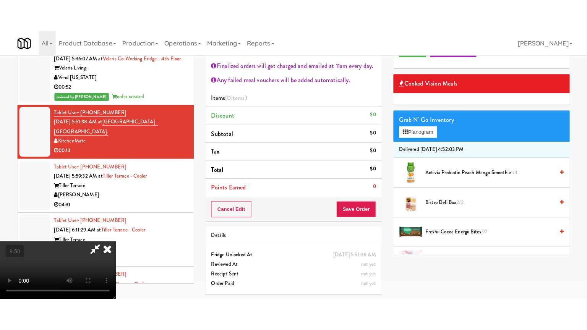
scroll to position [24, 0]
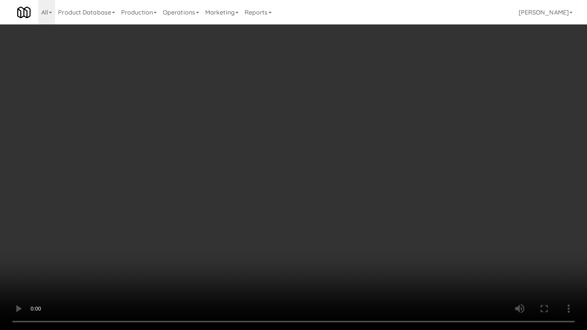
click at [273, 167] on video at bounding box center [293, 165] width 587 height 330
click at [273, 169] on video at bounding box center [293, 165] width 587 height 330
click at [296, 183] on video at bounding box center [293, 165] width 587 height 330
click at [287, 184] on video at bounding box center [293, 165] width 587 height 330
click at [308, 181] on video at bounding box center [293, 165] width 587 height 330
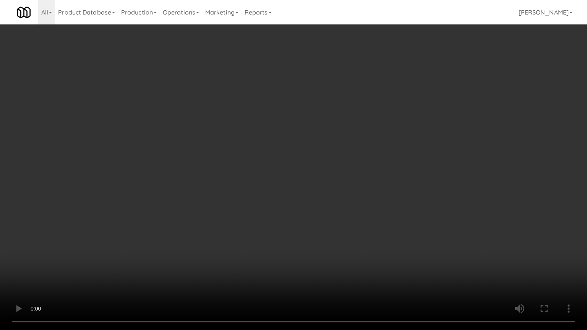
click at [295, 181] on video at bounding box center [293, 165] width 587 height 330
drag, startPoint x: 296, startPoint y: 181, endPoint x: 397, endPoint y: 94, distance: 132.2
click at [303, 177] on video at bounding box center [293, 165] width 587 height 330
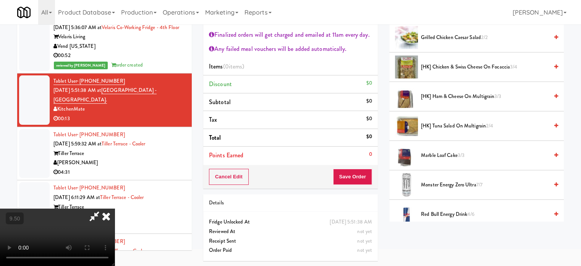
scroll to position [0, 0]
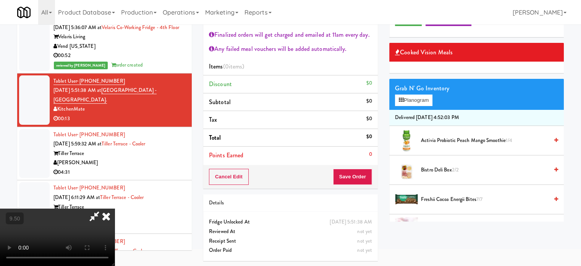
click at [115, 208] on video at bounding box center [57, 236] width 115 height 57
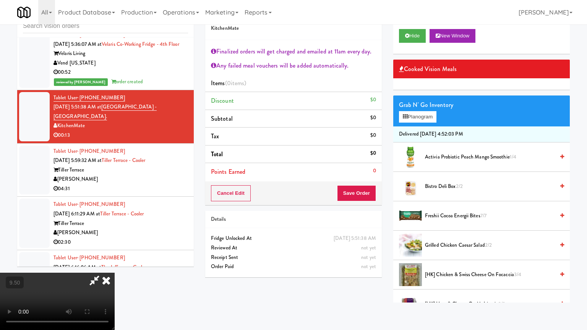
click at [115, 265] on video at bounding box center [57, 301] width 115 height 57
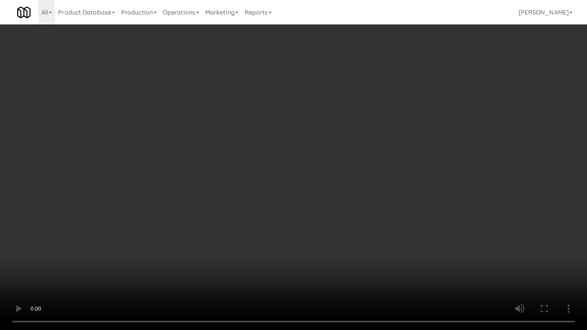
drag, startPoint x: 261, startPoint y: 159, endPoint x: 428, endPoint y: 123, distance: 170.0
click at [262, 159] on video at bounding box center [293, 165] width 587 height 330
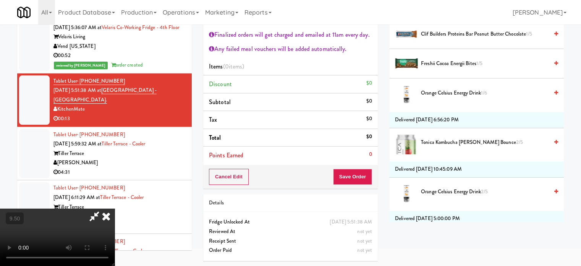
scroll to position [1392, 0]
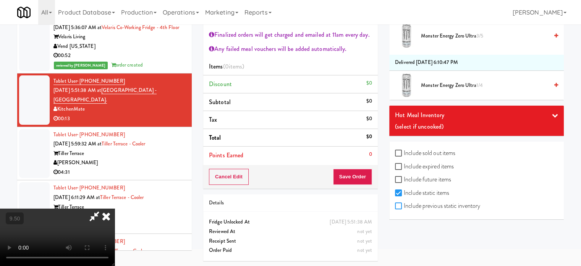
click at [396, 203] on input "Include previous static inventory" at bounding box center [399, 206] width 9 height 6
checkbox input "true"
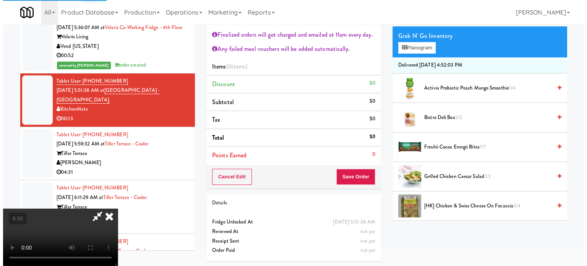
scroll to position [0, 0]
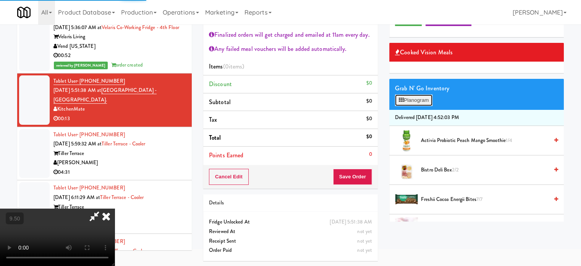
click at [426, 100] on button "Planogram" at bounding box center [413, 99] width 37 height 11
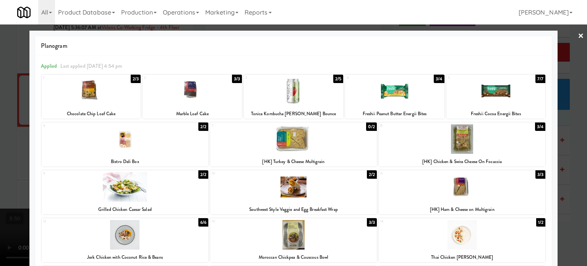
click at [571, 164] on div at bounding box center [293, 133] width 587 height 266
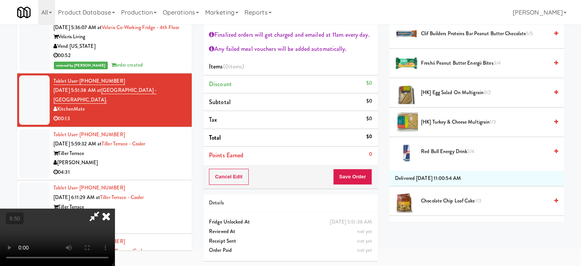
scroll to position [573, 0]
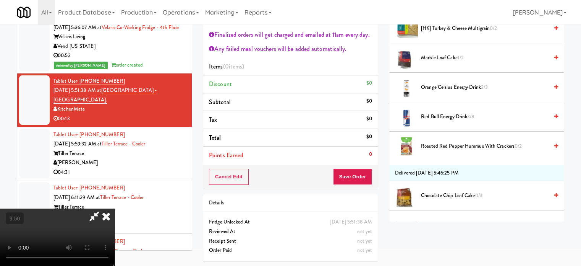
click at [455, 146] on span "Roasted Red Pepper Hummus with Crackers 0/2" at bounding box center [485, 146] width 128 height 10
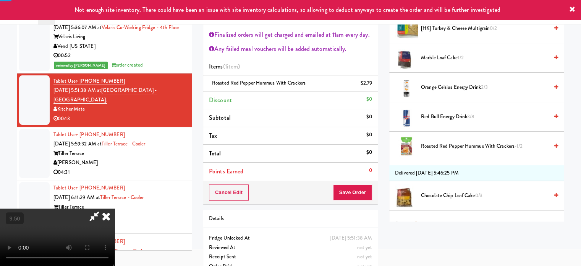
click at [115, 208] on video at bounding box center [57, 236] width 115 height 57
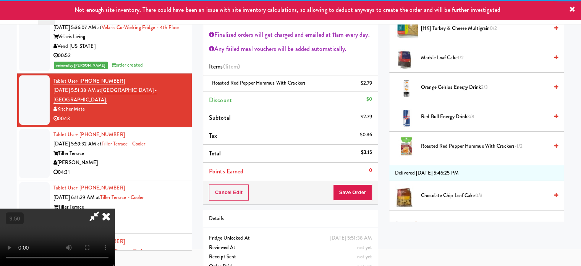
click at [115, 208] on video at bounding box center [57, 236] width 115 height 57
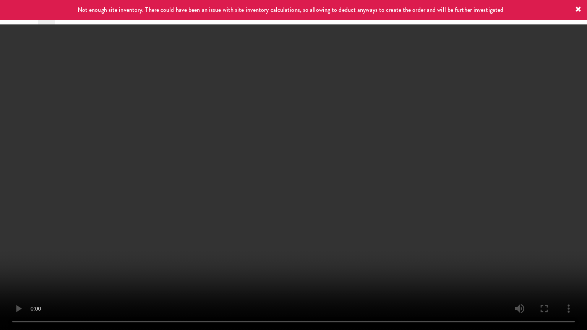
click at [244, 173] on video at bounding box center [293, 165] width 587 height 330
click at [267, 160] on video at bounding box center [293, 165] width 587 height 330
drag, startPoint x: 154, startPoint y: 228, endPoint x: 318, endPoint y: 144, distance: 184.4
click at [159, 225] on video at bounding box center [293, 165] width 587 height 330
click at [317, 149] on video at bounding box center [293, 165] width 587 height 330
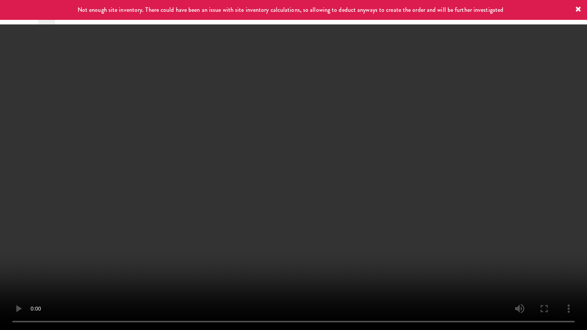
click at [317, 149] on video at bounding box center [293, 165] width 587 height 330
click at [318, 146] on video at bounding box center [293, 165] width 587 height 330
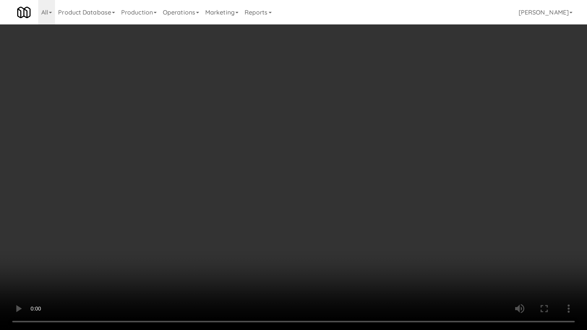
click at [318, 146] on video at bounding box center [293, 165] width 587 height 330
click at [343, 149] on video at bounding box center [293, 165] width 587 height 330
click at [334, 149] on video at bounding box center [293, 165] width 587 height 330
click at [348, 153] on video at bounding box center [293, 165] width 587 height 330
click at [326, 155] on video at bounding box center [293, 165] width 587 height 330
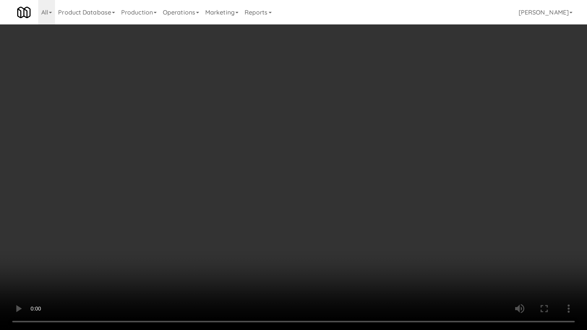
click at [339, 155] on video at bounding box center [293, 165] width 587 height 330
click at [335, 155] on video at bounding box center [293, 165] width 587 height 330
click at [352, 157] on video at bounding box center [293, 165] width 587 height 330
drag, startPoint x: 337, startPoint y: 156, endPoint x: 335, endPoint y: 147, distance: 9.6
click at [337, 156] on video at bounding box center [293, 165] width 587 height 330
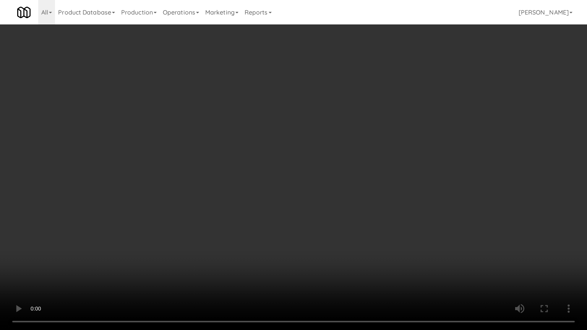
click at [329, 139] on video at bounding box center [293, 165] width 587 height 330
drag, startPoint x: 369, startPoint y: 252, endPoint x: 308, endPoint y: 194, distance: 83.8
click at [368, 247] on video at bounding box center [293, 165] width 587 height 330
click at [307, 194] on video at bounding box center [293, 165] width 587 height 330
drag, startPoint x: 308, startPoint y: 192, endPoint x: 318, endPoint y: 183, distance: 13.6
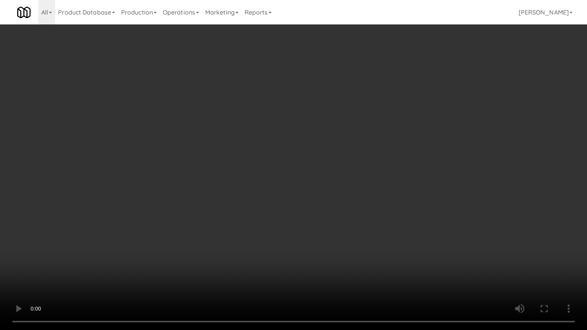
click at [310, 190] on video at bounding box center [293, 165] width 587 height 330
drag, startPoint x: 322, startPoint y: 180, endPoint x: 329, endPoint y: 128, distance: 53.1
click at [322, 180] on video at bounding box center [293, 165] width 587 height 330
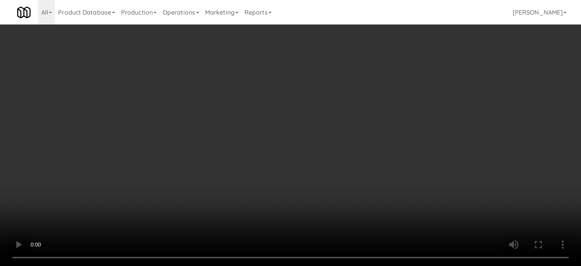
click at [282, 126] on video at bounding box center [290, 133] width 581 height 266
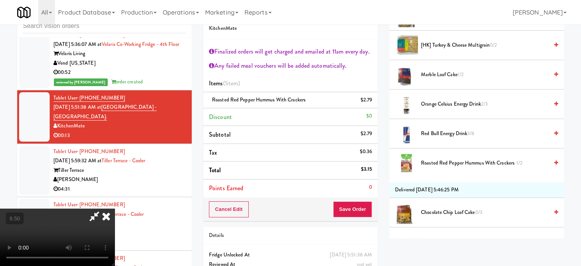
drag, startPoint x: 337, startPoint y: 26, endPoint x: 350, endPoint y: 48, distance: 25.2
click at [115, 208] on icon at bounding box center [106, 215] width 17 height 15
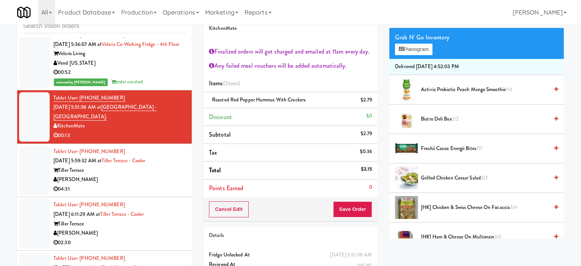
scroll to position [0, 0]
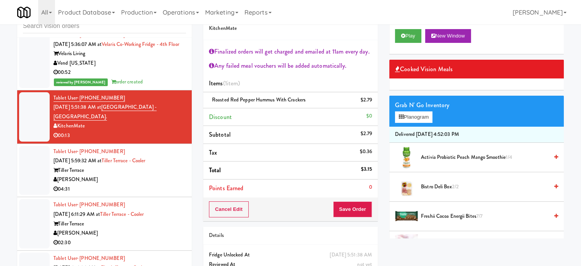
drag, startPoint x: 429, startPoint y: 186, endPoint x: 399, endPoint y: 178, distance: 31.1
click at [429, 186] on span "Bistro Deli Box 2/2" at bounding box center [485, 187] width 128 height 10
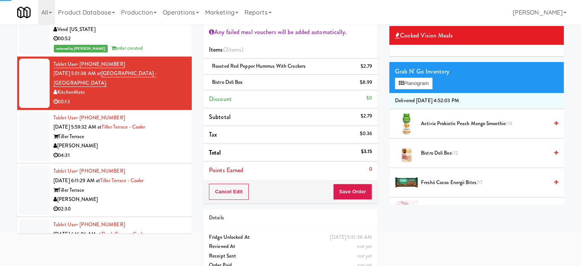
scroll to position [73, 0]
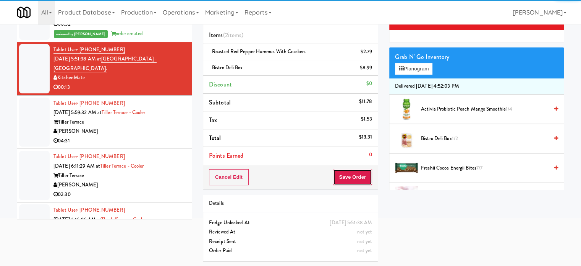
click at [345, 183] on button "Save Order" at bounding box center [352, 177] width 39 height 16
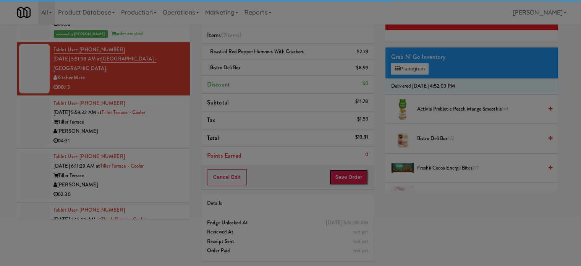
scroll to position [0, 0]
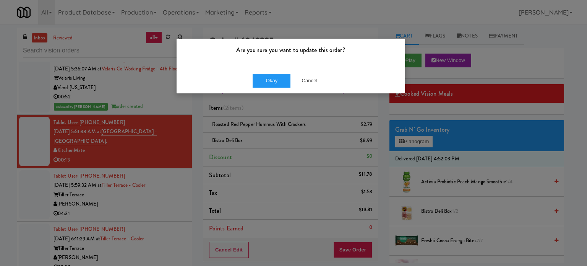
click at [274, 88] on div "Okay Cancel" at bounding box center [291, 81] width 228 height 26
click at [265, 79] on button "Okay" at bounding box center [272, 81] width 38 height 14
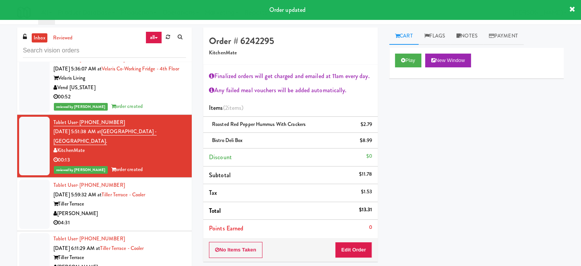
drag, startPoint x: 151, startPoint y: 226, endPoint x: 322, endPoint y: 168, distance: 180.4
click at [152, 218] on div "[PERSON_NAME]" at bounding box center [119, 214] width 133 height 10
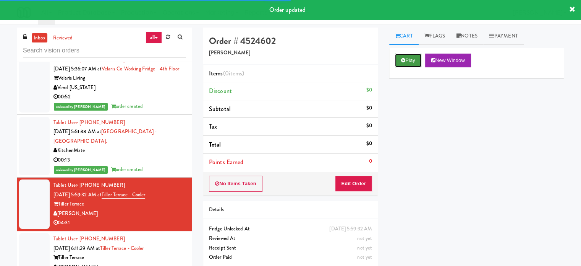
drag, startPoint x: 408, startPoint y: 62, endPoint x: 402, endPoint y: 64, distance: 6.4
click at [409, 62] on button "Play" at bounding box center [408, 60] width 26 height 14
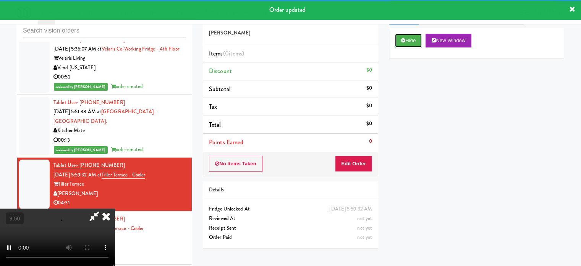
scroll to position [31, 0]
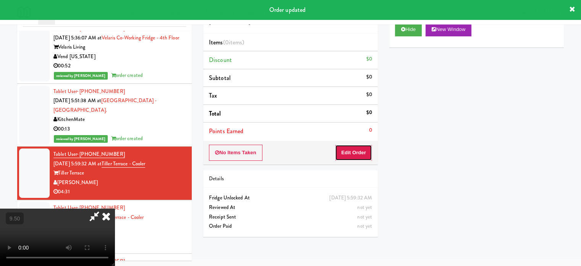
click at [360, 151] on button "Edit Order" at bounding box center [353, 152] width 37 height 16
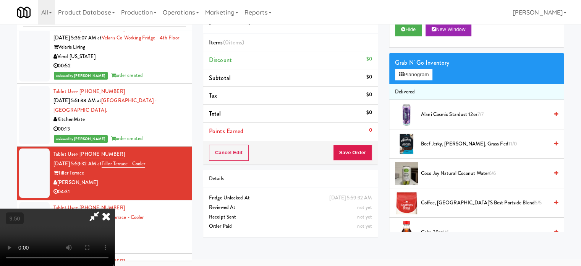
click at [115, 208] on video at bounding box center [57, 236] width 115 height 57
drag, startPoint x: 210, startPoint y: 183, endPoint x: 209, endPoint y: 168, distance: 15.3
click at [115, 208] on video at bounding box center [57, 236] width 115 height 57
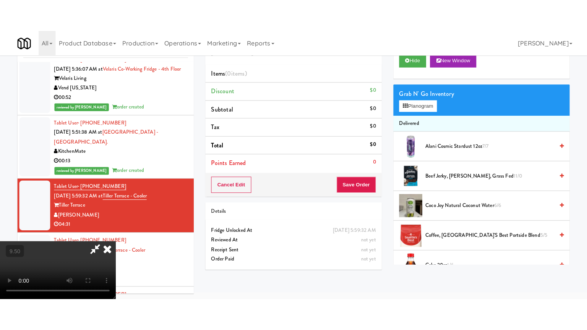
scroll to position [24, 0]
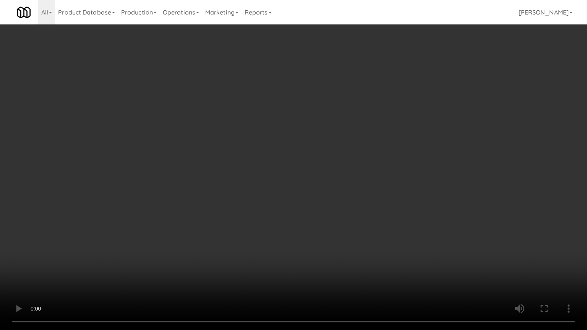
click at [254, 160] on video at bounding box center [293, 165] width 587 height 330
click at [257, 164] on video at bounding box center [293, 165] width 587 height 330
click at [260, 162] on video at bounding box center [293, 165] width 587 height 330
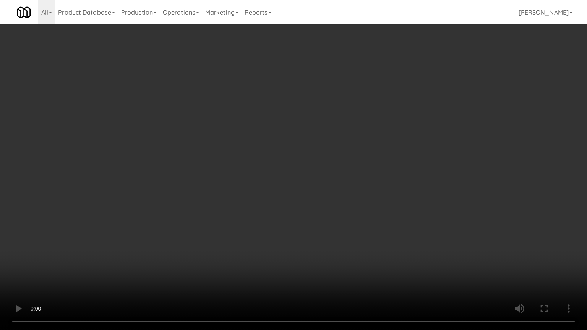
click at [260, 162] on video at bounding box center [293, 165] width 587 height 330
click at [305, 154] on video at bounding box center [293, 165] width 587 height 330
click at [327, 159] on video at bounding box center [293, 165] width 587 height 330
click at [303, 159] on video at bounding box center [293, 165] width 587 height 330
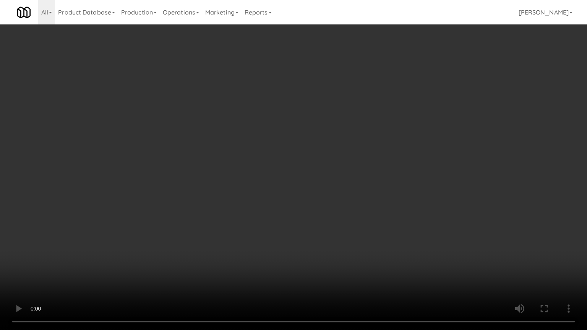
click at [324, 159] on video at bounding box center [293, 165] width 587 height 330
click at [322, 160] on video at bounding box center [293, 165] width 587 height 330
click at [350, 160] on video at bounding box center [293, 165] width 587 height 330
click at [352, 132] on video at bounding box center [293, 165] width 587 height 330
click at [356, 145] on video at bounding box center [293, 165] width 587 height 330
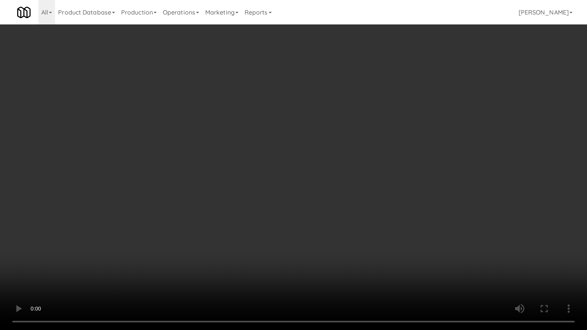
click at [362, 136] on video at bounding box center [293, 165] width 587 height 330
click at [363, 136] on video at bounding box center [293, 165] width 587 height 330
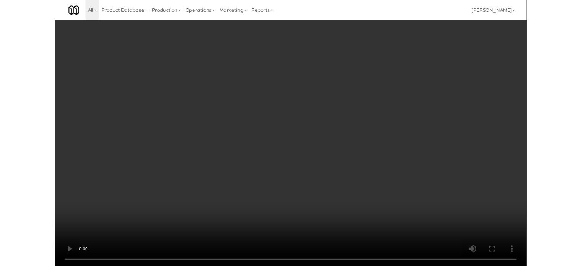
scroll to position [31, 0]
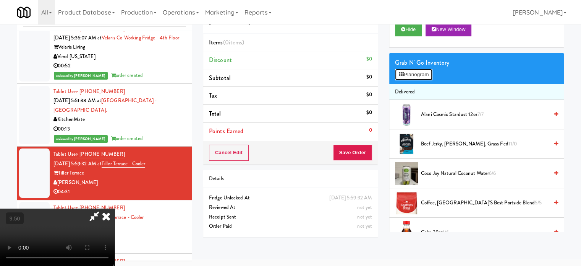
click at [424, 75] on button "Planogram" at bounding box center [413, 74] width 37 height 11
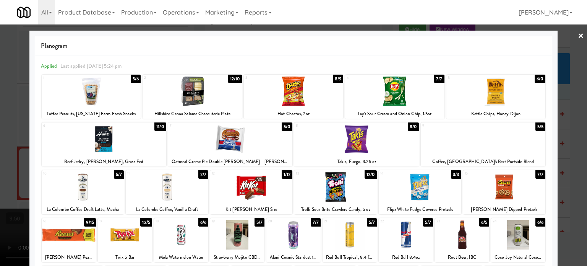
click at [228, 76] on div "12/10" at bounding box center [235, 79] width 14 height 8
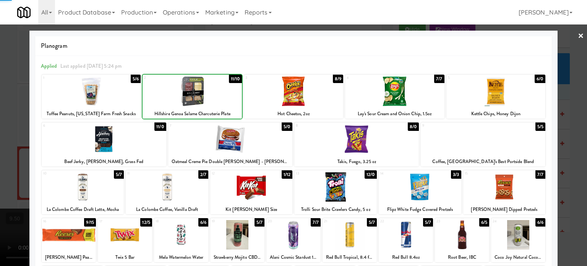
click at [229, 77] on div "11/10" at bounding box center [235, 79] width 13 height 8
click at [228, 78] on div "10/10" at bounding box center [234, 79] width 15 height 8
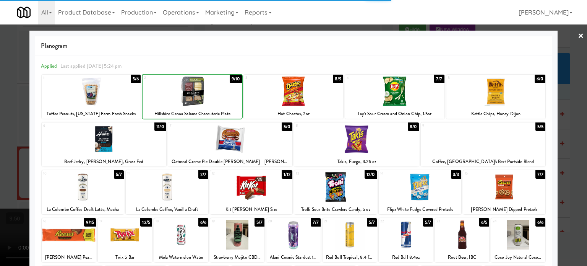
click at [230, 78] on div "9/10" at bounding box center [236, 79] width 12 height 8
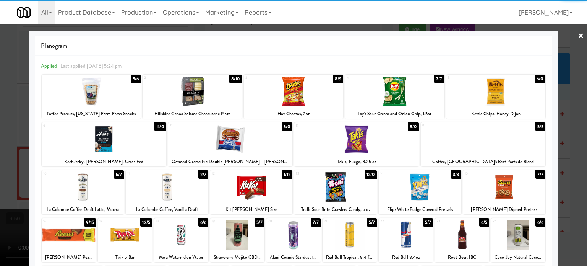
drag, startPoint x: 568, startPoint y: 118, endPoint x: 560, endPoint y: 116, distance: 7.8
click at [568, 118] on div at bounding box center [293, 133] width 587 height 266
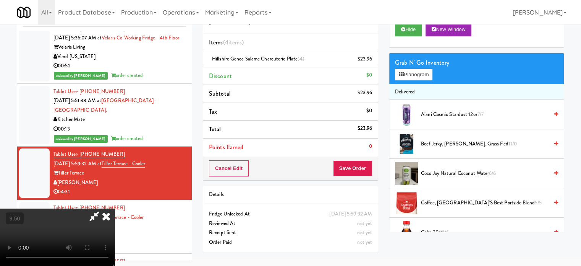
click at [115, 208] on video at bounding box center [57, 236] width 115 height 57
drag, startPoint x: 176, startPoint y: 169, endPoint x: 278, endPoint y: 149, distance: 104.2
click at [115, 208] on video at bounding box center [57, 236] width 115 height 57
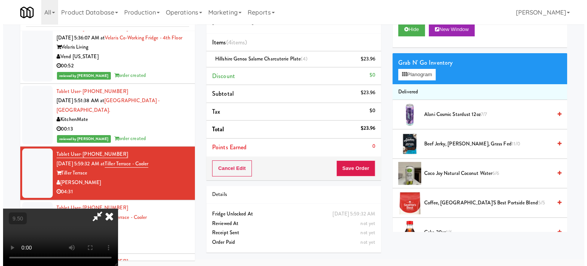
scroll to position [24, 0]
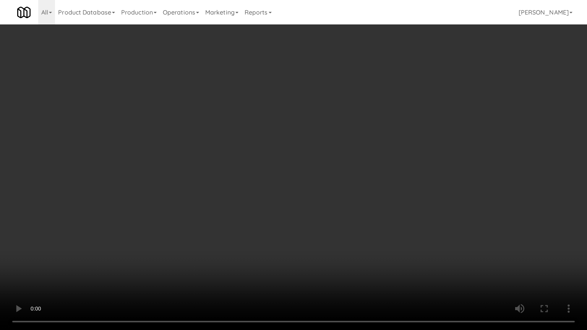
click at [299, 154] on video at bounding box center [293, 165] width 587 height 330
click at [305, 160] on video at bounding box center [293, 165] width 587 height 330
click at [295, 176] on video at bounding box center [293, 165] width 587 height 330
click at [305, 179] on video at bounding box center [293, 165] width 587 height 330
click at [304, 179] on video at bounding box center [293, 165] width 587 height 330
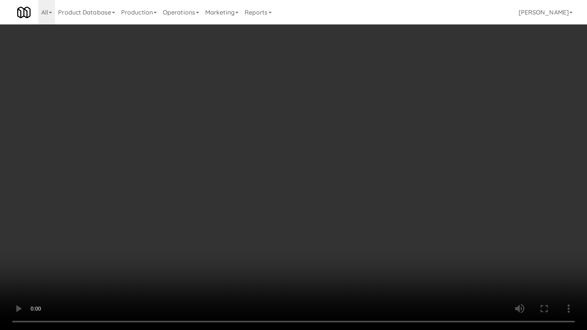
click at [337, 182] on video at bounding box center [293, 165] width 587 height 330
click at [309, 184] on video at bounding box center [293, 165] width 587 height 330
click at [358, 189] on video at bounding box center [293, 165] width 587 height 330
click at [308, 186] on video at bounding box center [293, 165] width 587 height 330
click at [348, 188] on video at bounding box center [293, 165] width 587 height 330
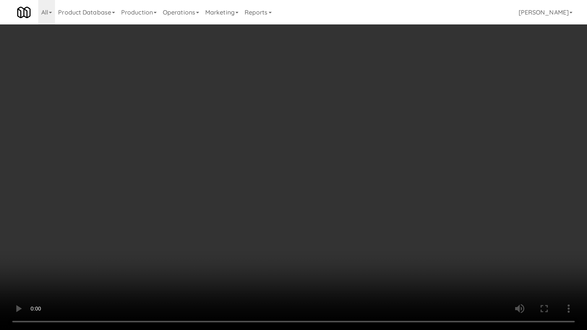
click at [191, 232] on video at bounding box center [293, 165] width 587 height 330
click at [217, 175] on video at bounding box center [293, 165] width 587 height 330
click at [228, 171] on video at bounding box center [293, 165] width 587 height 330
click at [260, 175] on video at bounding box center [293, 165] width 587 height 330
click at [253, 177] on video at bounding box center [293, 165] width 587 height 330
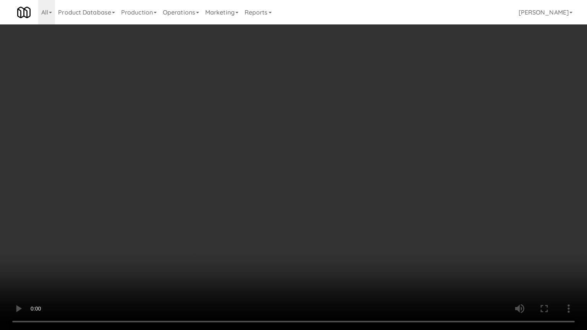
click at [285, 183] on video at bounding box center [293, 165] width 587 height 330
click at [268, 186] on video at bounding box center [293, 165] width 587 height 330
click at [317, 188] on video at bounding box center [293, 165] width 587 height 330
click at [287, 190] on video at bounding box center [293, 165] width 587 height 330
click at [316, 188] on video at bounding box center [293, 165] width 587 height 330
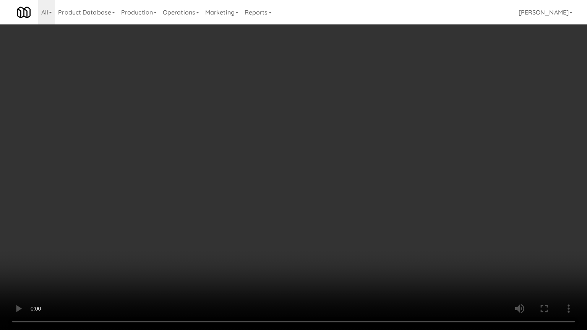
drag, startPoint x: 275, startPoint y: 218, endPoint x: 299, endPoint y: 178, distance: 46.3
click at [278, 214] on video at bounding box center [293, 165] width 587 height 330
drag, startPoint x: 301, startPoint y: 178, endPoint x: 308, endPoint y: 176, distance: 6.4
click at [302, 178] on video at bounding box center [293, 165] width 587 height 330
click at [322, 178] on video at bounding box center [293, 165] width 587 height 330
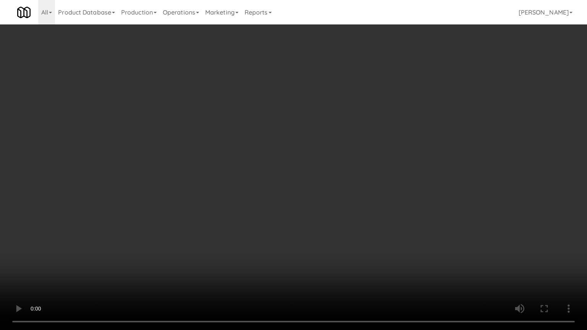
click at [337, 182] on video at bounding box center [293, 165] width 587 height 330
click at [333, 180] on video at bounding box center [293, 165] width 587 height 330
click at [322, 175] on video at bounding box center [293, 165] width 587 height 330
click at [324, 176] on video at bounding box center [293, 165] width 587 height 330
click at [359, 177] on video at bounding box center [293, 165] width 587 height 330
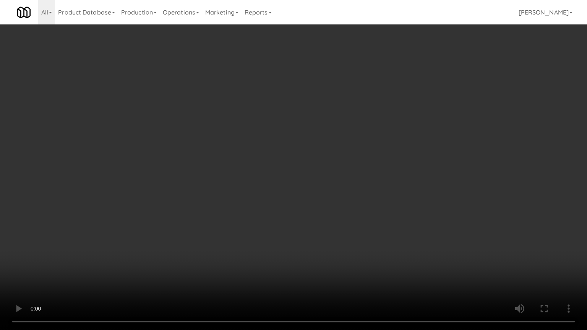
click at [313, 176] on video at bounding box center [293, 165] width 587 height 330
click at [302, 186] on video at bounding box center [293, 165] width 587 height 330
click at [333, 181] on video at bounding box center [293, 165] width 587 height 330
click at [351, 181] on video at bounding box center [293, 165] width 587 height 330
drag, startPoint x: 319, startPoint y: 180, endPoint x: 322, endPoint y: 173, distance: 6.8
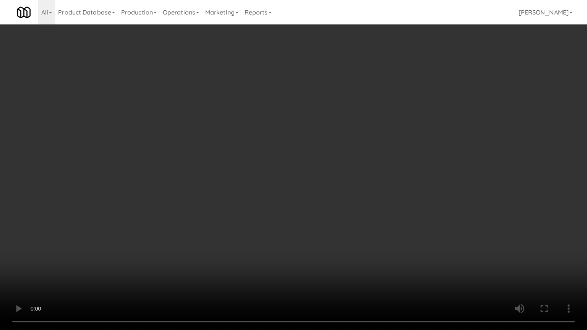
click at [320, 177] on video at bounding box center [293, 165] width 587 height 330
drag, startPoint x: 322, startPoint y: 173, endPoint x: 390, endPoint y: 113, distance: 90.6
click at [325, 173] on video at bounding box center [293, 165] width 587 height 330
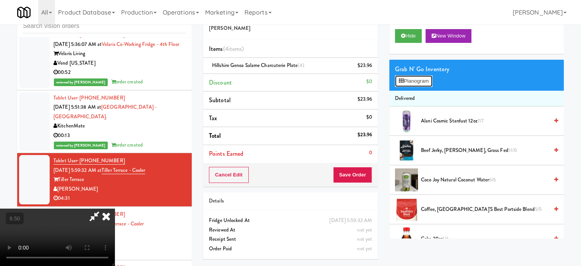
click at [424, 79] on button "Planogram" at bounding box center [413, 80] width 37 height 11
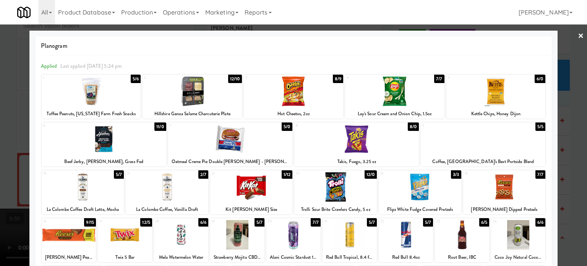
click at [231, 79] on div "12/10" at bounding box center [235, 79] width 14 height 8
click at [231, 79] on div "7/10" at bounding box center [236, 79] width 12 height 8
click at [231, 79] on div "6/10" at bounding box center [236, 79] width 12 height 8
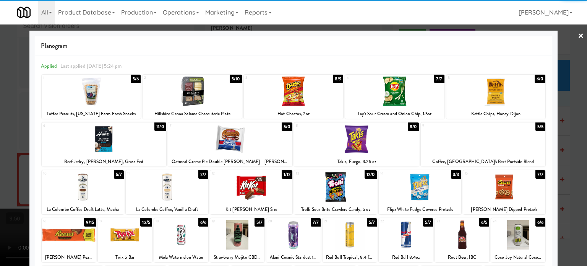
click at [568, 128] on div at bounding box center [293, 133] width 587 height 266
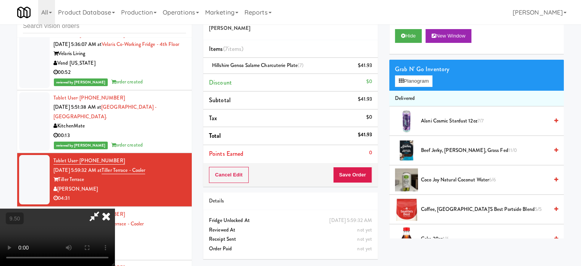
click at [115, 208] on video at bounding box center [57, 236] width 115 height 57
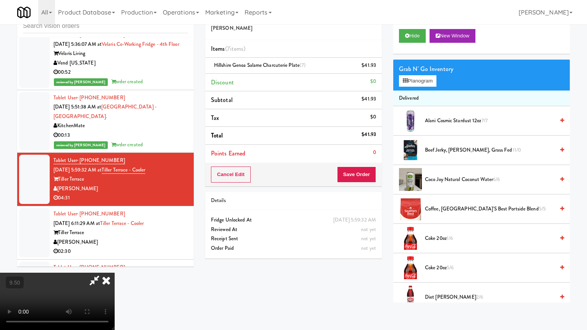
drag, startPoint x: 261, startPoint y: 157, endPoint x: 274, endPoint y: 152, distance: 13.5
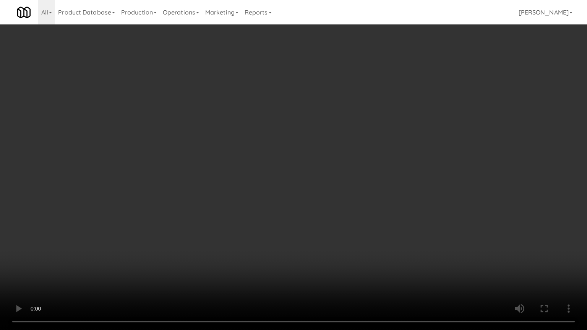
click at [261, 157] on video at bounding box center [293, 165] width 587 height 330
click at [279, 150] on video at bounding box center [293, 165] width 587 height 330
click at [305, 160] on video at bounding box center [293, 165] width 587 height 330
click at [281, 165] on video at bounding box center [293, 165] width 587 height 330
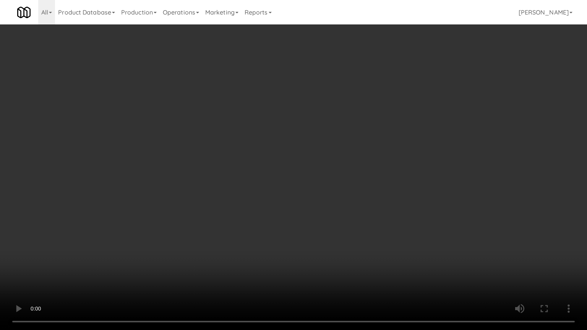
click at [318, 162] on video at bounding box center [293, 165] width 587 height 330
click at [306, 162] on video at bounding box center [293, 165] width 587 height 330
click at [332, 162] on video at bounding box center [293, 165] width 587 height 330
click at [312, 165] on video at bounding box center [293, 165] width 587 height 330
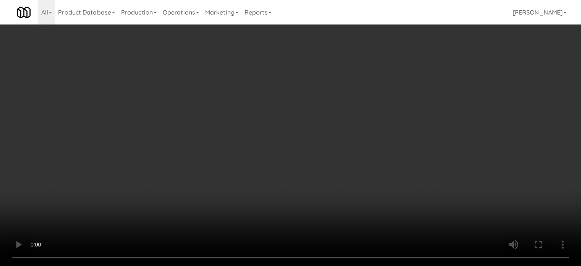
click at [339, 116] on video at bounding box center [290, 133] width 581 height 266
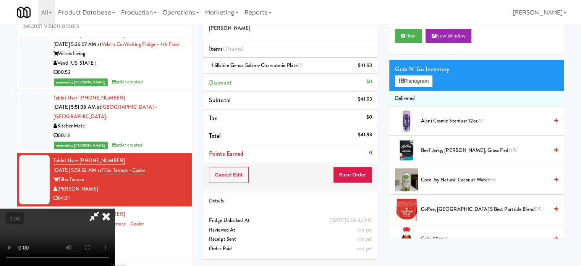
drag, startPoint x: 298, startPoint y: 121, endPoint x: 303, endPoint y: 118, distance: 5.7
click at [115, 208] on video at bounding box center [57, 236] width 115 height 57
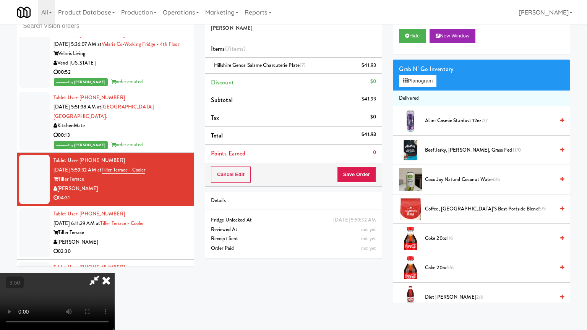
click at [115, 265] on video at bounding box center [57, 301] width 115 height 57
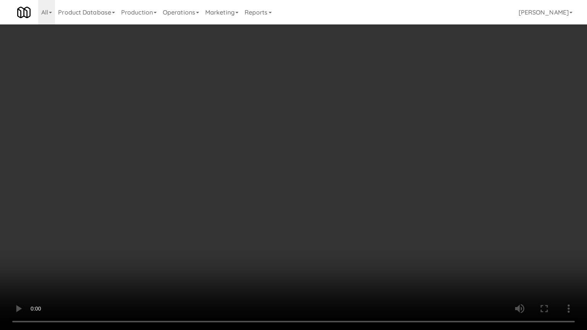
click at [361, 160] on video at bounding box center [293, 165] width 587 height 330
click at [341, 160] on video at bounding box center [293, 165] width 587 height 330
click at [368, 162] on video at bounding box center [293, 165] width 587 height 330
drag, startPoint x: 348, startPoint y: 163, endPoint x: 356, endPoint y: 156, distance: 10.5
click at [349, 162] on video at bounding box center [293, 165] width 587 height 330
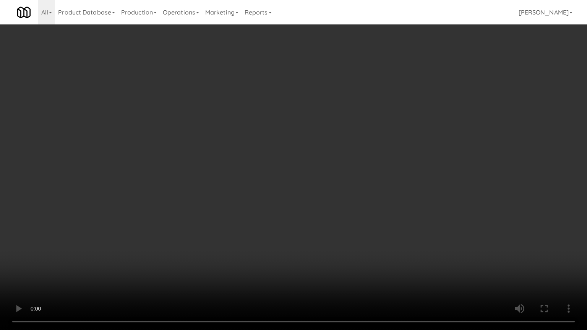
click at [356, 156] on video at bounding box center [293, 165] width 587 height 330
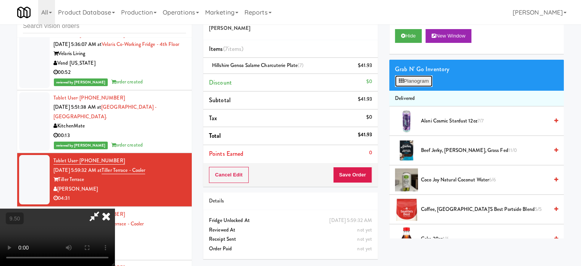
click at [428, 81] on button "Planogram" at bounding box center [413, 80] width 37 height 11
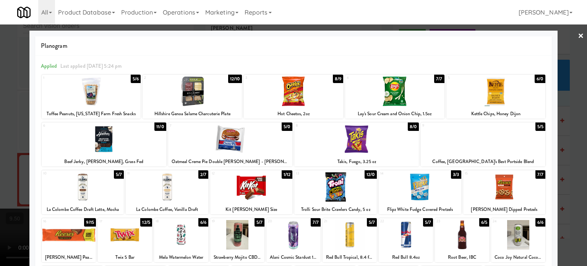
click at [230, 78] on div "12/10" at bounding box center [235, 79] width 14 height 8
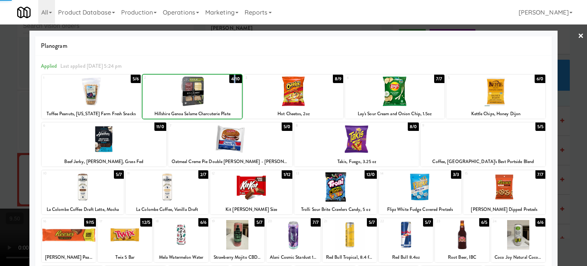
click at [230, 79] on div "4/10" at bounding box center [235, 79] width 13 height 8
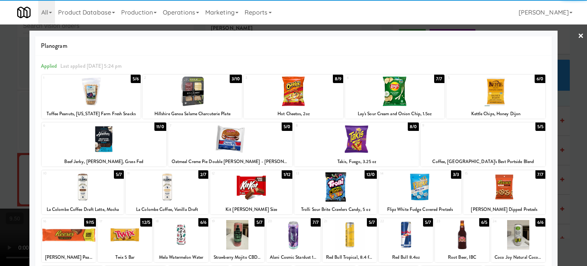
click at [566, 126] on div at bounding box center [293, 133] width 587 height 266
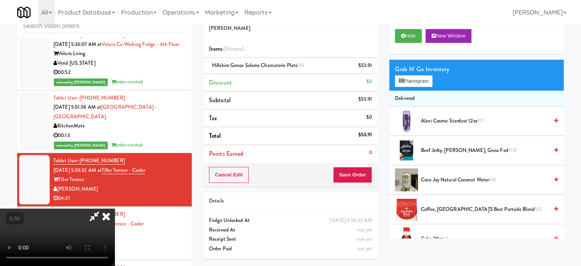
click at [115, 208] on video at bounding box center [57, 236] width 115 height 57
drag, startPoint x: 232, startPoint y: 126, endPoint x: 263, endPoint y: 164, distance: 48.8
click at [115, 208] on video at bounding box center [57, 236] width 115 height 57
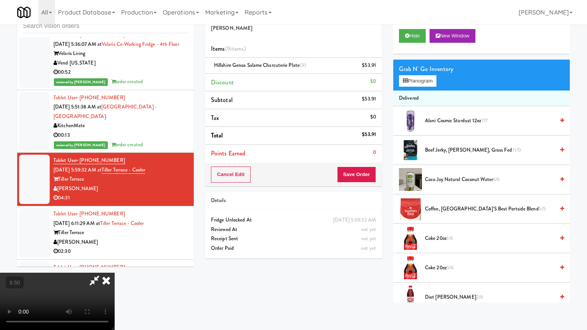
click at [115, 265] on video at bounding box center [57, 301] width 115 height 57
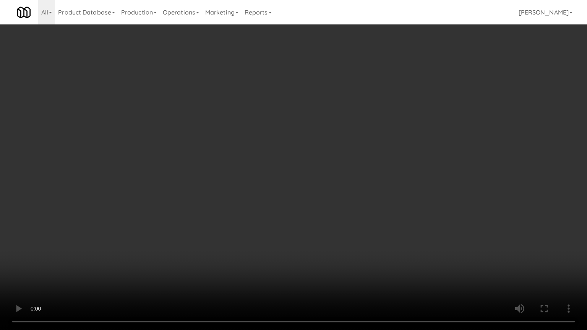
click at [313, 135] on video at bounding box center [293, 165] width 587 height 330
click at [324, 142] on video at bounding box center [293, 165] width 587 height 330
click at [300, 142] on video at bounding box center [293, 165] width 587 height 330
click at [310, 142] on video at bounding box center [293, 165] width 587 height 330
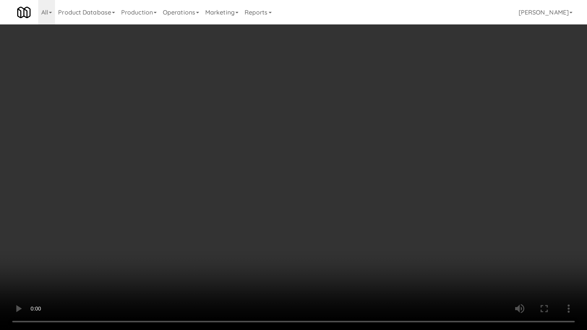
click at [284, 142] on video at bounding box center [293, 165] width 587 height 330
click at [308, 144] on video at bounding box center [293, 165] width 587 height 330
click at [301, 143] on video at bounding box center [293, 165] width 587 height 330
click at [318, 144] on video at bounding box center [293, 165] width 587 height 330
click at [312, 142] on video at bounding box center [293, 165] width 587 height 330
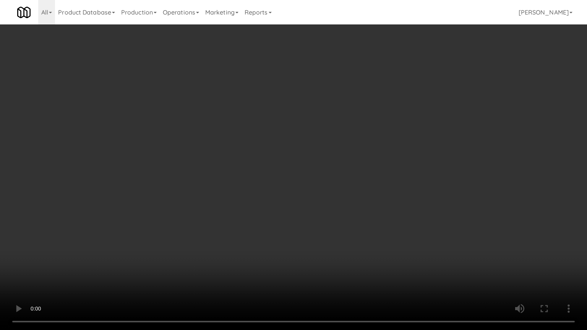
click at [330, 144] on video at bounding box center [293, 165] width 587 height 330
click at [313, 144] on video at bounding box center [293, 165] width 587 height 330
click at [331, 146] on video at bounding box center [293, 165] width 587 height 330
click at [303, 153] on video at bounding box center [293, 165] width 587 height 330
click at [319, 154] on video at bounding box center [293, 165] width 587 height 330
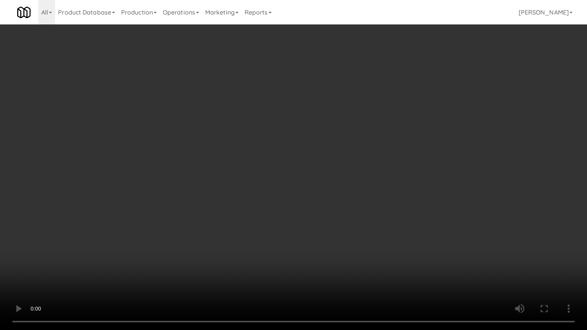
click at [315, 151] on video at bounding box center [293, 165] width 587 height 330
click at [318, 150] on video at bounding box center [293, 165] width 587 height 330
drag, startPoint x: 273, startPoint y: 227, endPoint x: 271, endPoint y: 204, distance: 22.6
click at [273, 224] on video at bounding box center [293, 165] width 587 height 330
click at [266, 186] on video at bounding box center [293, 165] width 587 height 330
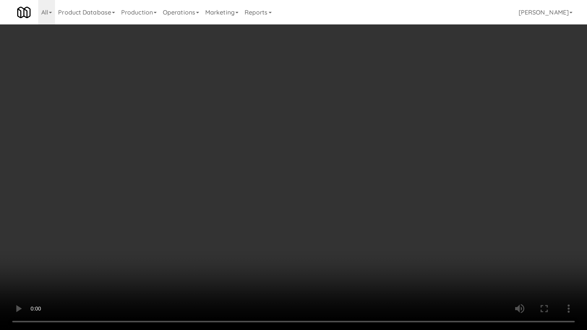
click at [285, 164] on video at bounding box center [293, 165] width 587 height 330
click at [288, 147] on video at bounding box center [293, 165] width 587 height 330
click at [290, 146] on video at bounding box center [293, 165] width 587 height 330
click at [298, 147] on video at bounding box center [293, 165] width 587 height 330
click at [299, 148] on video at bounding box center [293, 165] width 587 height 330
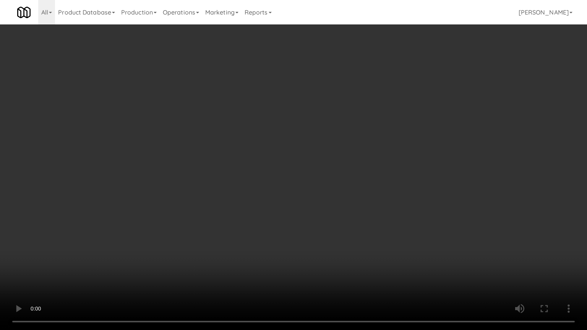
click at [301, 147] on video at bounding box center [293, 165] width 587 height 330
click at [301, 146] on video at bounding box center [293, 165] width 587 height 330
click at [290, 146] on video at bounding box center [293, 165] width 587 height 330
drag, startPoint x: 292, startPoint y: 144, endPoint x: 435, endPoint y: 84, distance: 155.0
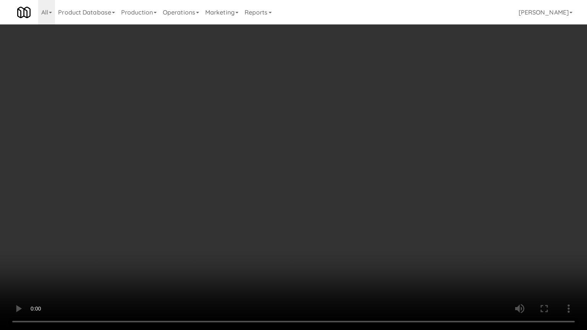
click at [301, 140] on video at bounding box center [293, 165] width 587 height 330
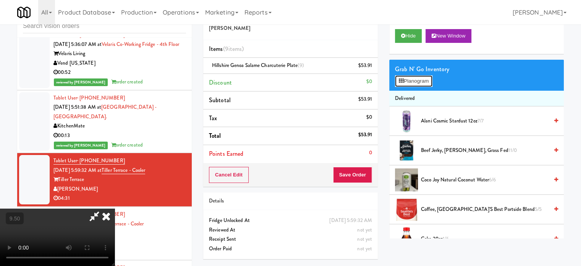
click at [412, 84] on button "Planogram" at bounding box center [413, 80] width 37 height 11
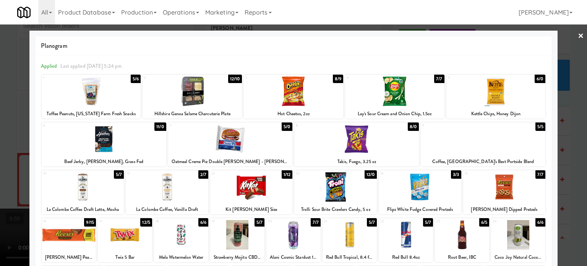
click at [159, 125] on div "11/0" at bounding box center [159, 126] width 11 height 8
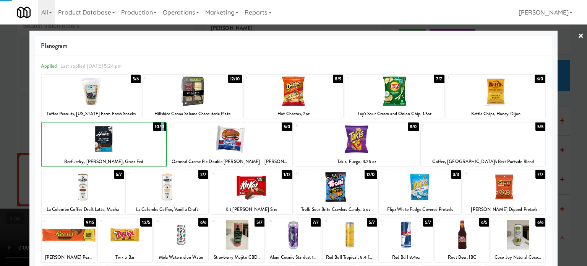
click at [159, 125] on div "10/0" at bounding box center [159, 126] width 13 height 8
click at [159, 125] on div "9/0" at bounding box center [160, 126] width 11 height 8
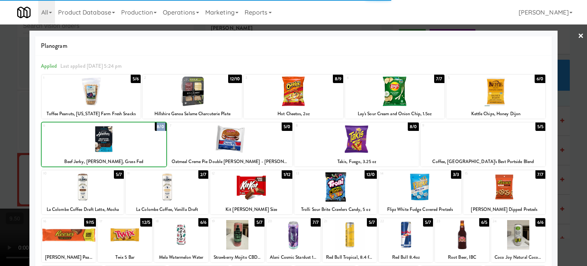
click at [159, 125] on div "8/0" at bounding box center [160, 126] width 11 height 8
click at [159, 125] on div "7/0" at bounding box center [160, 126] width 11 height 8
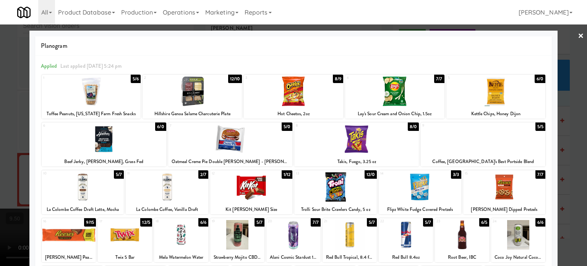
drag, startPoint x: 570, startPoint y: 156, endPoint x: 508, endPoint y: 156, distance: 62.3
click at [570, 157] on div at bounding box center [293, 133] width 587 height 266
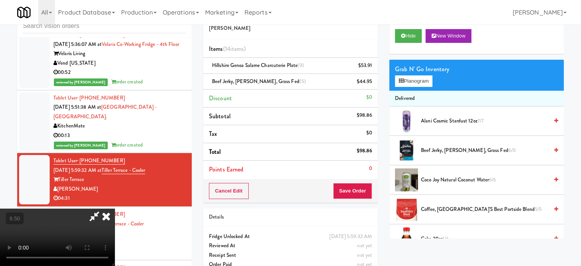
click at [115, 208] on video at bounding box center [57, 236] width 115 height 57
drag, startPoint x: 213, startPoint y: 168, endPoint x: 236, endPoint y: 211, distance: 48.0
click at [115, 208] on video at bounding box center [57, 236] width 115 height 57
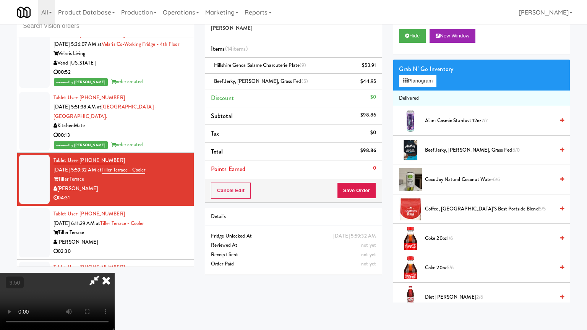
click at [115, 265] on video at bounding box center [57, 301] width 115 height 57
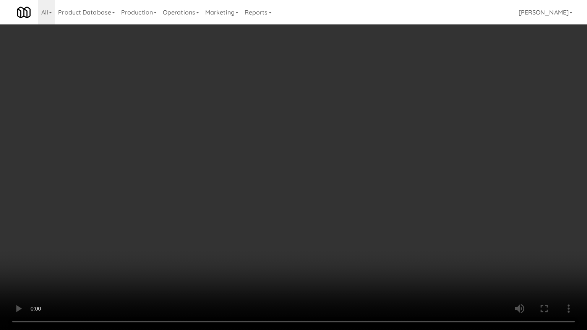
click at [233, 194] on video at bounding box center [293, 165] width 587 height 330
click at [194, 257] on video at bounding box center [293, 165] width 587 height 330
click at [203, 209] on video at bounding box center [293, 165] width 587 height 330
click at [205, 210] on video at bounding box center [293, 165] width 587 height 330
click at [225, 214] on video at bounding box center [293, 165] width 587 height 330
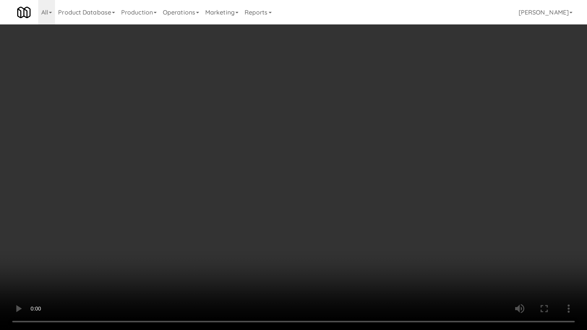
click at [216, 215] on video at bounding box center [293, 165] width 587 height 330
click at [225, 212] on video at bounding box center [293, 165] width 587 height 330
click at [214, 215] on video at bounding box center [293, 165] width 587 height 330
click at [230, 220] on video at bounding box center [293, 165] width 587 height 330
click at [209, 220] on video at bounding box center [293, 165] width 587 height 330
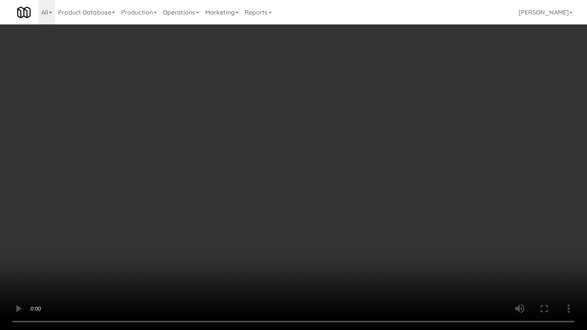
click at [231, 216] on video at bounding box center [293, 165] width 587 height 330
click at [209, 215] on video at bounding box center [293, 165] width 587 height 330
drag, startPoint x: 225, startPoint y: 218, endPoint x: 219, endPoint y: 217, distance: 5.8
click at [225, 219] on video at bounding box center [293, 165] width 587 height 330
click at [192, 211] on video at bounding box center [293, 165] width 587 height 330
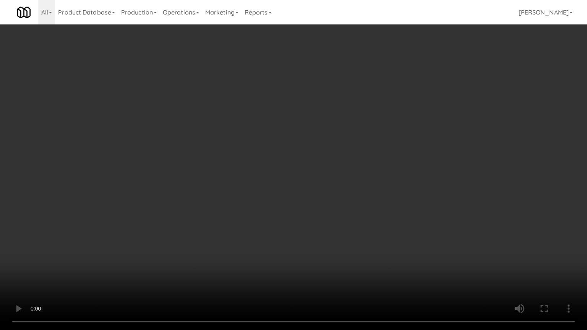
click at [223, 208] on video at bounding box center [293, 165] width 587 height 330
click at [154, 73] on video at bounding box center [293, 165] width 587 height 330
click at [208, 92] on video at bounding box center [293, 165] width 587 height 330
click at [227, 105] on video at bounding box center [293, 165] width 587 height 330
click at [259, 113] on video at bounding box center [293, 165] width 587 height 330
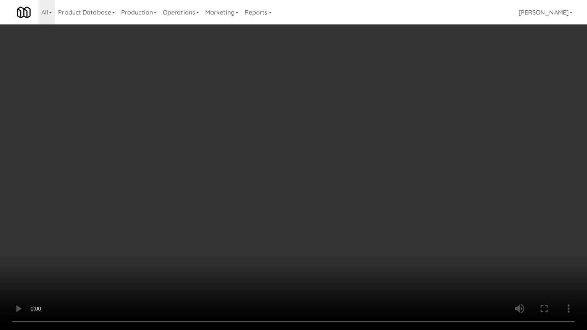
click at [183, 107] on video at bounding box center [293, 165] width 587 height 330
click at [249, 117] on video at bounding box center [293, 165] width 587 height 330
click at [231, 122] on video at bounding box center [293, 165] width 587 height 330
click at [220, 127] on video at bounding box center [293, 165] width 587 height 330
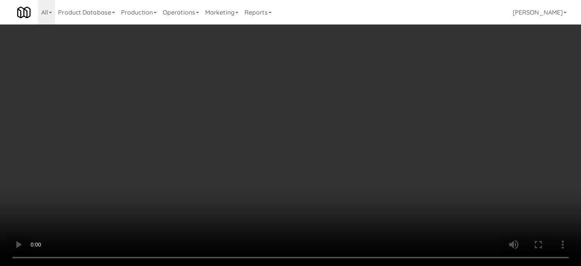
drag, startPoint x: 233, startPoint y: 126, endPoint x: 280, endPoint y: 123, distance: 47.1
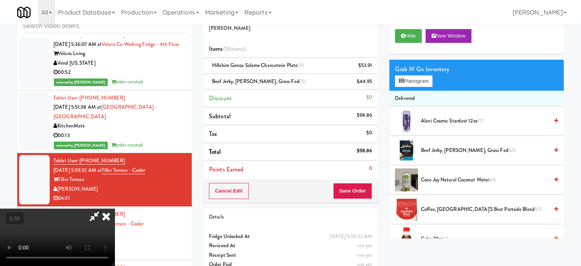
click at [115, 208] on video at bounding box center [57, 236] width 115 height 57
click at [419, 82] on button "Planogram" at bounding box center [413, 80] width 37 height 11
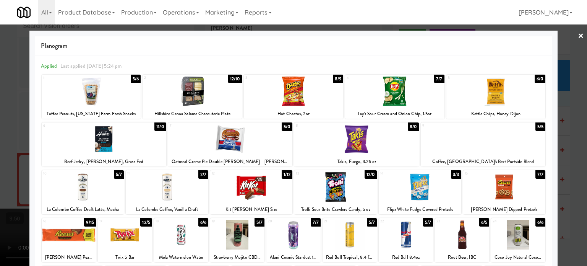
click at [159, 126] on div "11/0" at bounding box center [159, 126] width 11 height 8
click at [159, 126] on div "5/0" at bounding box center [160, 126] width 11 height 8
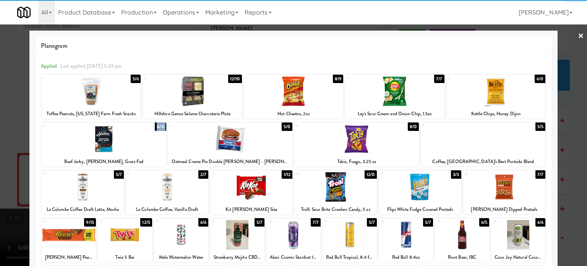
click at [159, 126] on div "4/0" at bounding box center [160, 126] width 11 height 8
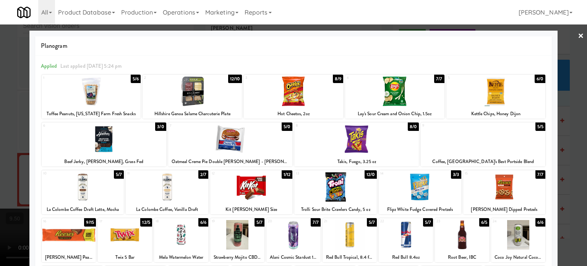
click at [570, 143] on div at bounding box center [293, 133] width 587 height 266
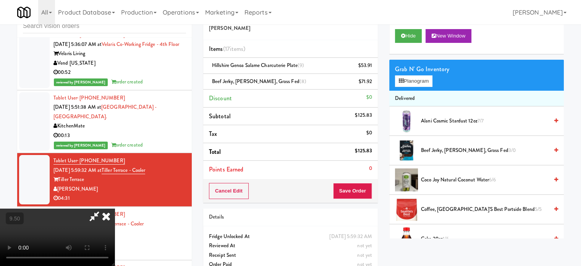
click at [115, 208] on video at bounding box center [57, 236] width 115 height 57
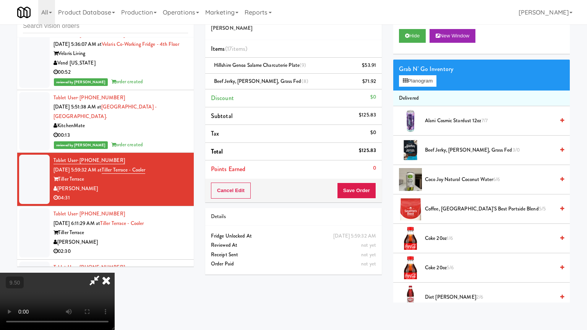
click at [115, 265] on video at bounding box center [57, 301] width 115 height 57
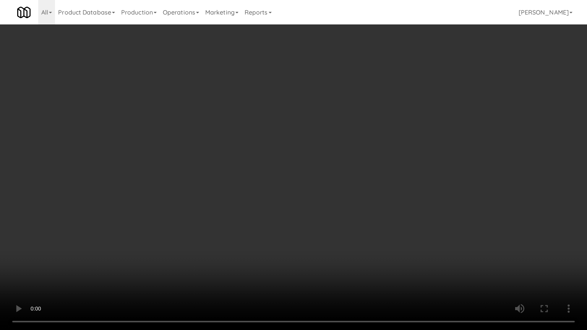
click at [284, 182] on video at bounding box center [293, 165] width 587 height 330
click at [332, 190] on video at bounding box center [293, 165] width 587 height 330
click at [301, 190] on video at bounding box center [293, 165] width 587 height 330
click at [331, 192] on video at bounding box center [293, 165] width 587 height 330
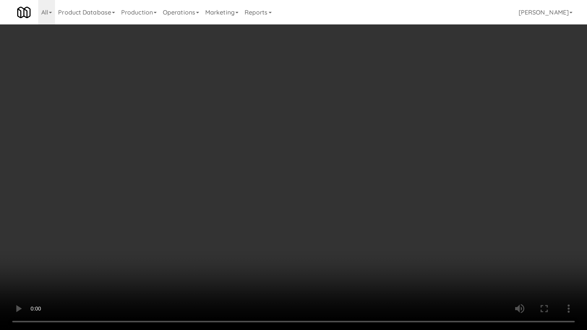
drag, startPoint x: 313, startPoint y: 193, endPoint x: 316, endPoint y: 189, distance: 4.9
click at [314, 192] on video at bounding box center [293, 165] width 587 height 330
click at [316, 189] on video at bounding box center [293, 165] width 587 height 330
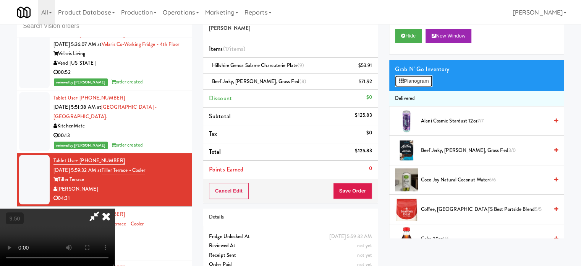
click at [417, 84] on button "Planogram" at bounding box center [413, 80] width 37 height 11
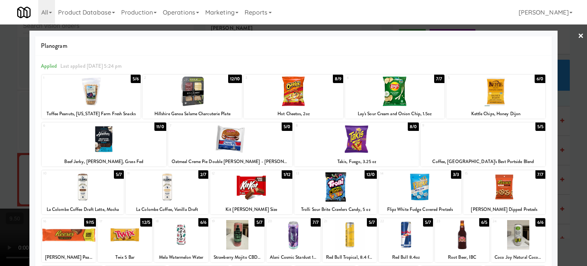
click at [286, 126] on div "5/0" at bounding box center [287, 126] width 11 height 8
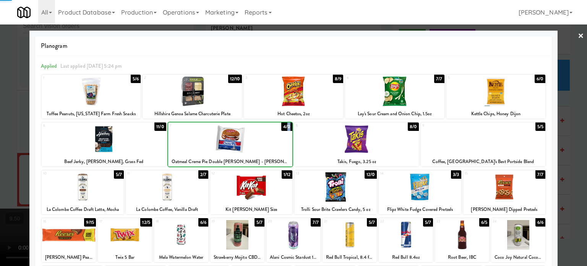
click at [286, 126] on div "4/0" at bounding box center [286, 126] width 11 height 8
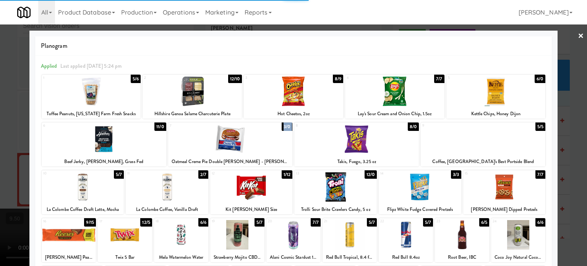
click at [286, 126] on div "3/0" at bounding box center [287, 126] width 11 height 8
click at [286, 126] on div "2/0" at bounding box center [287, 126] width 11 height 8
click at [570, 143] on div at bounding box center [293, 133] width 587 height 266
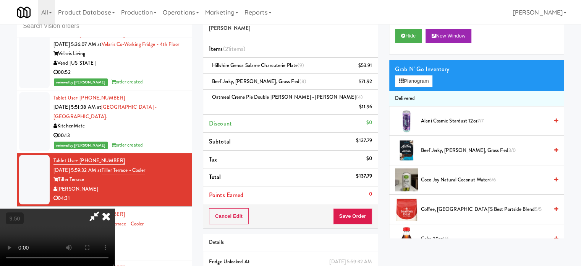
click at [115, 208] on video at bounding box center [57, 236] width 115 height 57
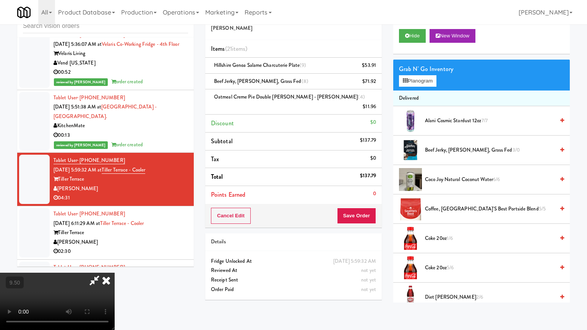
drag, startPoint x: 306, startPoint y: 154, endPoint x: 307, endPoint y: 148, distance: 5.6
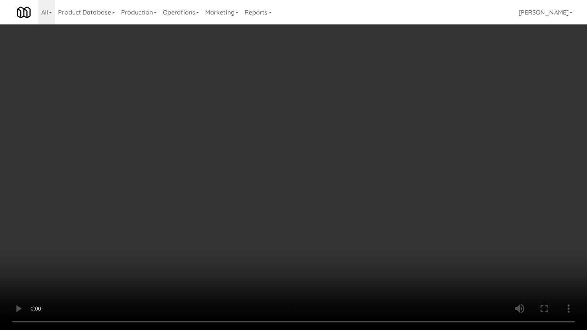
click at [306, 154] on video at bounding box center [293, 165] width 587 height 330
click at [303, 159] on video at bounding box center [293, 165] width 587 height 330
click at [303, 161] on video at bounding box center [293, 165] width 587 height 330
click
drag, startPoint x: 300, startPoint y: 170, endPoint x: 304, endPoint y: 167, distance: 5.5
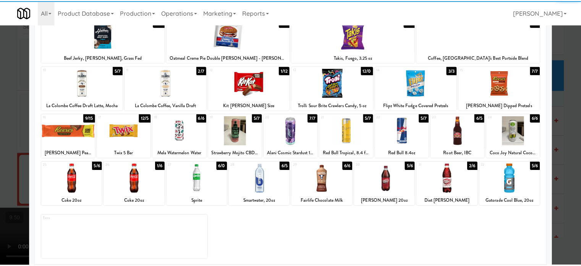
scroll to position [109, 0]
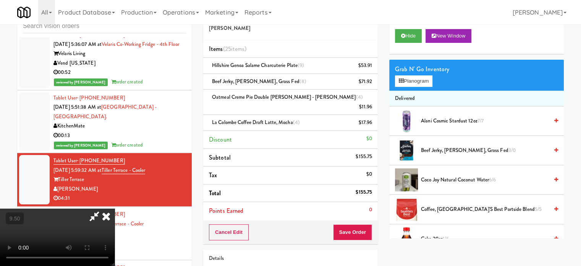
drag, startPoint x: 292, startPoint y: 139, endPoint x: 294, endPoint y: 134, distance: 5.5
drag, startPoint x: 294, startPoint y: 134, endPoint x: 305, endPoint y: 161, distance: 28.8
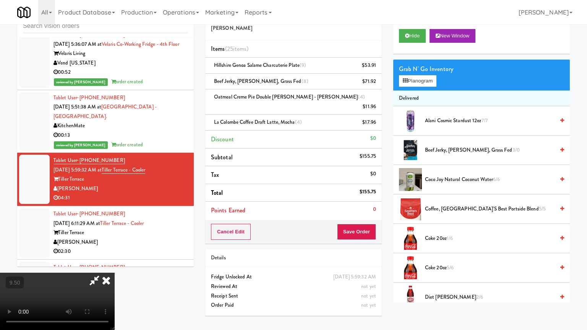
drag, startPoint x: 246, startPoint y: 198, endPoint x: 255, endPoint y: 189, distance: 12.4
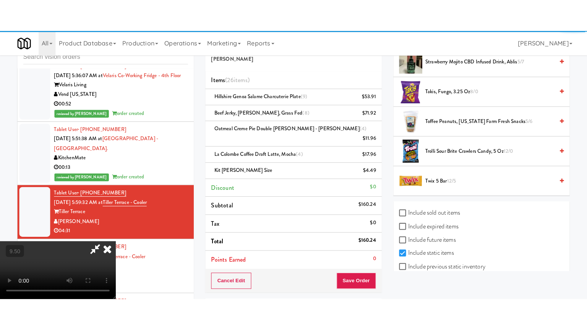
scroll to position [895, 0]
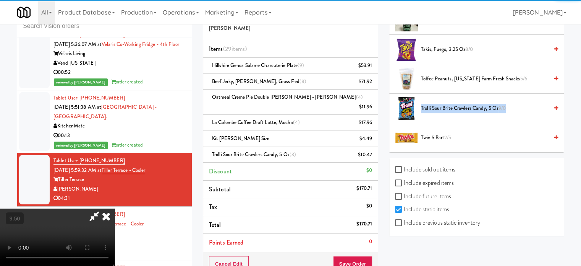
drag, startPoint x: 270, startPoint y: 146, endPoint x: 275, endPoint y: 167, distance: 20.9
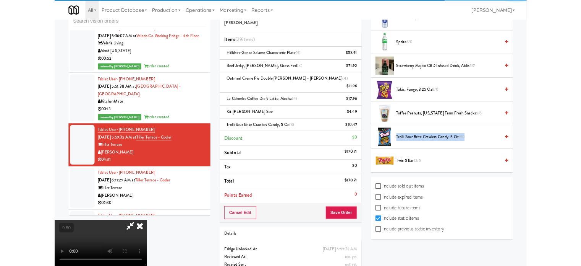
scroll to position [831, 0]
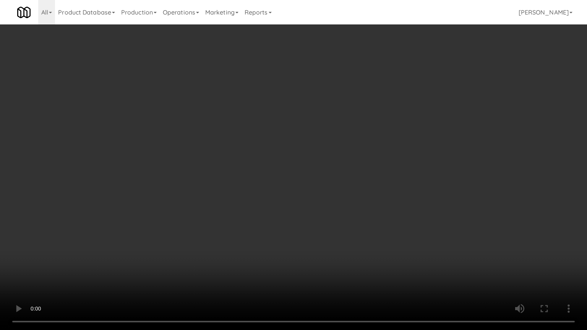
drag, startPoint x: 275, startPoint y: 166, endPoint x: 277, endPoint y: 161, distance: 5.2
drag, startPoint x: 261, startPoint y: 168, endPoint x: 367, endPoint y: 99, distance: 126.7
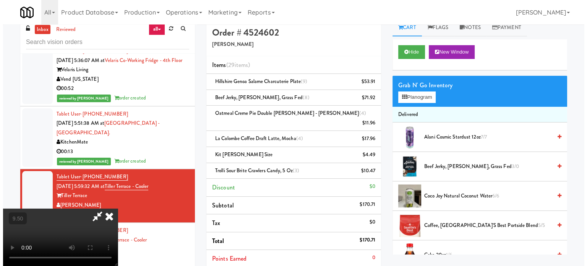
scroll to position [0, 0]
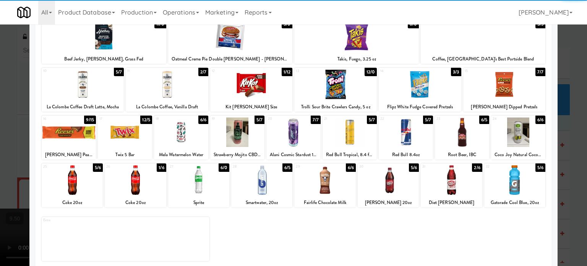
scroll to position [109, 0]
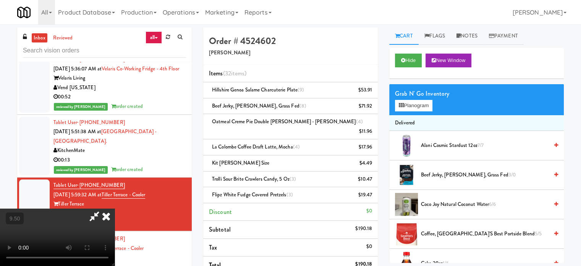
drag, startPoint x: 241, startPoint y: 130, endPoint x: 267, endPoint y: 145, distance: 30.3
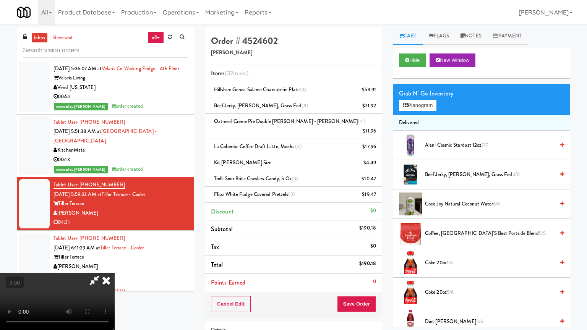
drag, startPoint x: 326, startPoint y: 163, endPoint x: 329, endPoint y: 158, distance: 6.0
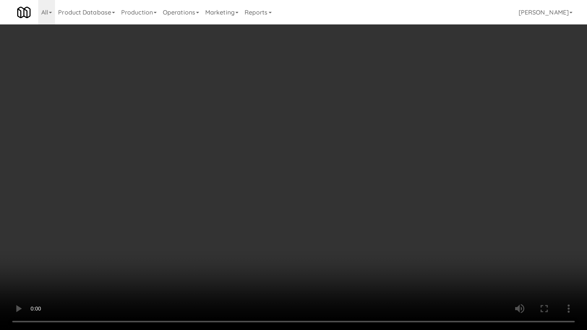
drag, startPoint x: 329, startPoint y: 158, endPoint x: 335, endPoint y: 153, distance: 7.6
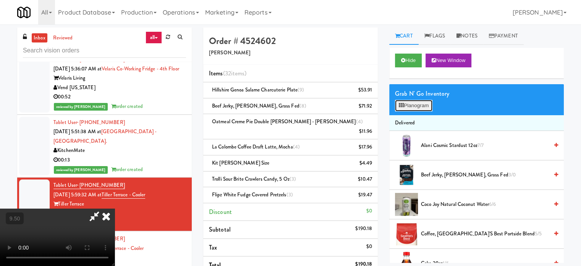
drag, startPoint x: 424, startPoint y: 105, endPoint x: 458, endPoint y: 106, distance: 33.7
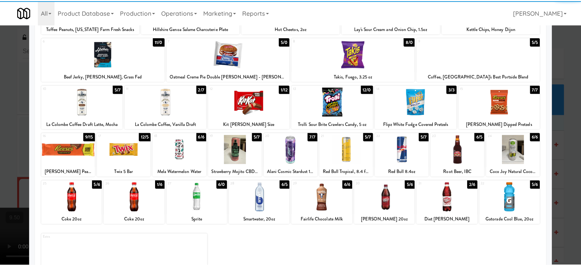
scroll to position [109, 0]
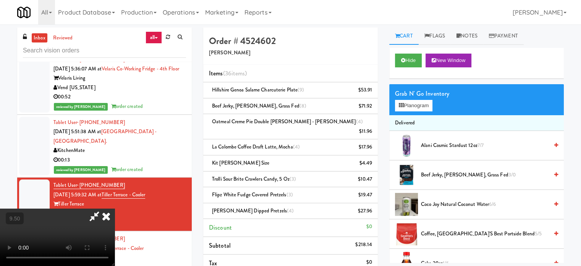
drag, startPoint x: 204, startPoint y: 147, endPoint x: 245, endPoint y: 168, distance: 46.1
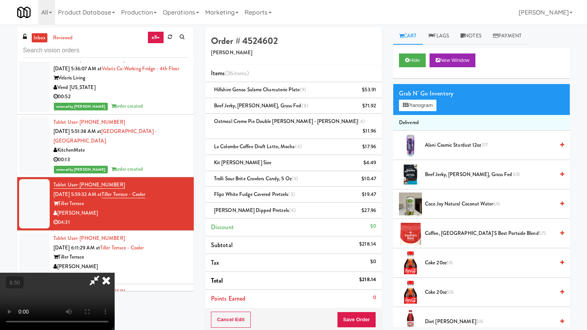
drag, startPoint x: 263, startPoint y: 167, endPoint x: 274, endPoint y: 147, distance: 22.7
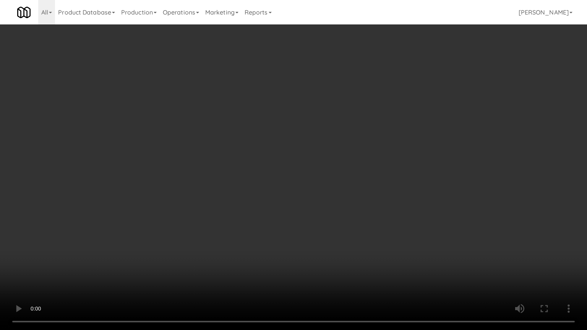
drag, startPoint x: 283, startPoint y: 147, endPoint x: 289, endPoint y: 148, distance: 6.2
drag, startPoint x: 350, startPoint y: 151, endPoint x: 354, endPoint y: 147, distance: 5.9
drag, startPoint x: 354, startPoint y: 147, endPoint x: 552, endPoint y: 86, distance: 206.6
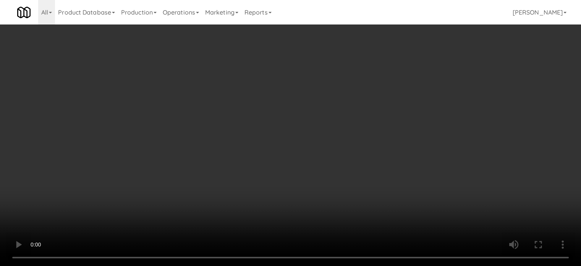
scroll to position [704, 0]
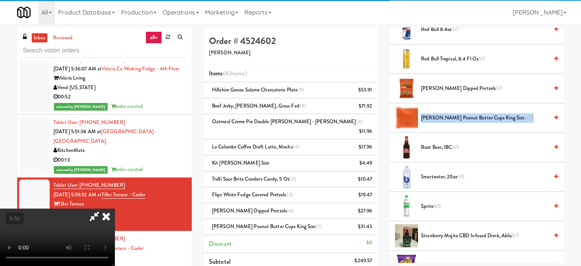
drag, startPoint x: 288, startPoint y: 149, endPoint x: 288, endPoint y: 178, distance: 28.3
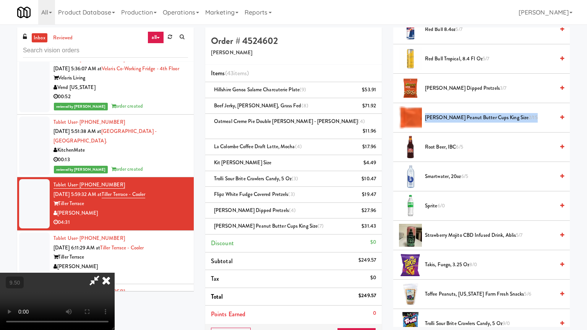
drag, startPoint x: 287, startPoint y: 176, endPoint x: 288, endPoint y: 171, distance: 5.4
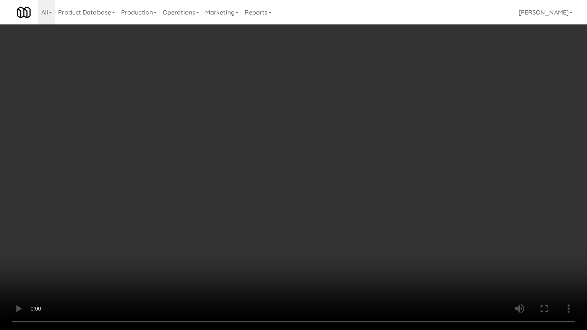
drag, startPoint x: 313, startPoint y: 232, endPoint x: 316, endPoint y: 227, distance: 5.8
drag, startPoint x: 316, startPoint y: 227, endPoint x: 318, endPoint y: 222, distance: 5.6
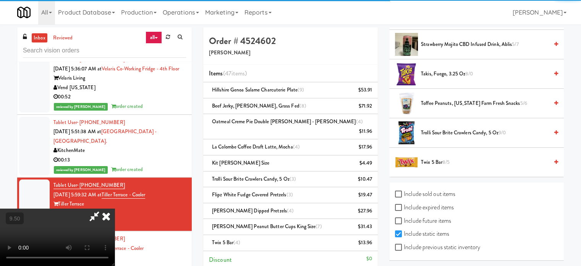
scroll to position [831, 0]
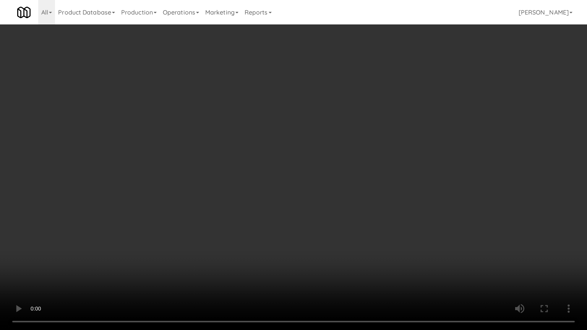
drag, startPoint x: 327, startPoint y: 174, endPoint x: 423, endPoint y: 108, distance: 116.5
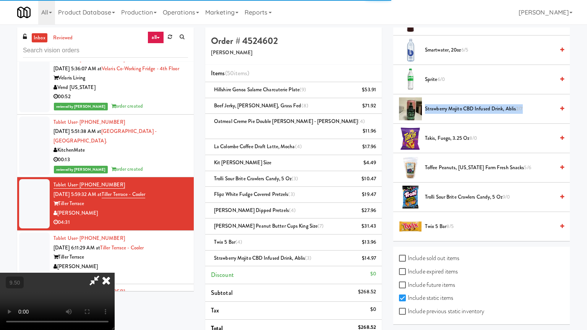
drag, startPoint x: 274, startPoint y: 176, endPoint x: 283, endPoint y: 169, distance: 11.6
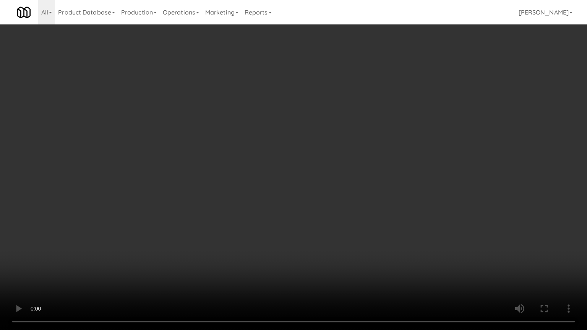
drag, startPoint x: 282, startPoint y: 276, endPoint x: 256, endPoint y: 226, distance: 56.6
drag, startPoint x: 262, startPoint y: 219, endPoint x: 290, endPoint y: 206, distance: 30.1
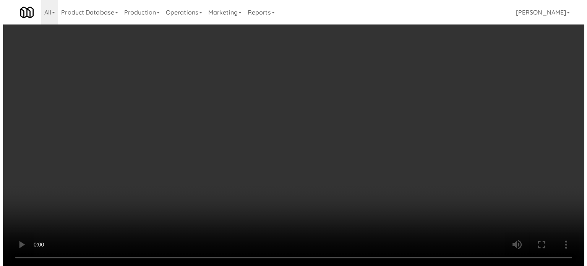
scroll to position [0, 0]
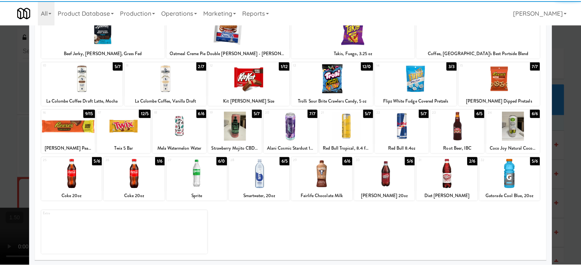
scroll to position [109, 0]
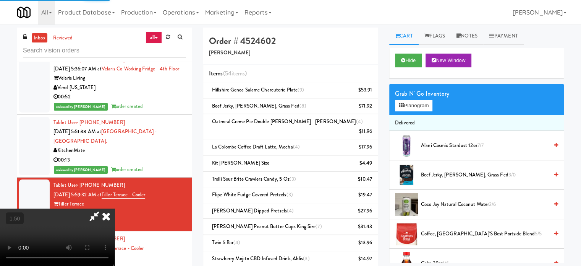
drag, startPoint x: 291, startPoint y: 192, endPoint x: 293, endPoint y: 183, distance: 9.2
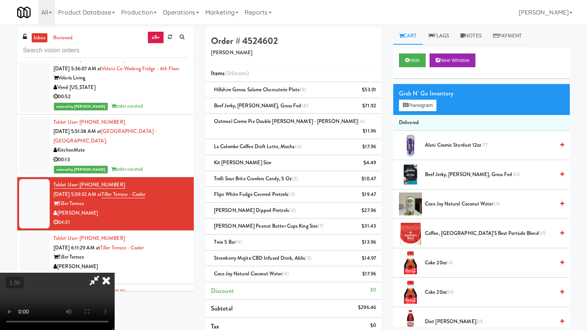
drag, startPoint x: 325, startPoint y: 249, endPoint x: 329, endPoint y: 235, distance: 14.0
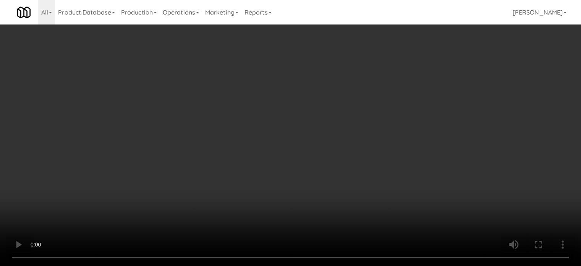
scroll to position [704, 0]
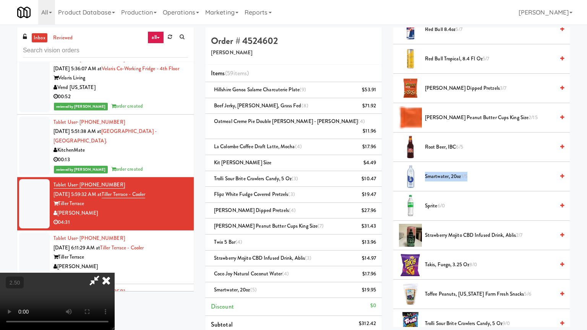
drag, startPoint x: 309, startPoint y: 180, endPoint x: 395, endPoint y: 131, distance: 99.6
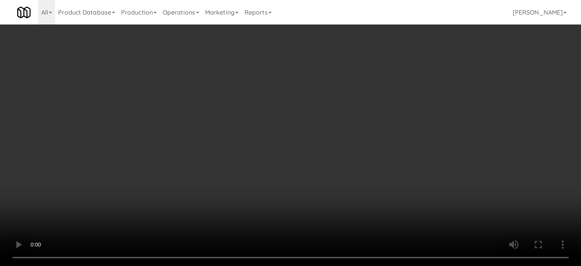
scroll to position [0, 0]
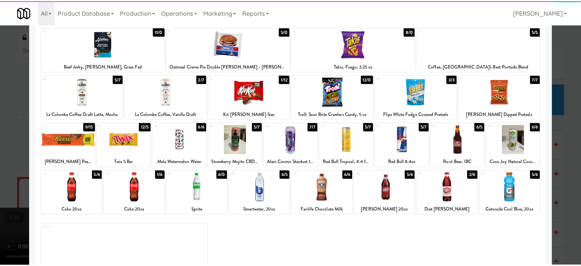
scroll to position [109, 0]
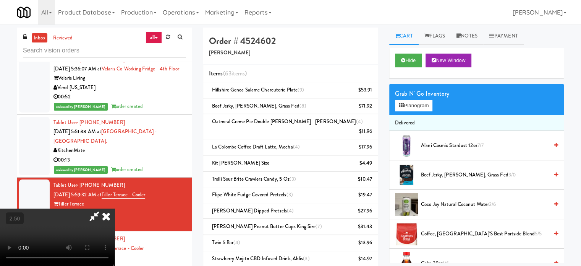
drag, startPoint x: 208, startPoint y: 182, endPoint x: 209, endPoint y: 175, distance: 7.0
drag, startPoint x: 209, startPoint y: 175, endPoint x: 269, endPoint y: 164, distance: 60.6
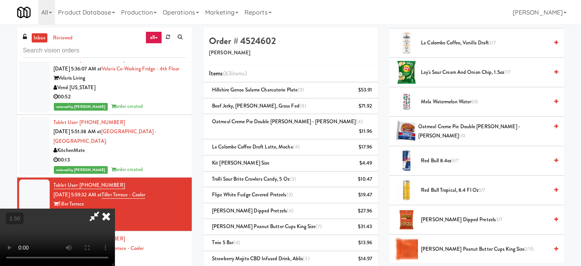
scroll to position [382, 0]
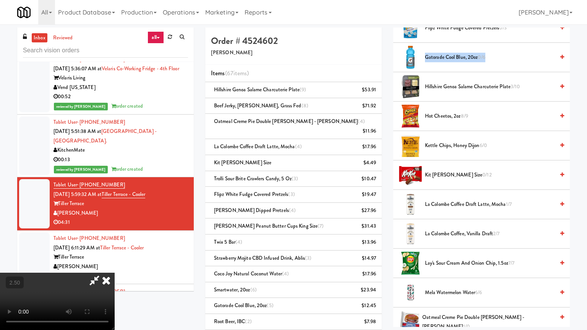
drag, startPoint x: 287, startPoint y: 182, endPoint x: 333, endPoint y: 131, distance: 68.7
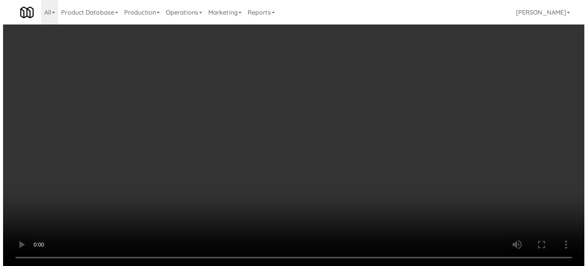
scroll to position [0, 0]
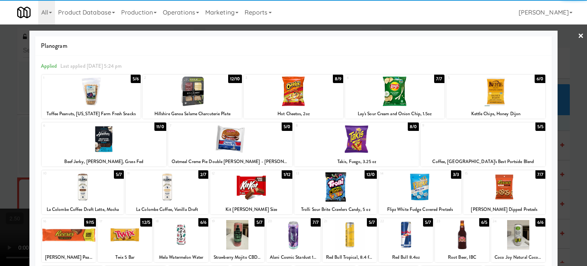
scroll to position [109, 0]
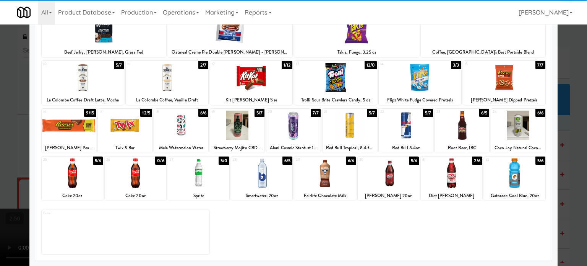
drag, startPoint x: 405, startPoint y: 162, endPoint x: 447, endPoint y: 159, distance: 42.1
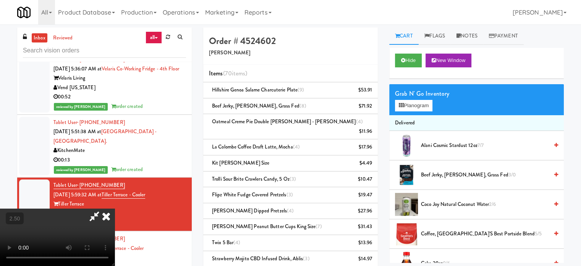
drag, startPoint x: 175, startPoint y: 178, endPoint x: 236, endPoint y: 169, distance: 61.4
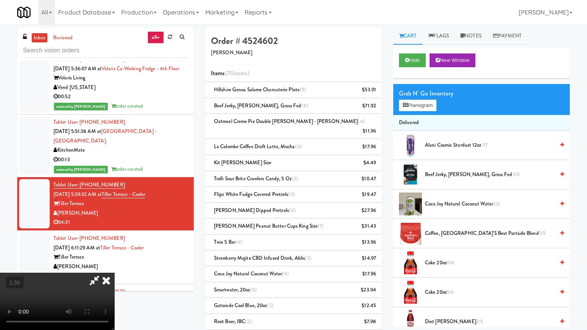
drag, startPoint x: 320, startPoint y: 153, endPoint x: 343, endPoint y: 142, distance: 26.0
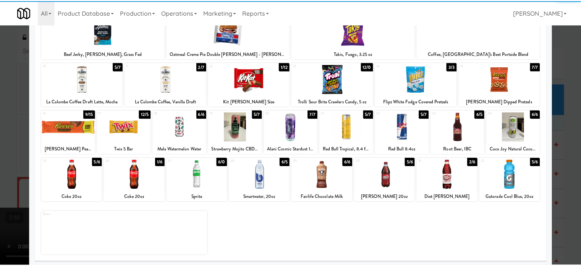
scroll to position [109, 0]
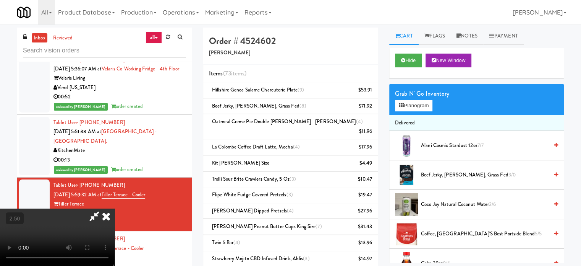
drag, startPoint x: 262, startPoint y: 168, endPoint x: 264, endPoint y: 163, distance: 6.0
drag, startPoint x: 264, startPoint y: 163, endPoint x: 309, endPoint y: 209, distance: 64.0
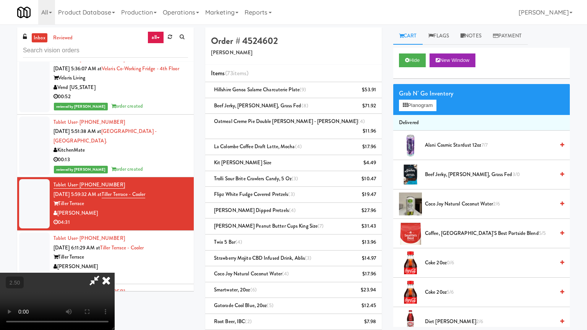
drag, startPoint x: 296, startPoint y: 206, endPoint x: 386, endPoint y: 133, distance: 115.8
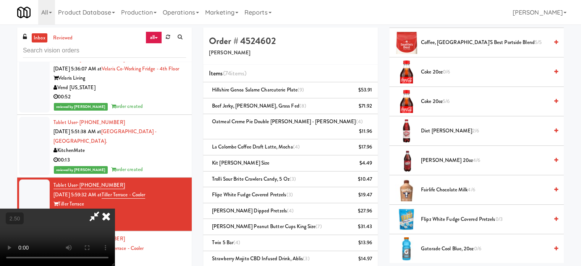
scroll to position [382, 0]
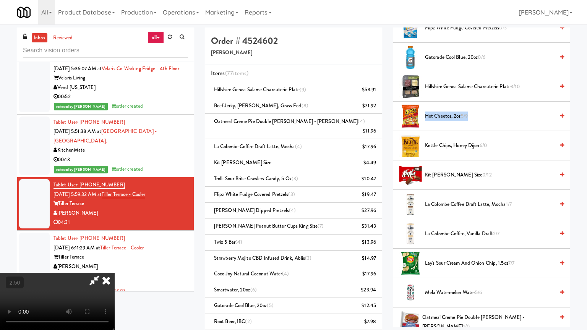
drag, startPoint x: 269, startPoint y: 172, endPoint x: 340, endPoint y: 117, distance: 90.5
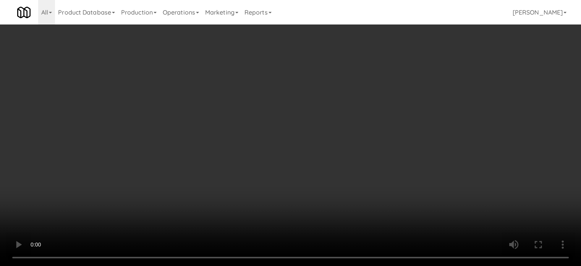
scroll to position [0, 0]
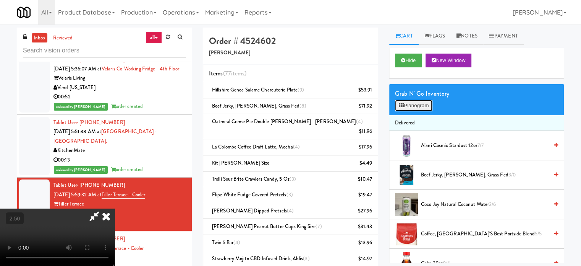
drag, startPoint x: 425, startPoint y: 109, endPoint x: 434, endPoint y: 102, distance: 11.2
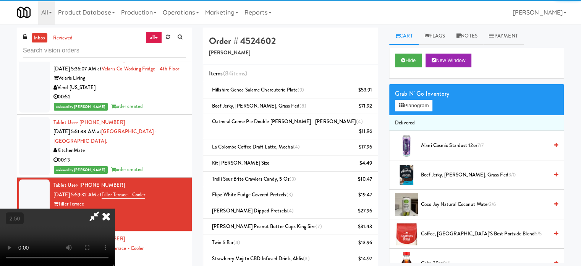
drag, startPoint x: 226, startPoint y: 170, endPoint x: 228, endPoint y: 166, distance: 4.1
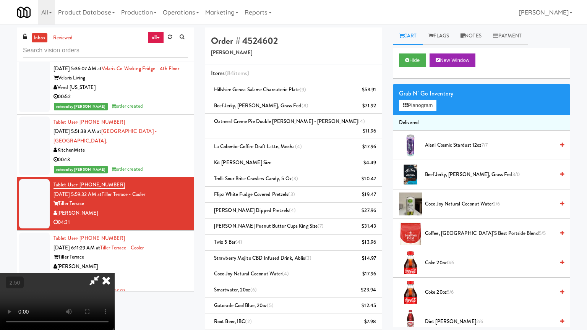
drag, startPoint x: 295, startPoint y: 177, endPoint x: 298, endPoint y: 170, distance: 7.2
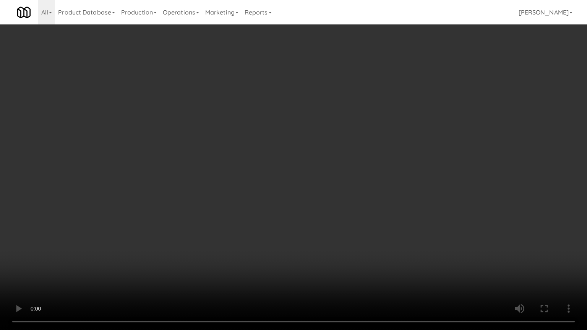
drag, startPoint x: 324, startPoint y: 182, endPoint x: 324, endPoint y: 175, distance: 7.3
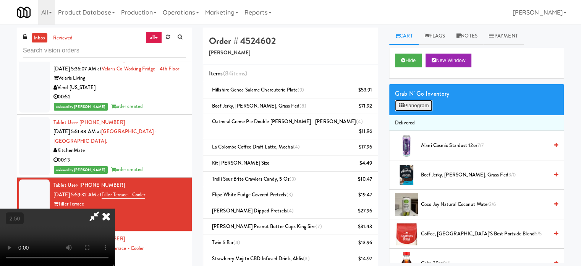
drag, startPoint x: 428, startPoint y: 105, endPoint x: 460, endPoint y: 90, distance: 35.6
drag, startPoint x: 250, startPoint y: 165, endPoint x: 255, endPoint y: 143, distance: 22.0
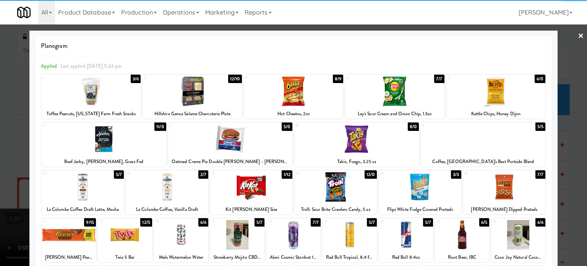
drag, startPoint x: 573, startPoint y: 165, endPoint x: 548, endPoint y: 164, distance: 25.6
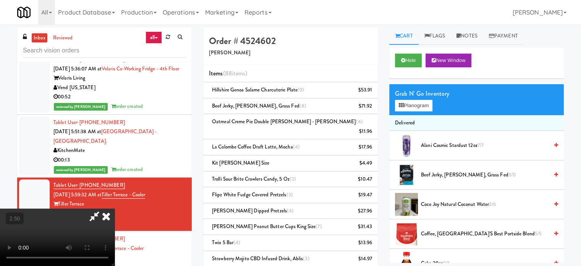
drag, startPoint x: 268, startPoint y: 169, endPoint x: 268, endPoint y: 165, distance: 3.8
drag, startPoint x: 268, startPoint y: 164, endPoint x: 271, endPoint y: 157, distance: 7.2
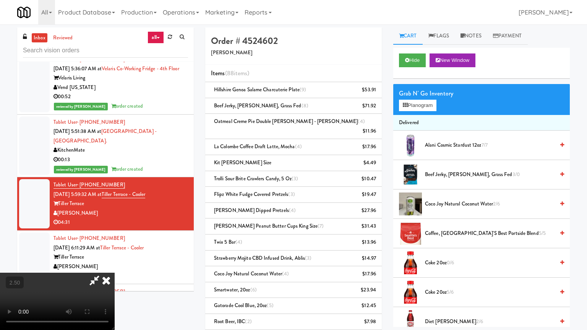
drag, startPoint x: 292, startPoint y: 177, endPoint x: 295, endPoint y: 173, distance: 4.7
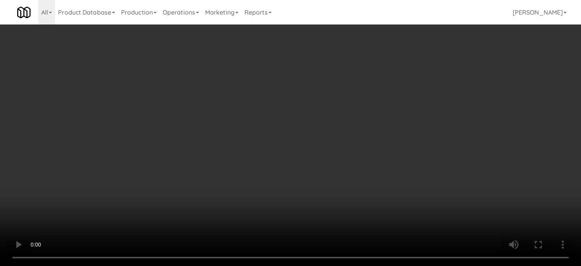
scroll to position [764, 0]
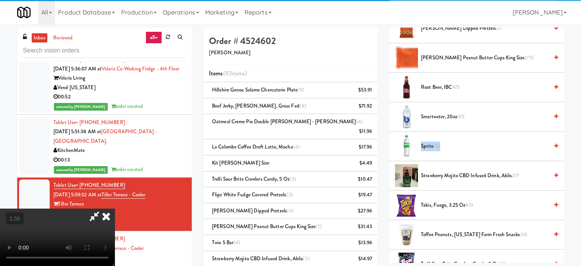
drag, startPoint x: 269, startPoint y: 151, endPoint x: 273, endPoint y: 173, distance: 21.8
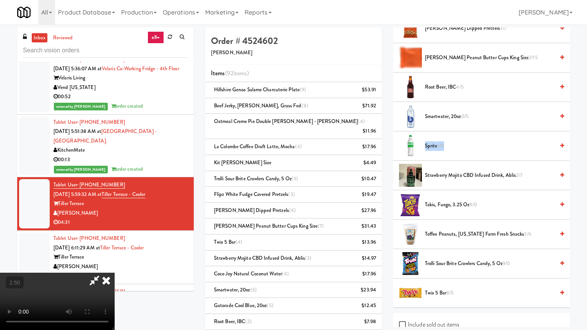
drag, startPoint x: 275, startPoint y: 171, endPoint x: 294, endPoint y: 156, distance: 24.2
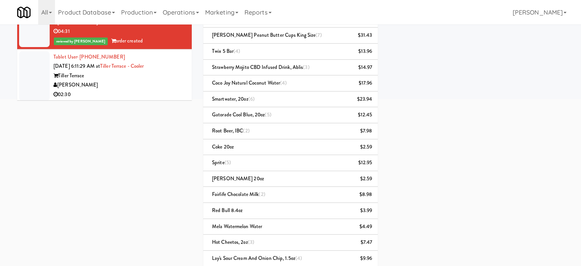
scroll to position [0, 0]
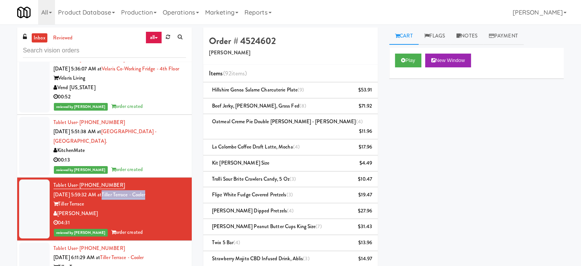
drag, startPoint x: 163, startPoint y: 213, endPoint x: 112, endPoint y: 211, distance: 50.9
copy link "Tiller Terrace - Cooler"
drag, startPoint x: 95, startPoint y: 229, endPoint x: 59, endPoint y: 230, distance: 35.9
copy div "[PERSON_NAME]"
drag, startPoint x: 121, startPoint y: 199, endPoint x: 80, endPoint y: 201, distance: 40.6
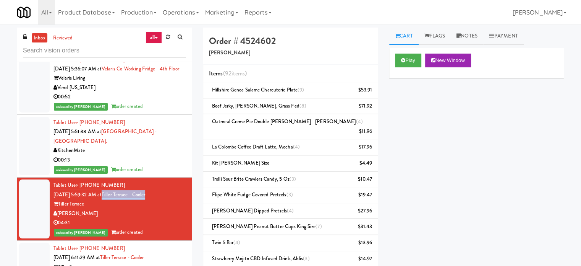
copy span "(503) 847-7673"
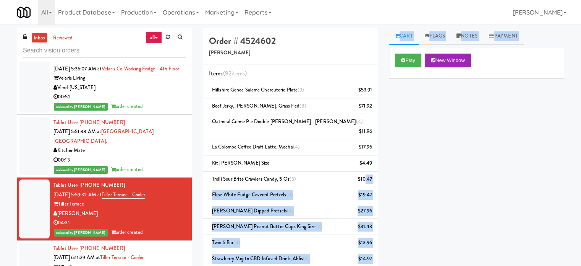
drag, startPoint x: 415, startPoint y: 163, endPoint x: 368, endPoint y: 157, distance: 46.6
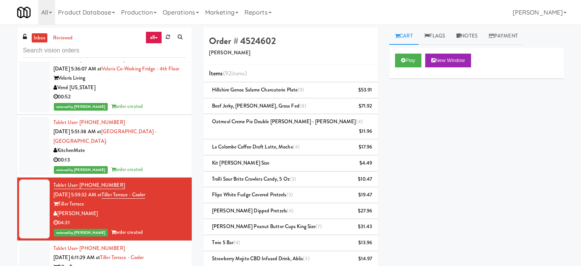
drag, startPoint x: 319, startPoint y: 156, endPoint x: 457, endPoint y: 156, distance: 138.7
drag, startPoint x: 445, startPoint y: 150, endPoint x: 383, endPoint y: 111, distance: 73.1
drag, startPoint x: 383, startPoint y: 111, endPoint x: 346, endPoint y: 73, distance: 53.0
drag, startPoint x: 420, startPoint y: 116, endPoint x: 561, endPoint y: 162, distance: 148.7
drag, startPoint x: 561, startPoint y: 162, endPoint x: 487, endPoint y: 202, distance: 84.3
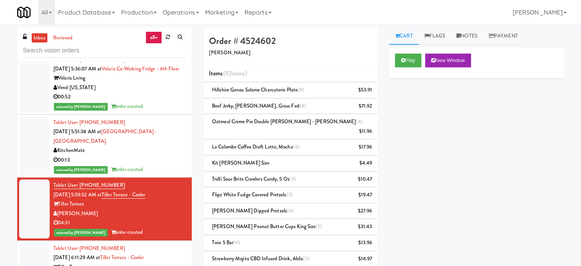
drag, startPoint x: 475, startPoint y: 193, endPoint x: 527, endPoint y: 198, distance: 52.2
drag, startPoint x: 527, startPoint y: 199, endPoint x: 586, endPoint y: 195, distance: 59.3
drag, startPoint x: 443, startPoint y: 175, endPoint x: 434, endPoint y: 163, distance: 15.5
drag, startPoint x: 400, startPoint y: 147, endPoint x: 468, endPoint y: 159, distance: 69.0
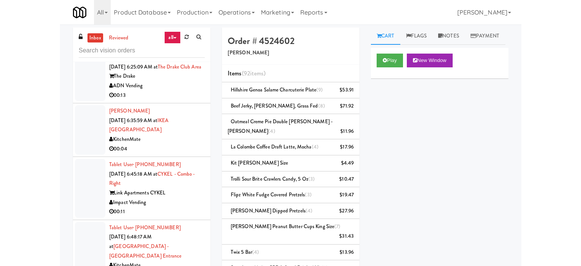
scroll to position [2446, 0]
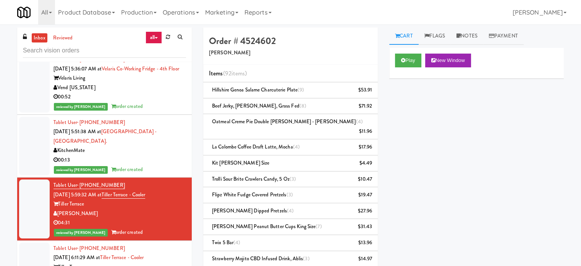
drag, startPoint x: 469, startPoint y: 164, endPoint x: 471, endPoint y: 152, distance: 12.1
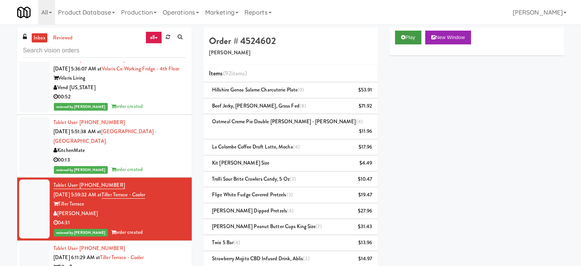
scroll to position [0, 0]
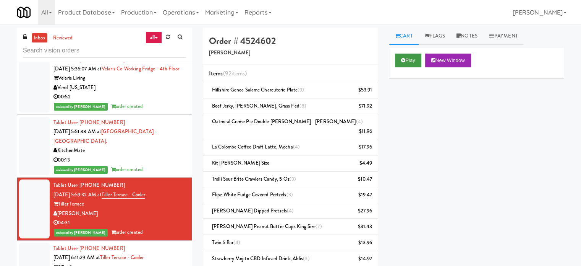
drag, startPoint x: 415, startPoint y: 55, endPoint x: 415, endPoint y: 60, distance: 5.0
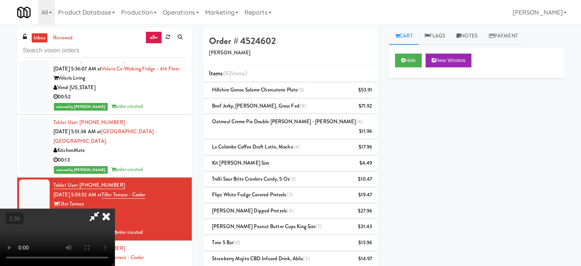
drag, startPoint x: 259, startPoint y: 229, endPoint x: 241, endPoint y: 218, distance: 21.3
drag, startPoint x: 240, startPoint y: 177, endPoint x: 251, endPoint y: 180, distance: 11.8
drag, startPoint x: 271, startPoint y: 164, endPoint x: 335, endPoint y: 177, distance: 65.5
drag, startPoint x: 370, startPoint y: 167, endPoint x: 397, endPoint y: 174, distance: 27.9
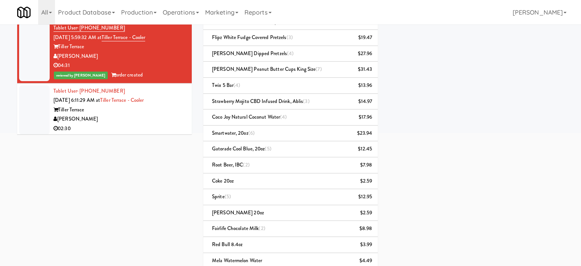
scroll to position [134, 0]
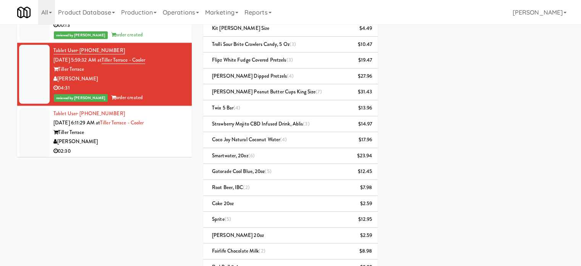
drag, startPoint x: 160, startPoint y: 148, endPoint x: 175, endPoint y: 139, distance: 17.8
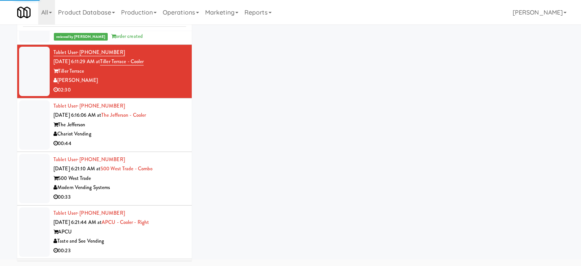
scroll to position [2633, 0]
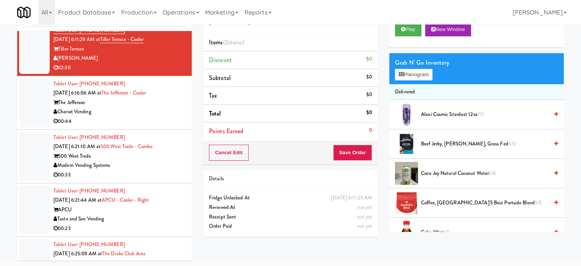
drag, startPoint x: 151, startPoint y: 125, endPoint x: 155, endPoint y: 125, distance: 4.2
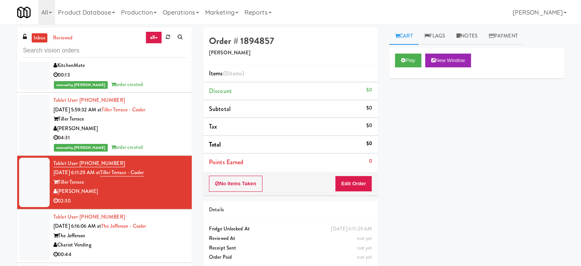
scroll to position [2526, 0]
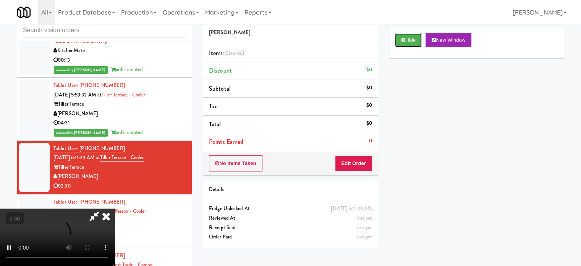
scroll to position [31, 0]
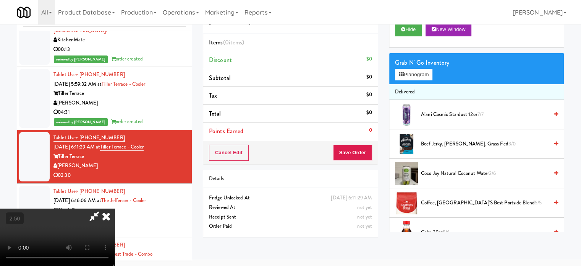
drag, startPoint x: 184, startPoint y: 203, endPoint x: 202, endPoint y: 162, distance: 45.0
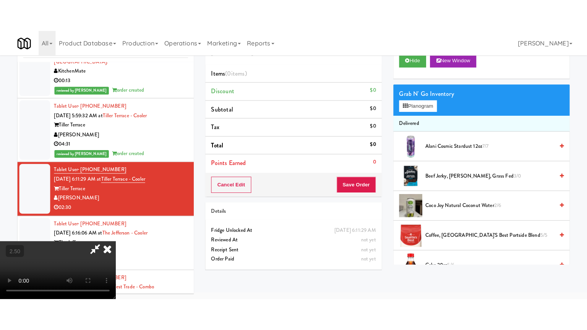
scroll to position [24, 0]
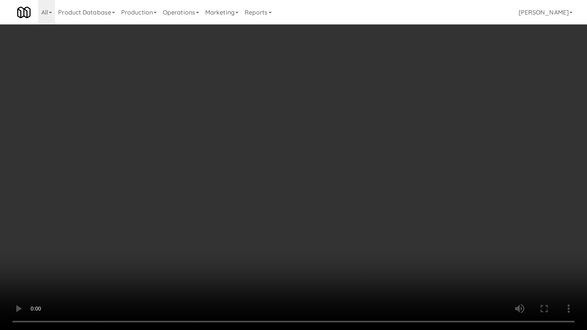
drag, startPoint x: 287, startPoint y: 163, endPoint x: 308, endPoint y: 159, distance: 21.1
drag, startPoint x: 308, startPoint y: 159, endPoint x: 319, endPoint y: 156, distance: 11.5
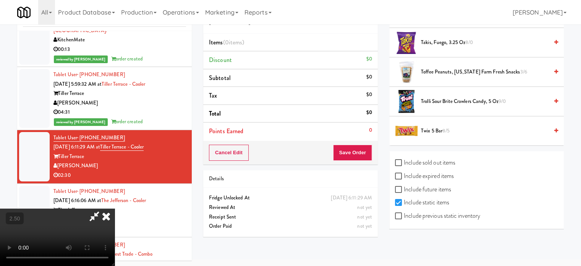
scroll to position [557, 0]
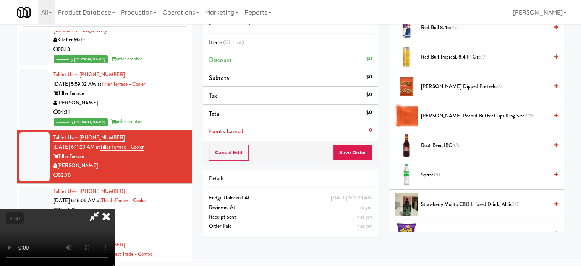
drag, startPoint x: 449, startPoint y: 113, endPoint x: 452, endPoint y: 110, distance: 4.9
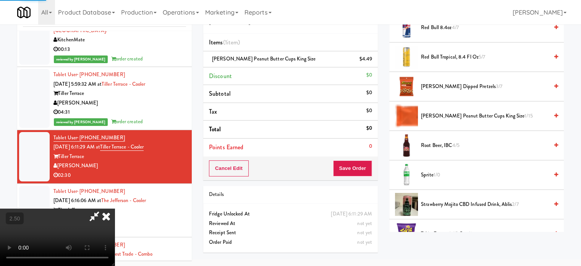
scroll to position [748, 0]
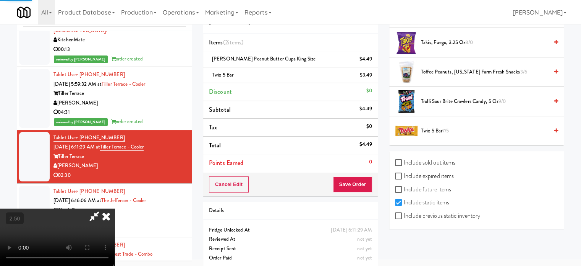
drag, startPoint x: 226, startPoint y: 164, endPoint x: 229, endPoint y: 154, distance: 10.4
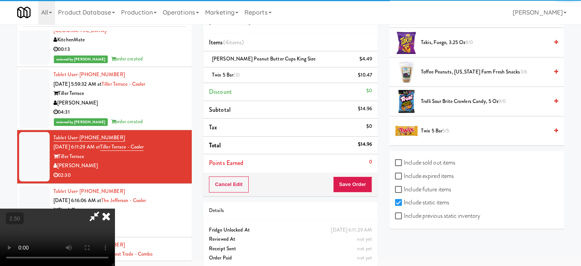
drag, startPoint x: 256, startPoint y: 144, endPoint x: 259, endPoint y: 136, distance: 9.2
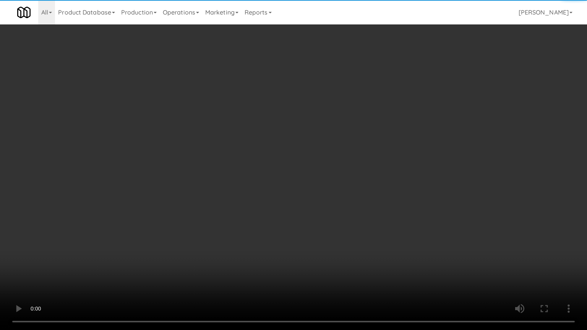
scroll to position [684, 0]
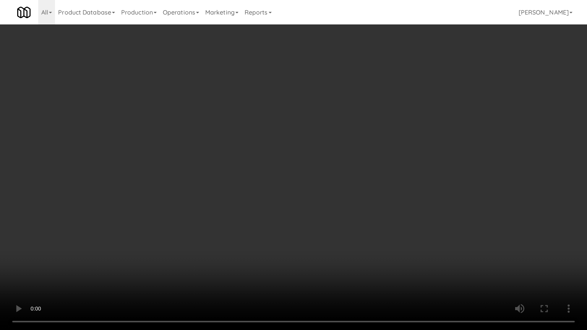
drag, startPoint x: 297, startPoint y: 154, endPoint x: 299, endPoint y: 149, distance: 4.5
drag, startPoint x: 299, startPoint y: 149, endPoint x: 366, endPoint y: 81, distance: 96.5
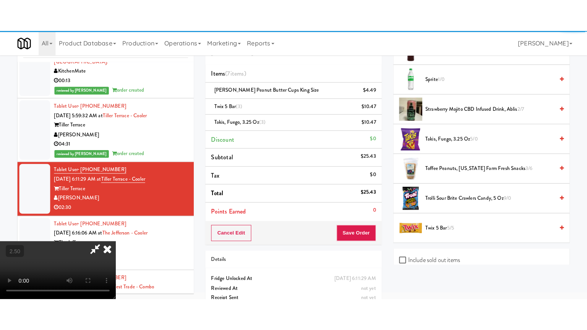
scroll to position [24, 0]
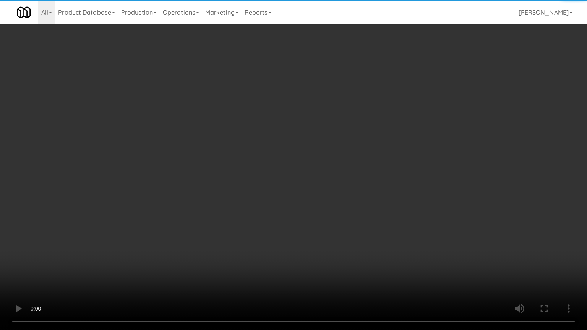
drag, startPoint x: 274, startPoint y: 162, endPoint x: 279, endPoint y: 148, distance: 14.1
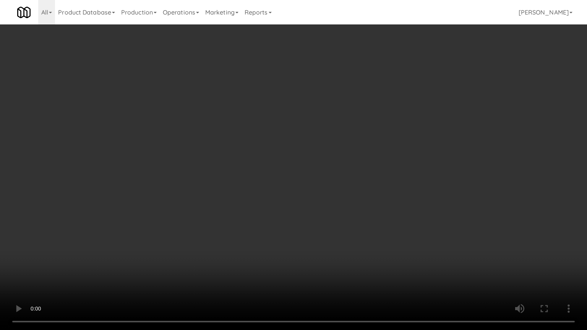
drag, startPoint x: 290, startPoint y: 155, endPoint x: 296, endPoint y: 150, distance: 7.6
drag, startPoint x: 324, startPoint y: 178, endPoint x: 344, endPoint y: 176, distance: 20.8
drag, startPoint x: 318, startPoint y: 178, endPoint x: 407, endPoint y: 122, distance: 104.9
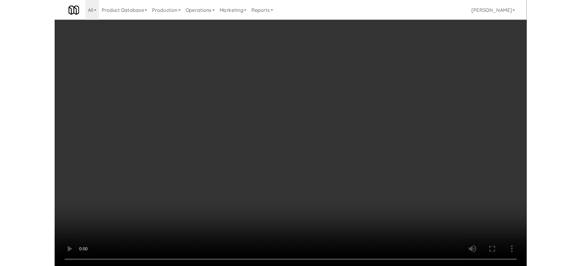
scroll to position [31, 0]
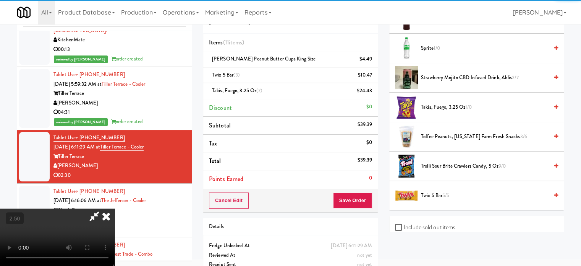
drag, startPoint x: 238, startPoint y: 152, endPoint x: 238, endPoint y: 144, distance: 8.4
drag, startPoint x: 238, startPoint y: 144, endPoint x: 249, endPoint y: 170, distance: 27.6
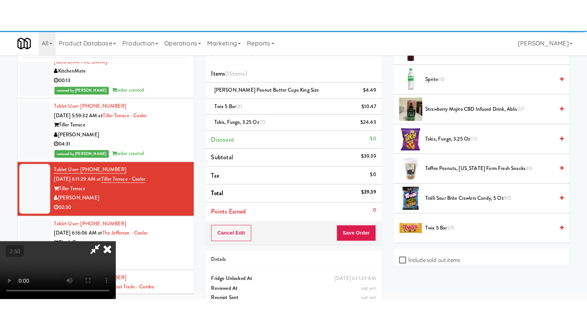
scroll to position [24, 0]
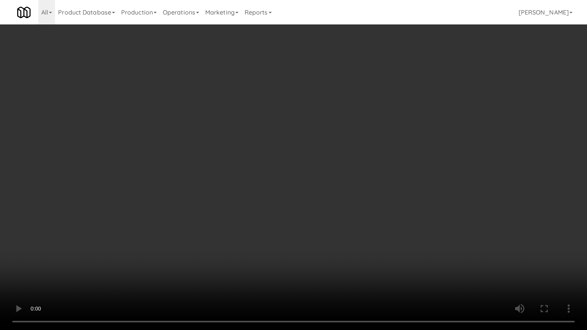
drag, startPoint x: 249, startPoint y: 168, endPoint x: 255, endPoint y: 165, distance: 6.8
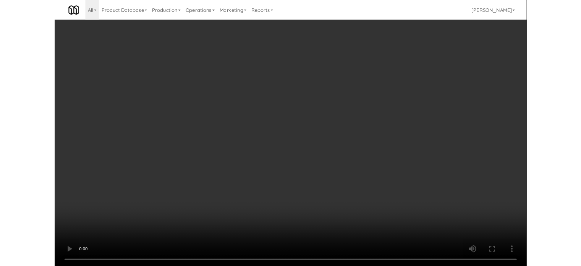
scroll to position [31, 0]
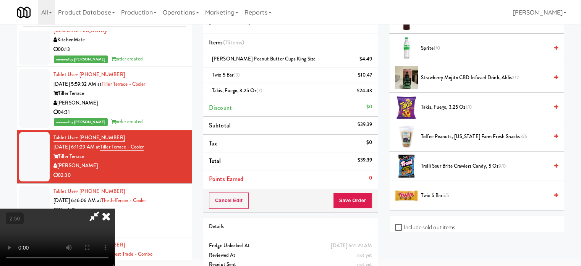
drag, startPoint x: 266, startPoint y: 127, endPoint x: 284, endPoint y: 122, distance: 19.0
drag, startPoint x: 272, startPoint y: 146, endPoint x: 272, endPoint y: 140, distance: 5.3
drag, startPoint x: 272, startPoint y: 140, endPoint x: 275, endPoint y: 165, distance: 25.1
drag, startPoint x: 286, startPoint y: 164, endPoint x: 289, endPoint y: 160, distance: 4.9
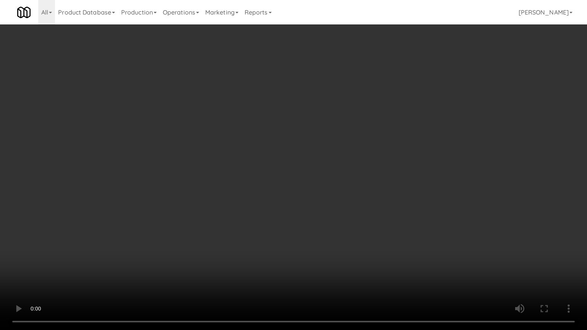
drag, startPoint x: 267, startPoint y: 229, endPoint x: 272, endPoint y: 205, distance: 24.5
drag, startPoint x: 274, startPoint y: 178, endPoint x: 298, endPoint y: 119, distance: 63.8
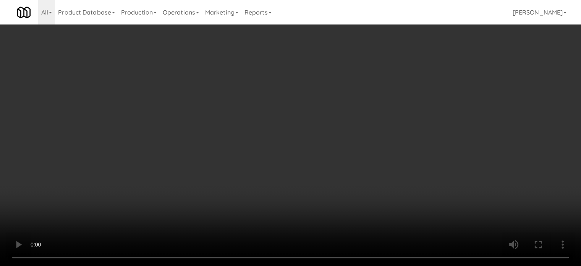
scroll to position [191, 0]
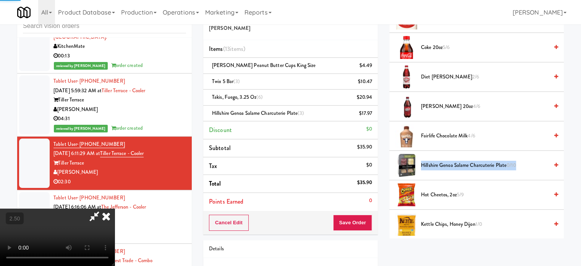
drag, startPoint x: 264, startPoint y: 162, endPoint x: 264, endPoint y: 183, distance: 20.6
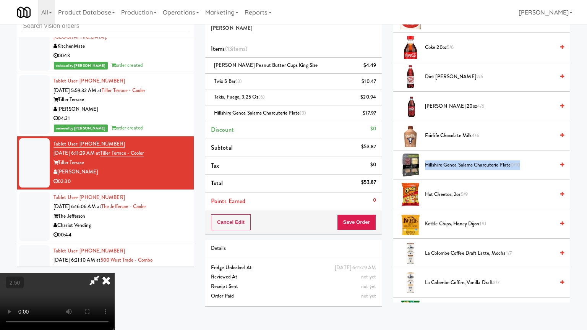
drag, startPoint x: 232, startPoint y: 263, endPoint x: 275, endPoint y: 198, distance: 78.1
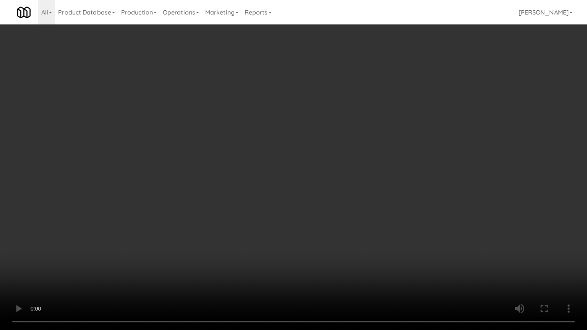
drag, startPoint x: 288, startPoint y: 195, endPoint x: 327, endPoint y: 133, distance: 73.5
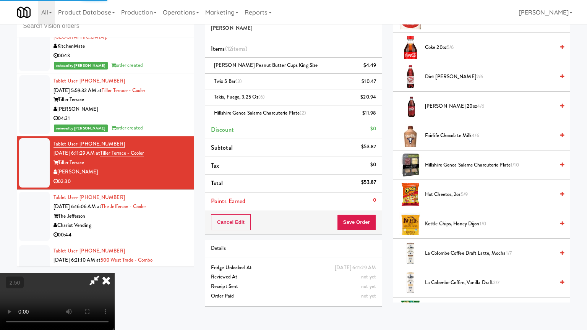
drag, startPoint x: 261, startPoint y: 173, endPoint x: 269, endPoint y: 157, distance: 17.3
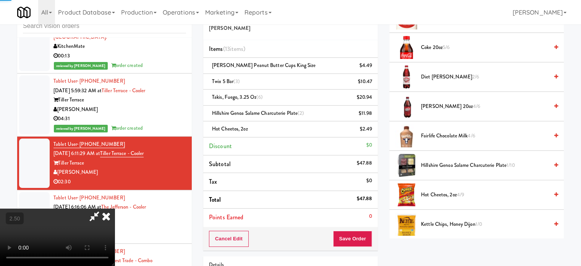
drag, startPoint x: 193, startPoint y: 170, endPoint x: 196, endPoint y: 206, distance: 35.6
drag, startPoint x: 196, startPoint y: 206, endPoint x: 222, endPoint y: 160, distance: 52.7
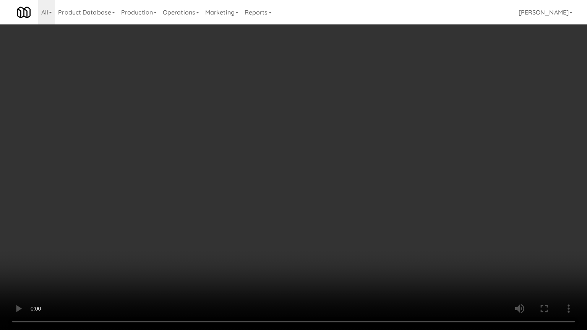
drag, startPoint x: 266, startPoint y: 176, endPoint x: 309, endPoint y: 219, distance: 60.2
drag, startPoint x: 261, startPoint y: 259, endPoint x: 271, endPoint y: 235, distance: 25.7
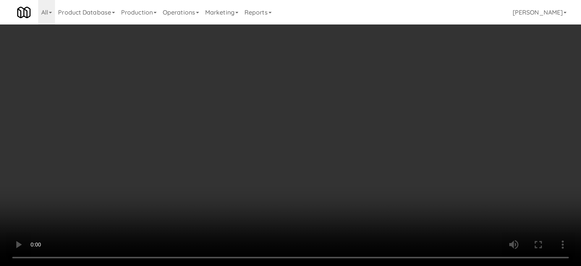
scroll to position [0, 0]
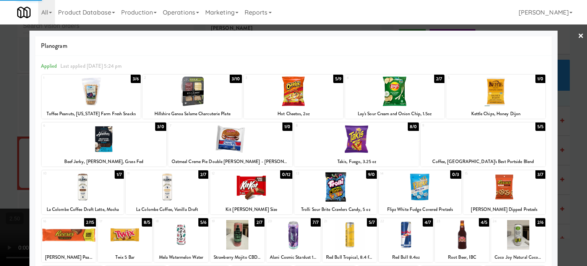
drag, startPoint x: 562, startPoint y: 122, endPoint x: 567, endPoint y: 122, distance: 4.6
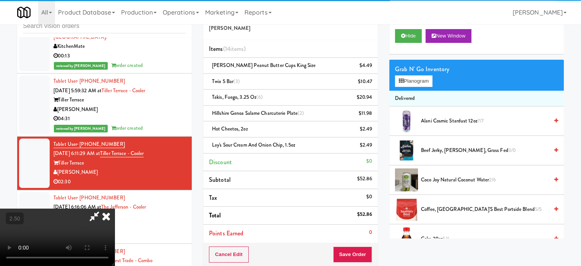
drag, startPoint x: 228, startPoint y: 130, endPoint x: 231, endPoint y: 124, distance: 6.0
drag, startPoint x: 231, startPoint y: 124, endPoint x: 234, endPoint y: 166, distance: 42.1
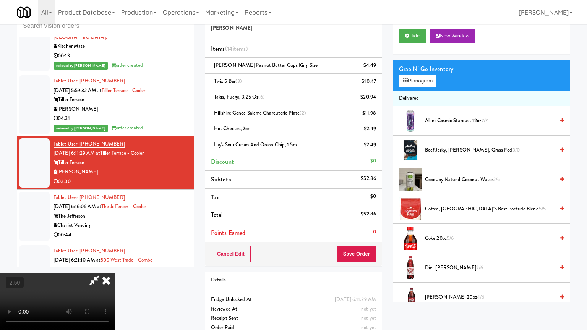
drag, startPoint x: 234, startPoint y: 166, endPoint x: 243, endPoint y: 159, distance: 10.9
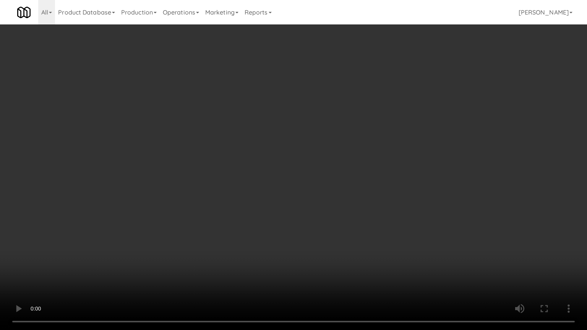
drag, startPoint x: 308, startPoint y: 159, endPoint x: 348, endPoint y: 109, distance: 64.4
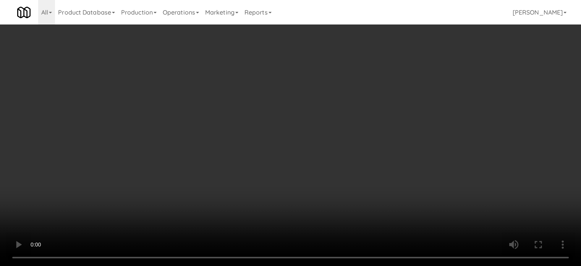
scroll to position [573, 0]
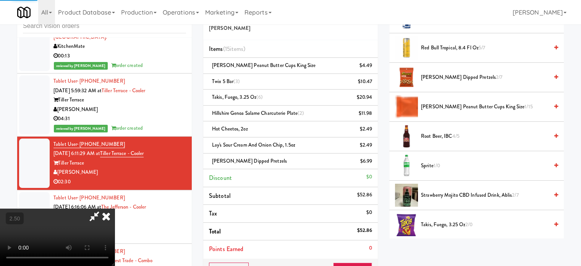
drag, startPoint x: 257, startPoint y: 180, endPoint x: 275, endPoint y: 162, distance: 25.4
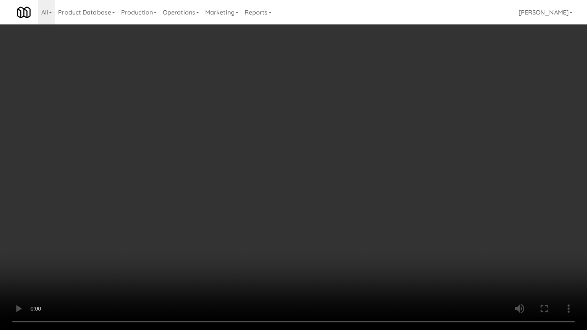
drag, startPoint x: 264, startPoint y: 241, endPoint x: 269, endPoint y: 191, distance: 49.9
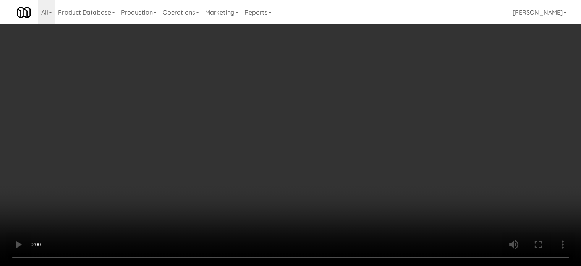
scroll to position [382, 0]
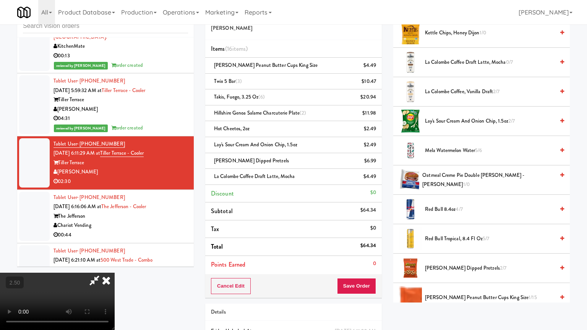
drag, startPoint x: 253, startPoint y: 267, endPoint x: 253, endPoint y: 258, distance: 9.6
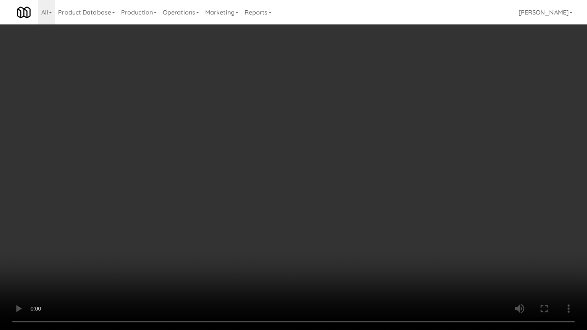
drag, startPoint x: 277, startPoint y: 234, endPoint x: 387, endPoint y: 182, distance: 121.9
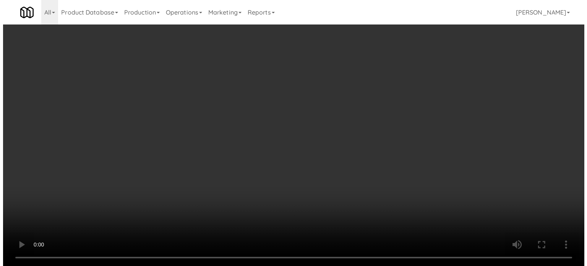
scroll to position [0, 0]
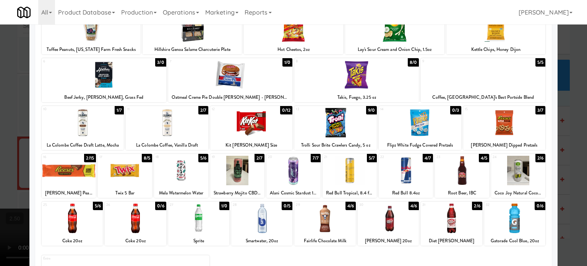
scroll to position [109, 0]
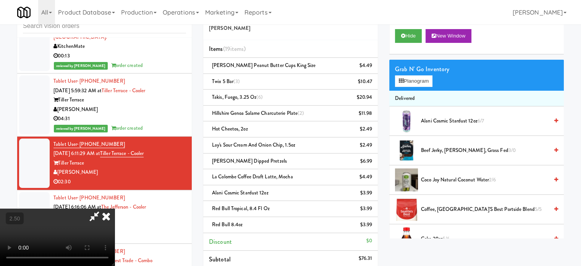
drag, startPoint x: 168, startPoint y: 164, endPoint x: 170, endPoint y: 159, distance: 5.9
drag, startPoint x: 170, startPoint y: 159, endPoint x: 180, endPoint y: 199, distance: 42.0
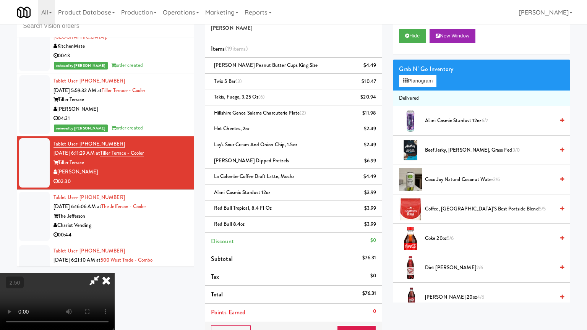
drag, startPoint x: 180, startPoint y: 199, endPoint x: 286, endPoint y: 161, distance: 113.0
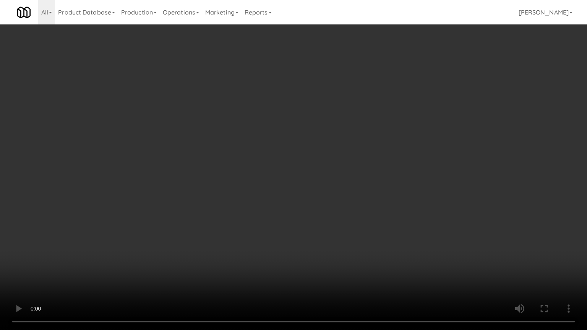
drag, startPoint x: 306, startPoint y: 154, endPoint x: 309, endPoint y: 152, distance: 4.3
drag, startPoint x: 291, startPoint y: 276, endPoint x: 291, endPoint y: 238, distance: 37.8
drag, startPoint x: 254, startPoint y: 238, endPoint x: 260, endPoint y: 228, distance: 12.2
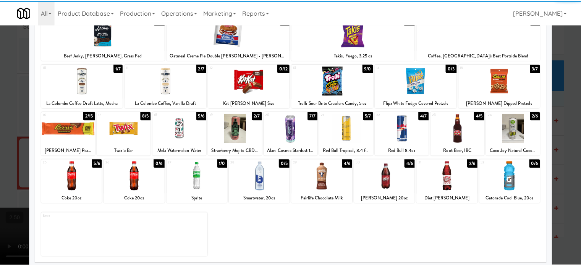
scroll to position [109, 0]
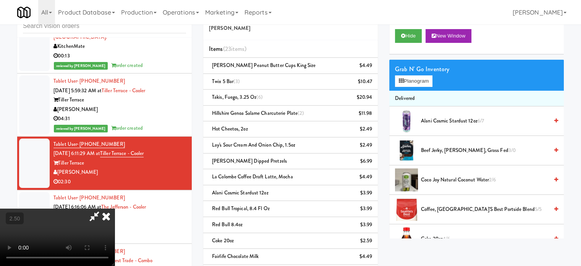
drag, startPoint x: 232, startPoint y: 179, endPoint x: 239, endPoint y: 202, distance: 23.9
drag, startPoint x: 240, startPoint y: 201, endPoint x: 265, endPoint y: 181, distance: 31.8
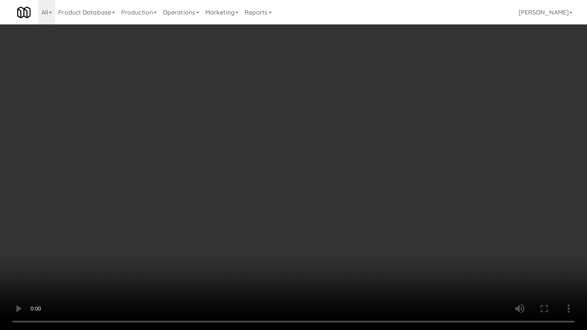
drag, startPoint x: 280, startPoint y: 151, endPoint x: 284, endPoint y: 139, distance: 13.1
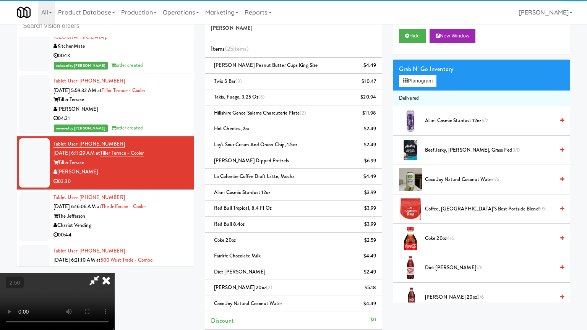
drag, startPoint x: 282, startPoint y: 177, endPoint x: 292, endPoint y: 165, distance: 15.2
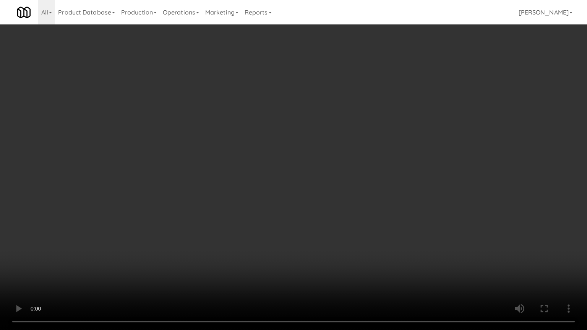
drag, startPoint x: 322, startPoint y: 133, endPoint x: 401, endPoint y: 100, distance: 85.3
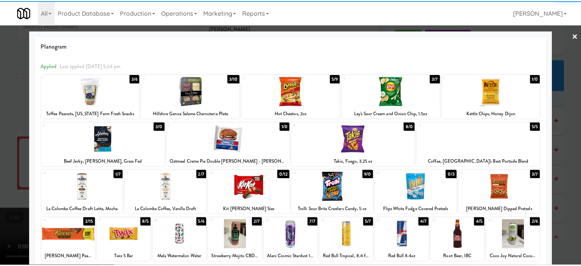
scroll to position [109, 0]
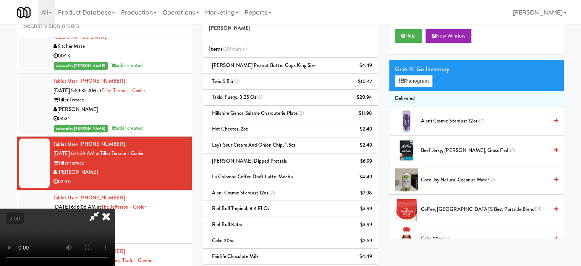
drag, startPoint x: 226, startPoint y: 171, endPoint x: 229, endPoint y: 168, distance: 4.1
drag, startPoint x: 229, startPoint y: 168, endPoint x: 251, endPoint y: 194, distance: 34.2
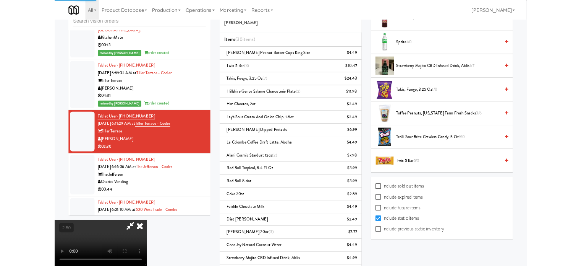
scroll to position [684, 0]
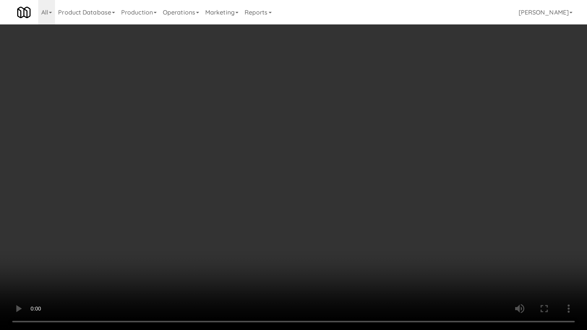
drag, startPoint x: 267, startPoint y: 188, endPoint x: 321, endPoint y: 138, distance: 72.7
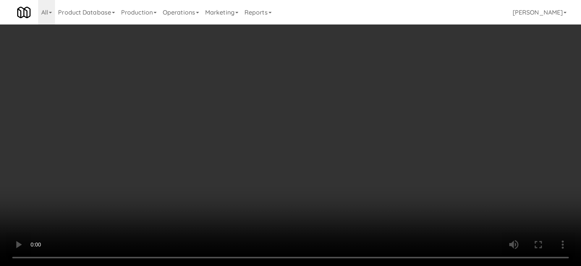
scroll to position [302, 0]
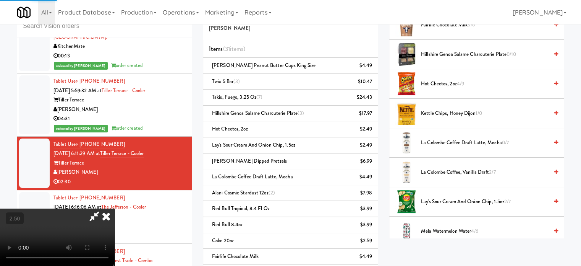
drag, startPoint x: 188, startPoint y: 167, endPoint x: 191, endPoint y: 164, distance: 4.4
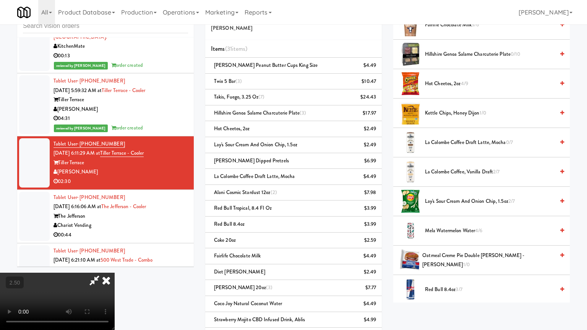
drag, startPoint x: 324, startPoint y: 197, endPoint x: 389, endPoint y: 125, distance: 96.8
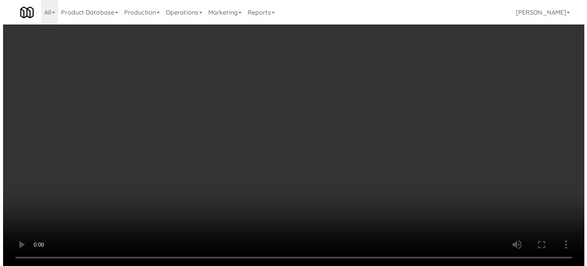
scroll to position [0, 0]
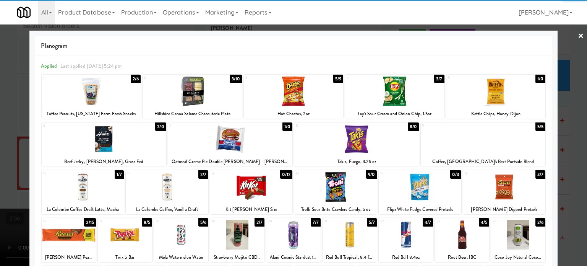
drag, startPoint x: 565, startPoint y: 142, endPoint x: 532, endPoint y: 140, distance: 32.5
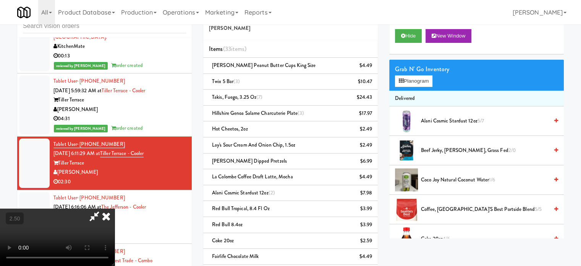
drag, startPoint x: 217, startPoint y: 145, endPoint x: 248, endPoint y: 171, distance: 39.8
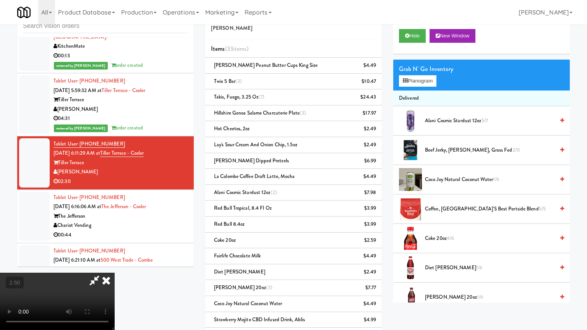
drag, startPoint x: 317, startPoint y: 146, endPoint x: 319, endPoint y: 141, distance: 6.0
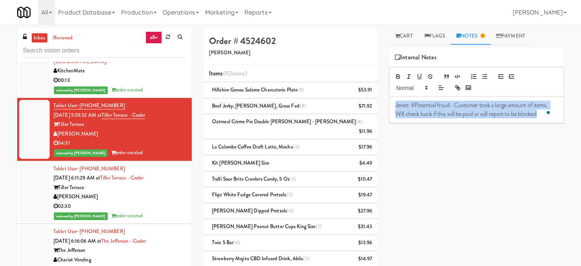
drag, startPoint x: 392, startPoint y: 104, endPoint x: 541, endPoint y: 115, distance: 149.4
copy span "Jenet: #Potential fraud- Customer took a large amount of items. Will check back…"
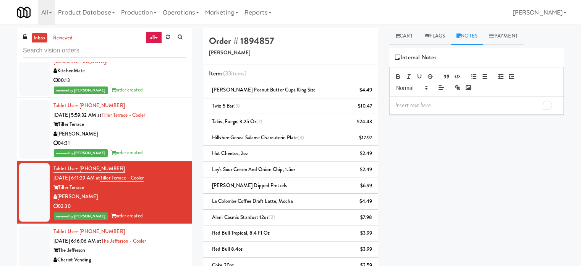
drag, startPoint x: 450, startPoint y: 104, endPoint x: 454, endPoint y: 105, distance: 4.1
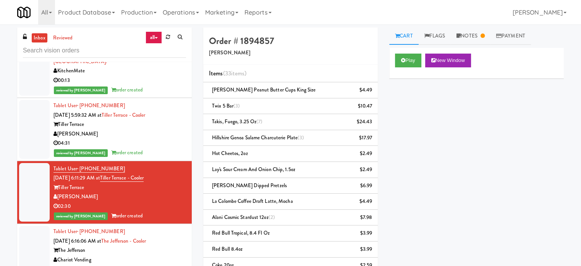
drag, startPoint x: 92, startPoint y: 212, endPoint x: 59, endPoint y: 214, distance: 33.3
copy div "[PERSON_NAME]"
click at [514, 141] on div "Play New Window Primary Flag Clear Flag if unable to determine what was taken o…" at bounding box center [476, 191] width 175 height 287
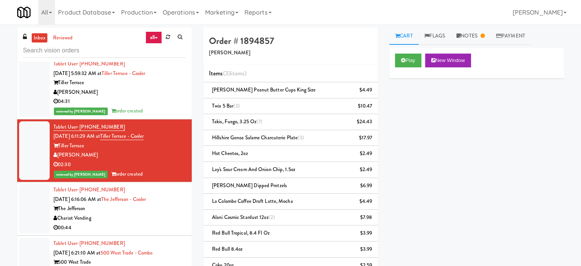
scroll to position [2619, 0]
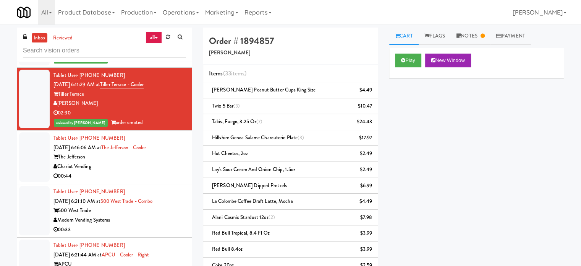
click at [159, 181] on div "00:44" at bounding box center [119, 176] width 133 height 10
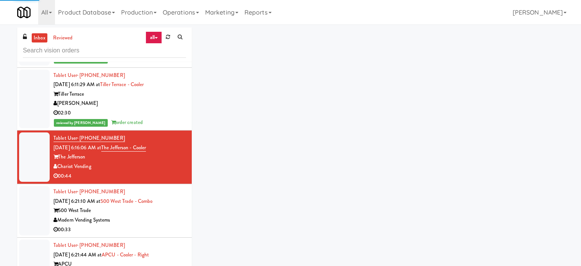
drag, startPoint x: 160, startPoint y: 232, endPoint x: 164, endPoint y: 227, distance: 6.0
click at [160, 225] on div "Modern Vending Systems" at bounding box center [119, 220] width 133 height 10
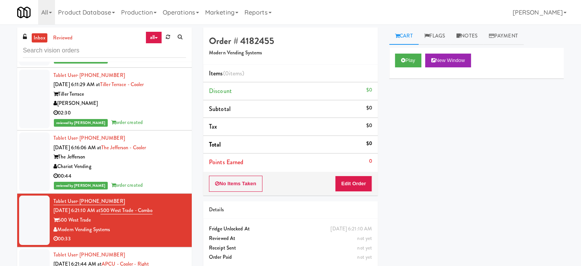
click at [167, 181] on div "00:44" at bounding box center [119, 176] width 133 height 10
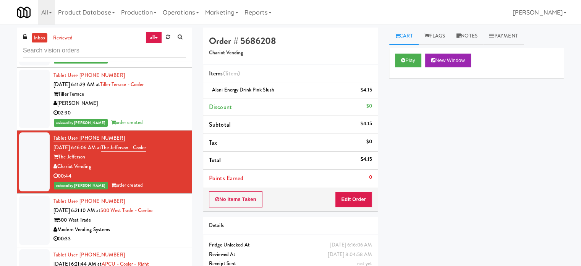
click at [168, 225] on div "500 West Trade" at bounding box center [119, 220] width 133 height 10
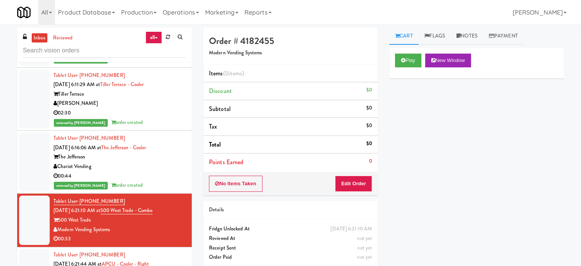
drag, startPoint x: 169, startPoint y: 126, endPoint x: 169, endPoint y: 122, distance: 4.2
click at [169, 118] on div "02:30" at bounding box center [119, 113] width 133 height 10
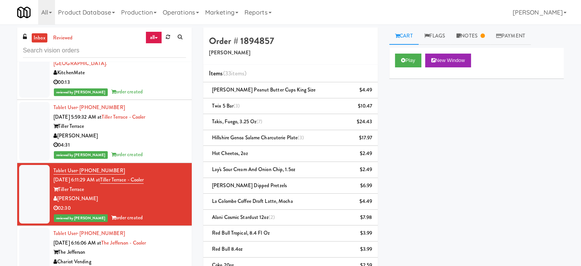
scroll to position [2553, 0]
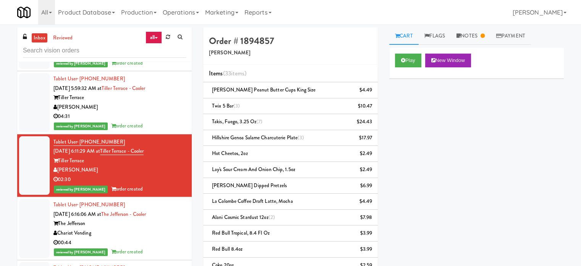
click at [154, 121] on div "04:31" at bounding box center [119, 117] width 133 height 10
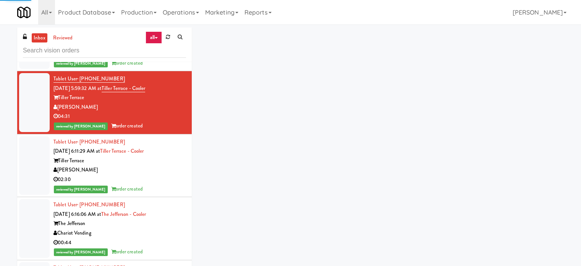
click at [168, 175] on div "[PERSON_NAME]" at bounding box center [119, 170] width 133 height 10
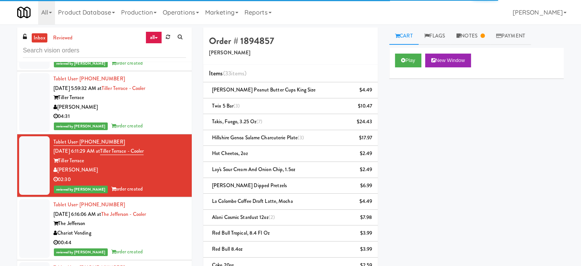
click at [173, 121] on div "04:31" at bounding box center [119, 117] width 133 height 10
